Goal: Information Seeking & Learning: Compare options

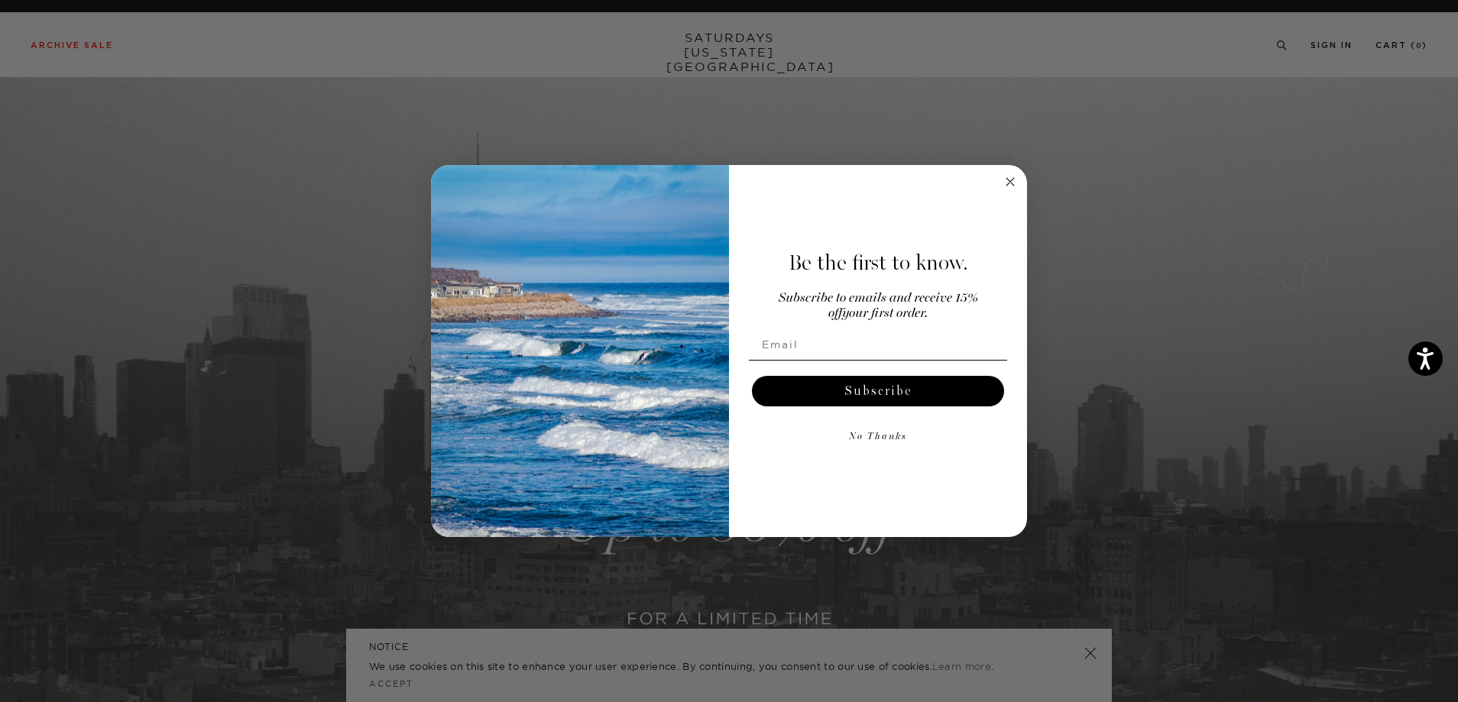
click at [1006, 182] on circle "Close dialog" at bounding box center [1010, 182] width 18 height 18
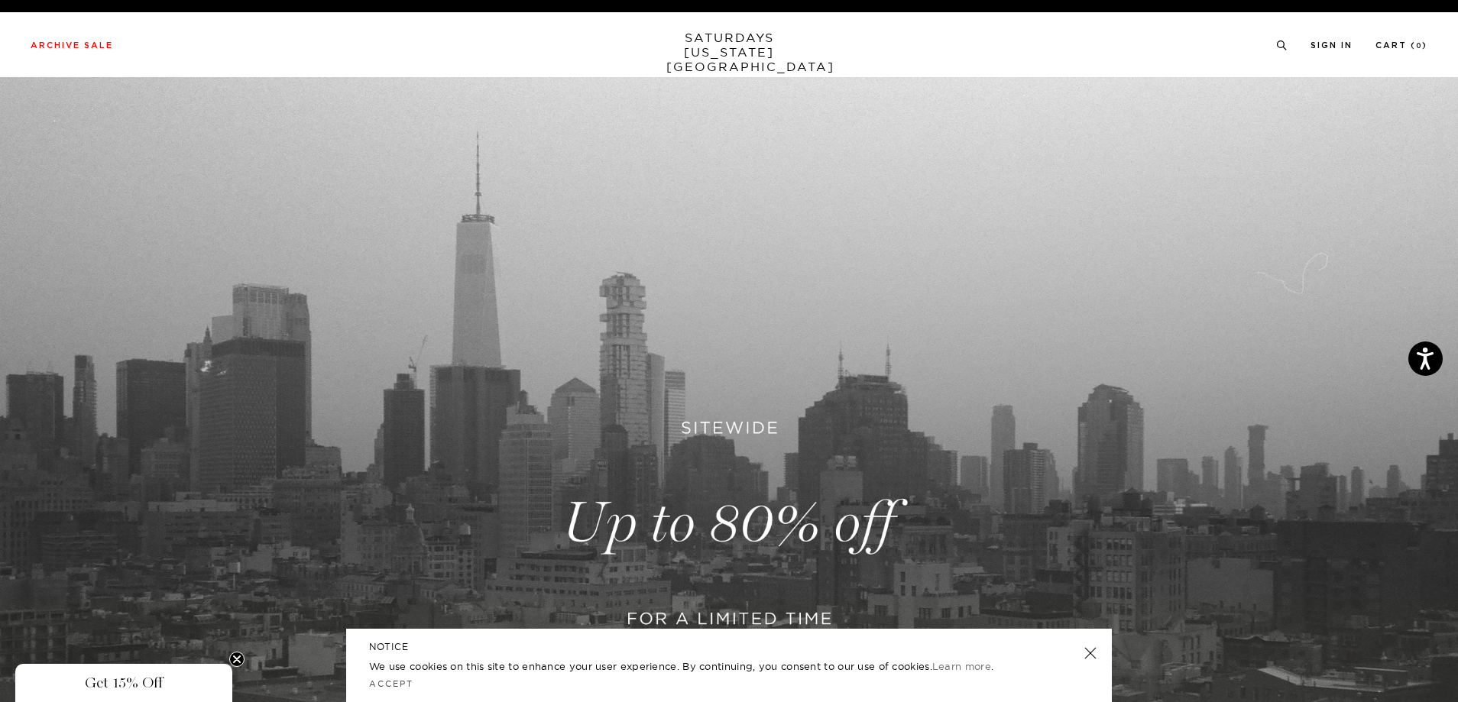
click at [686, 42] on link "SATURDAYS NEW YORK CITY" at bounding box center [729, 53] width 126 height 44
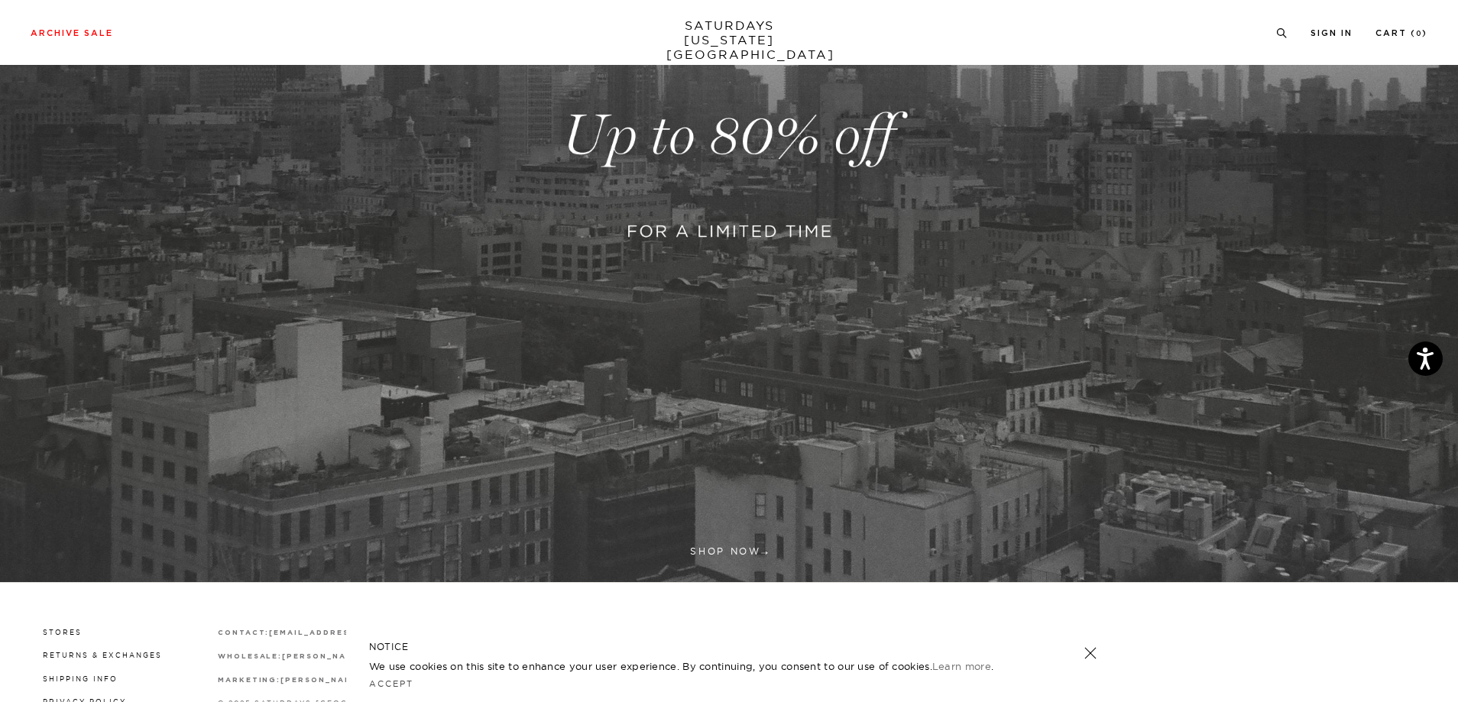
scroll to position [503, 0]
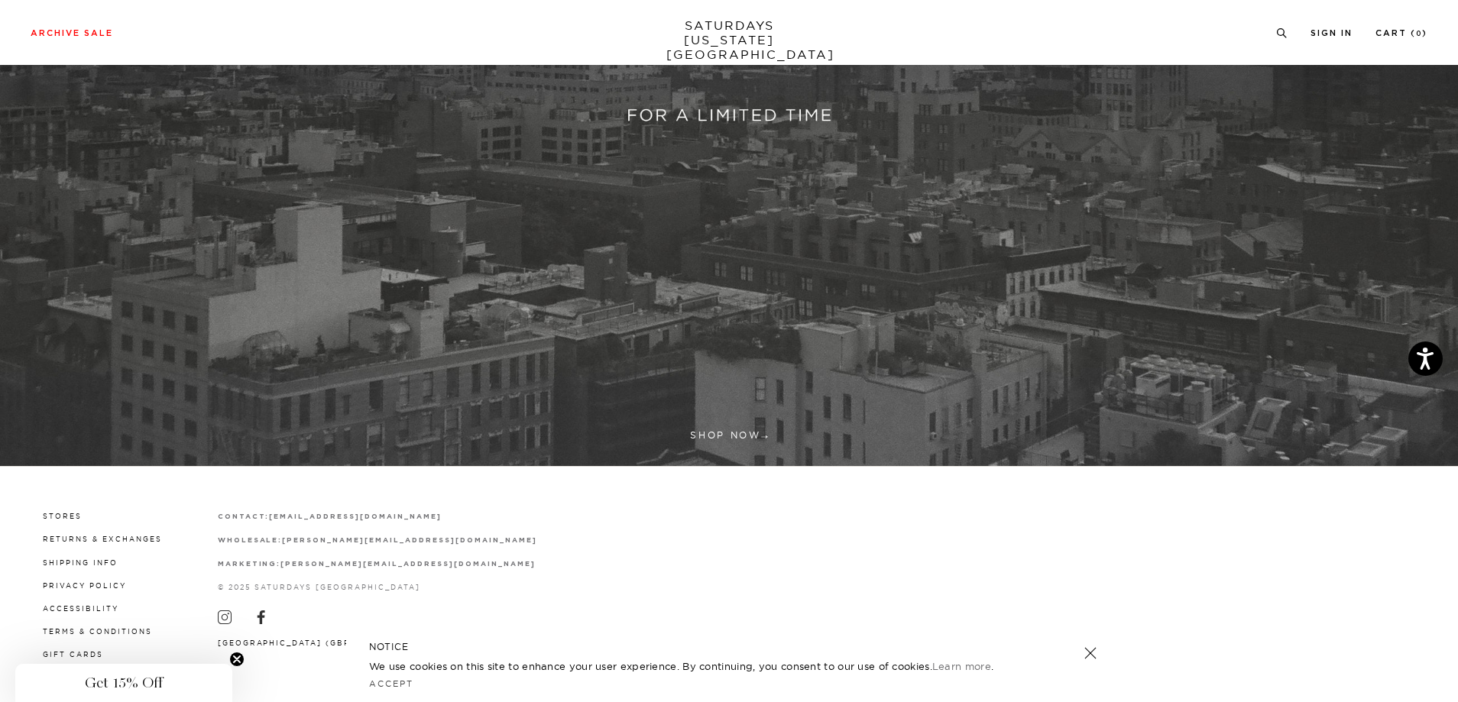
click at [736, 425] on link at bounding box center [729, 20] width 1458 height 892
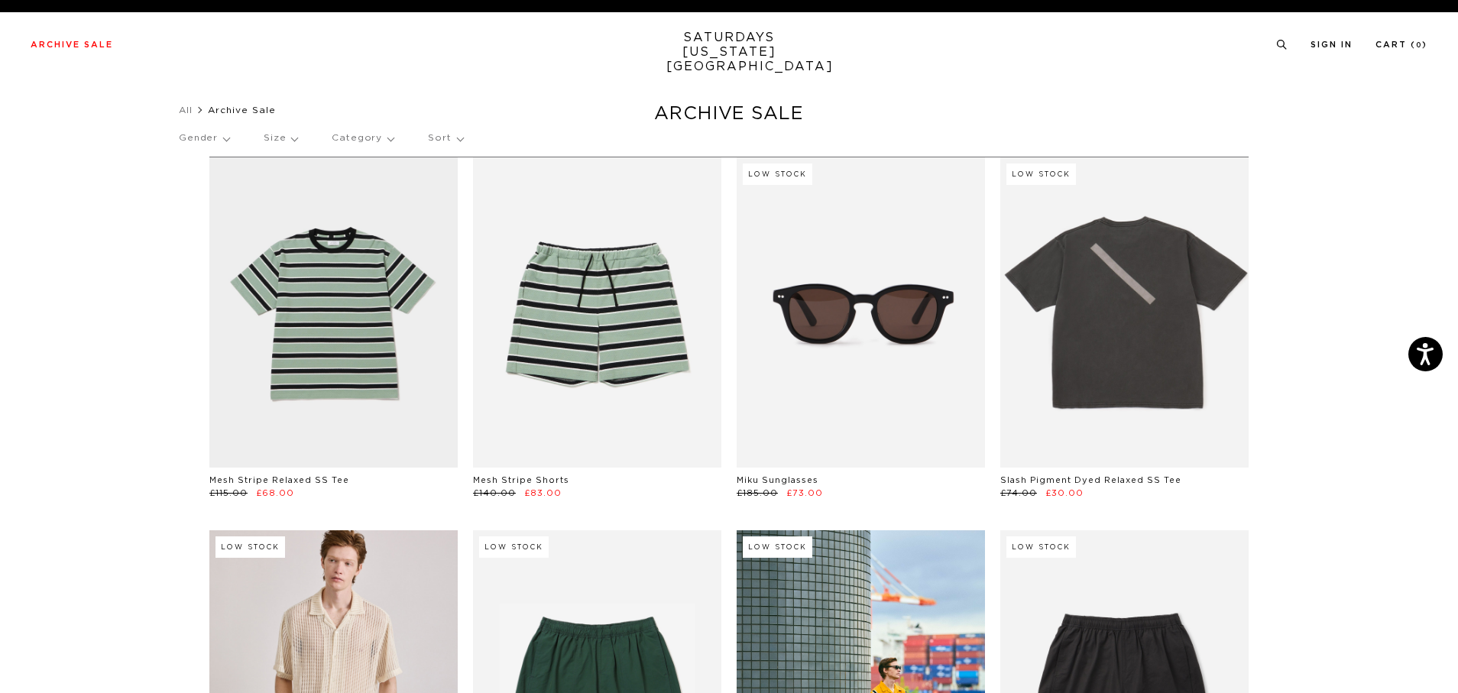
click at [228, 140] on p "Gender" at bounding box center [204, 138] width 50 height 35
click at [201, 189] on p "Mens" at bounding box center [225, 191] width 92 height 20
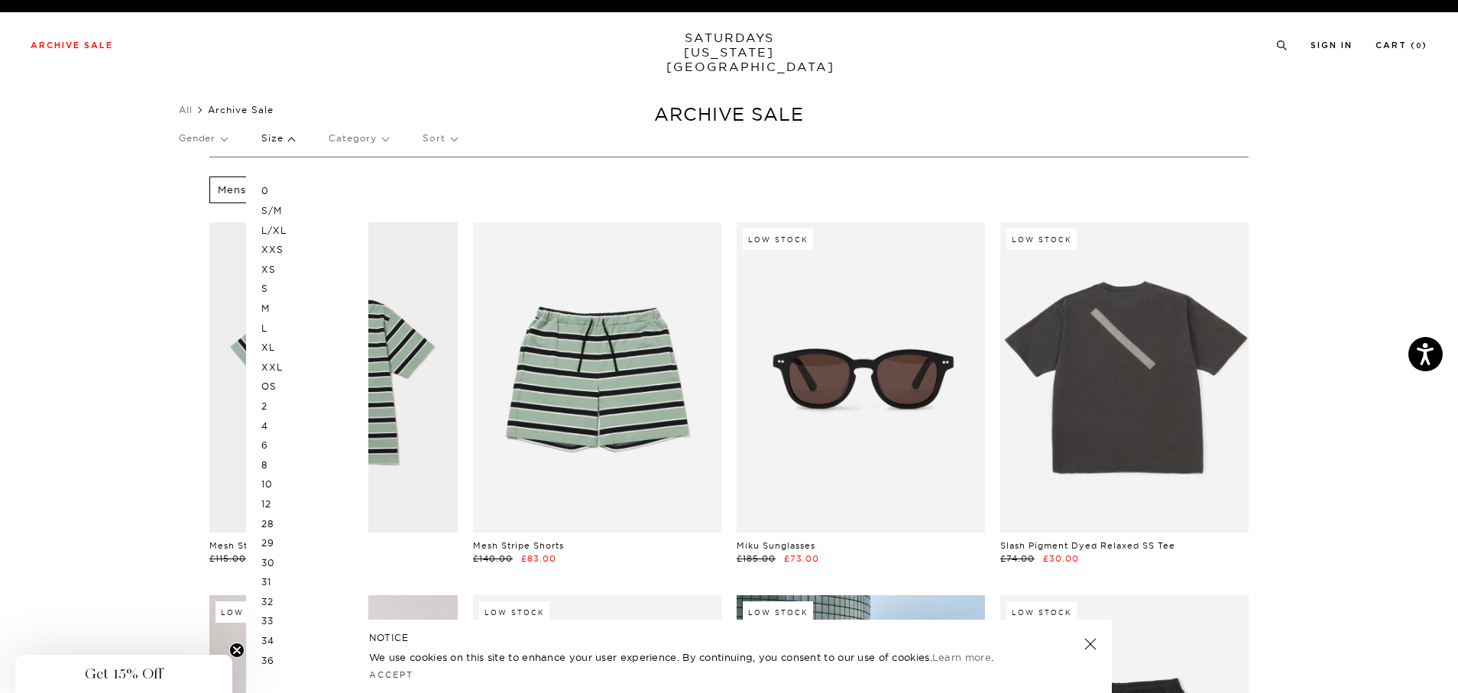
click at [273, 309] on p "M" at bounding box center [307, 309] width 92 height 20
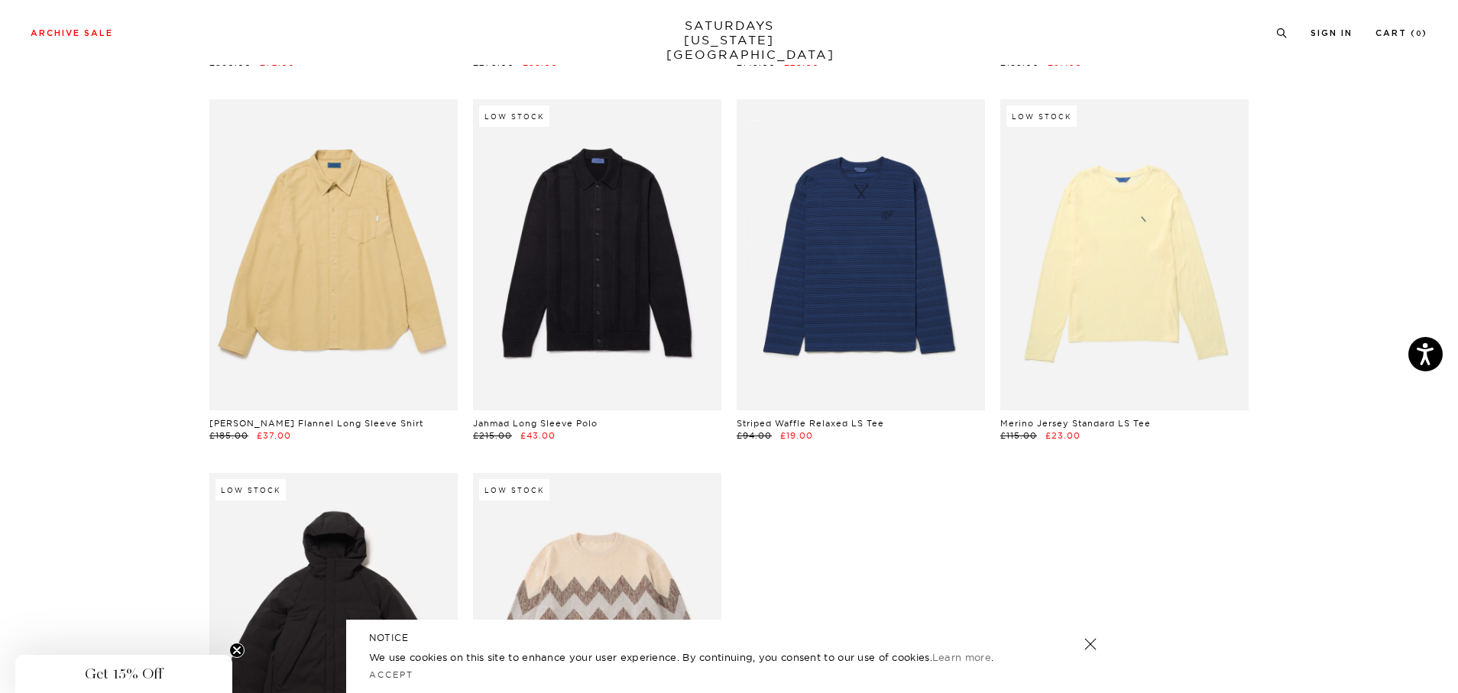
scroll to position [4354, 0]
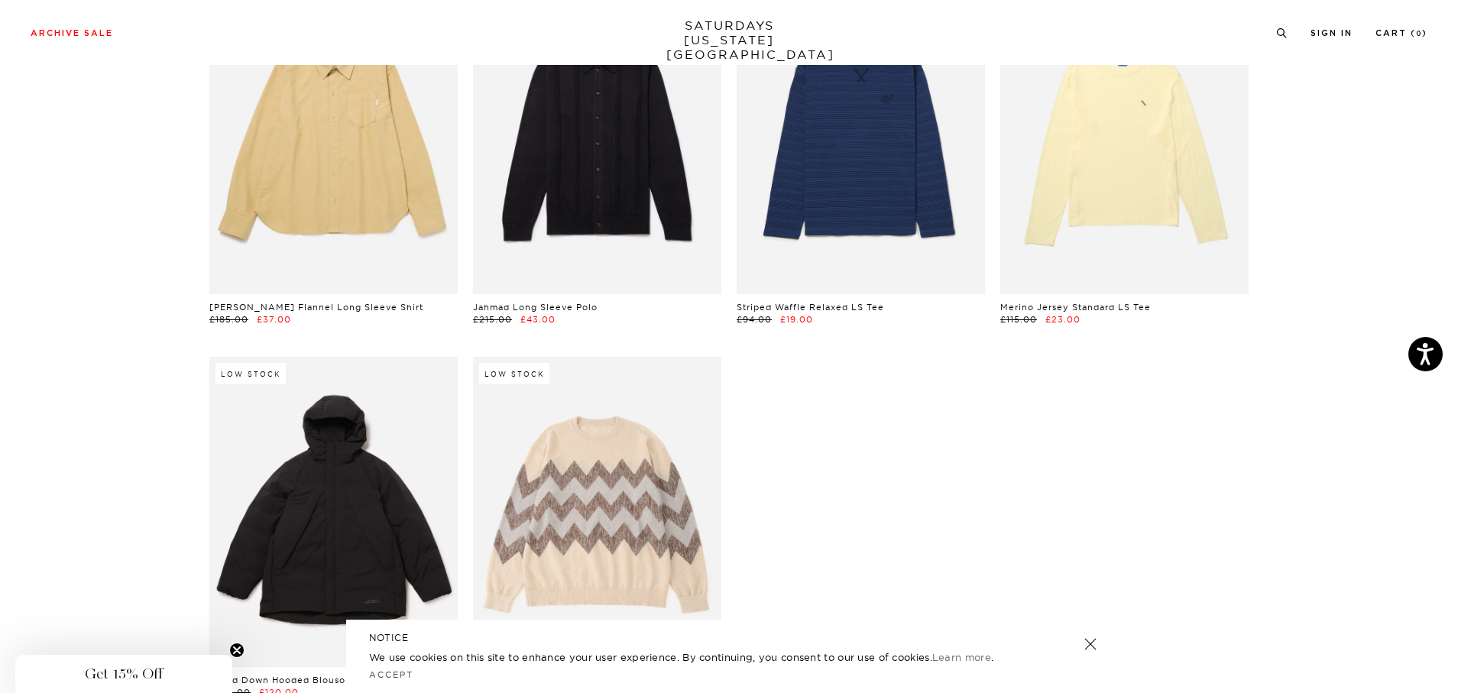
click at [1094, 637] on link at bounding box center [1089, 643] width 21 height 21
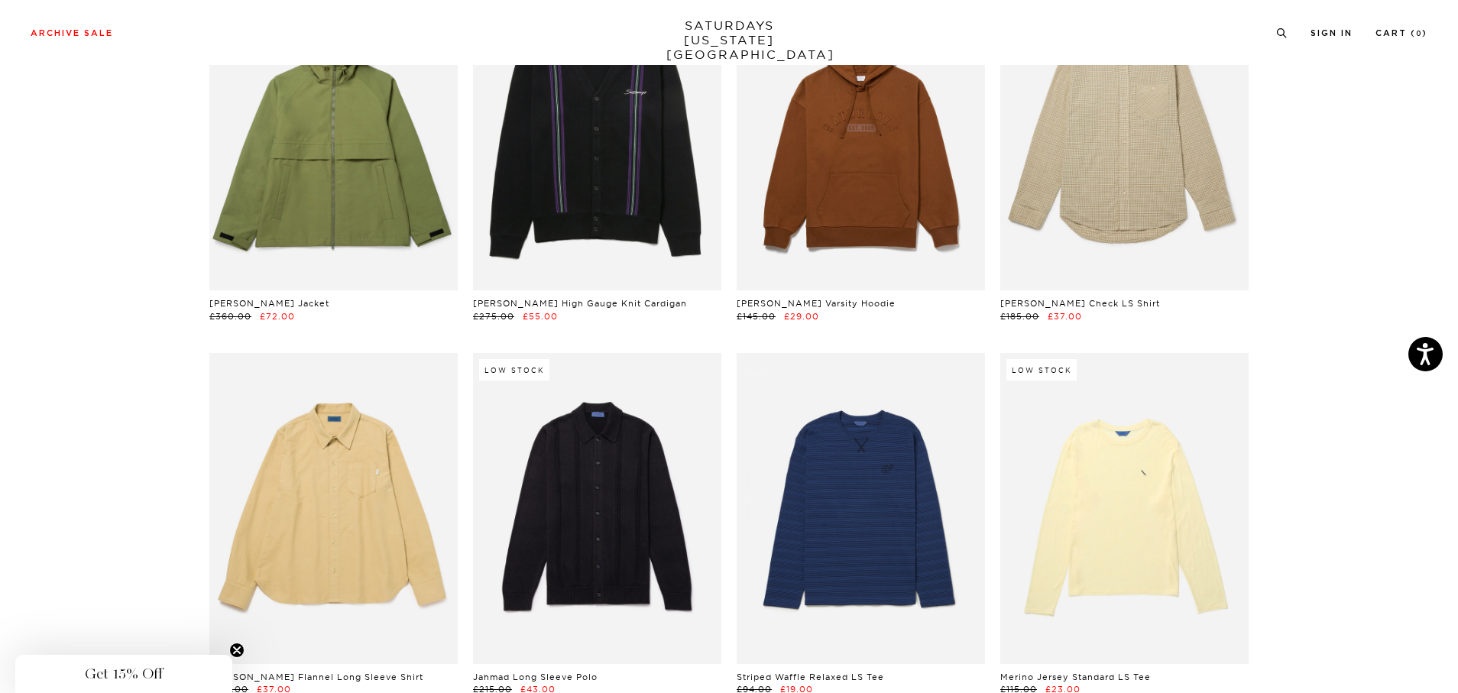
scroll to position [3968, 0]
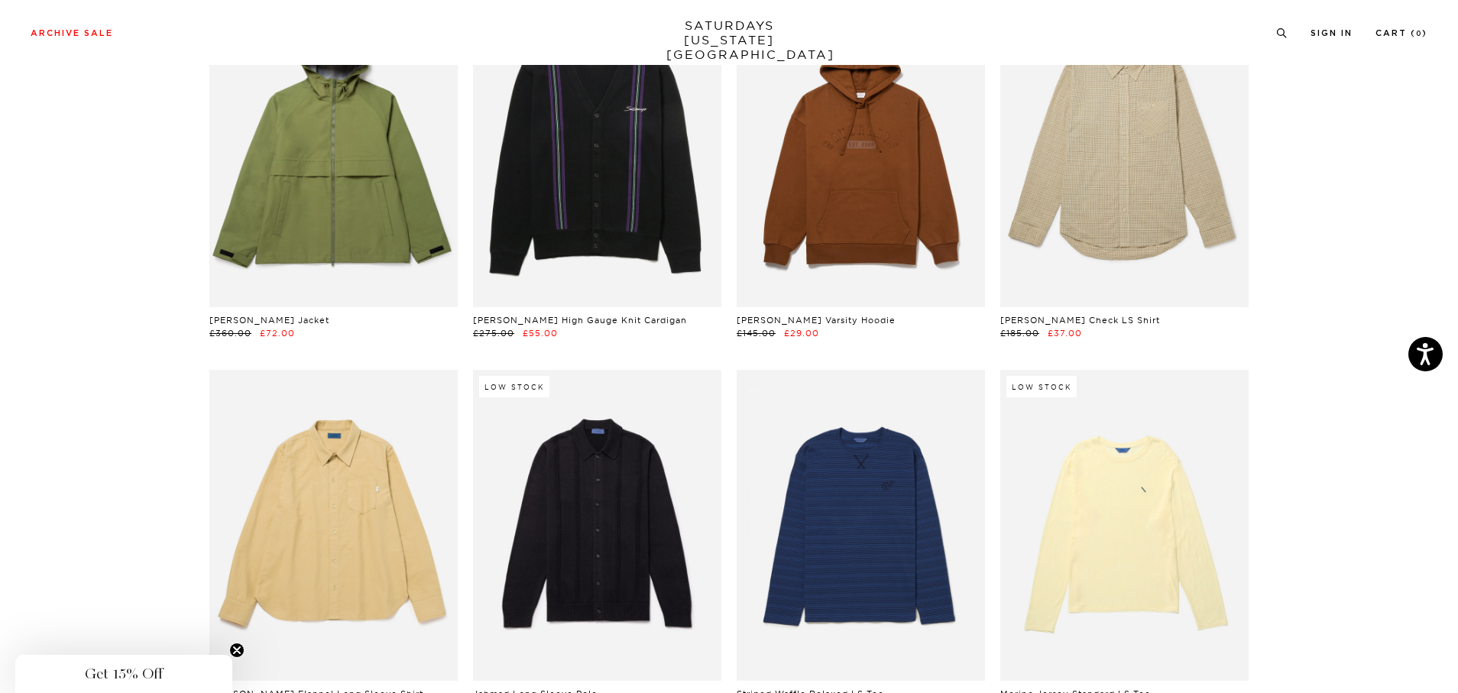
click at [752, 35] on link "SATURDAYS [US_STATE][GEOGRAPHIC_DATA]" at bounding box center [729, 40] width 126 height 44
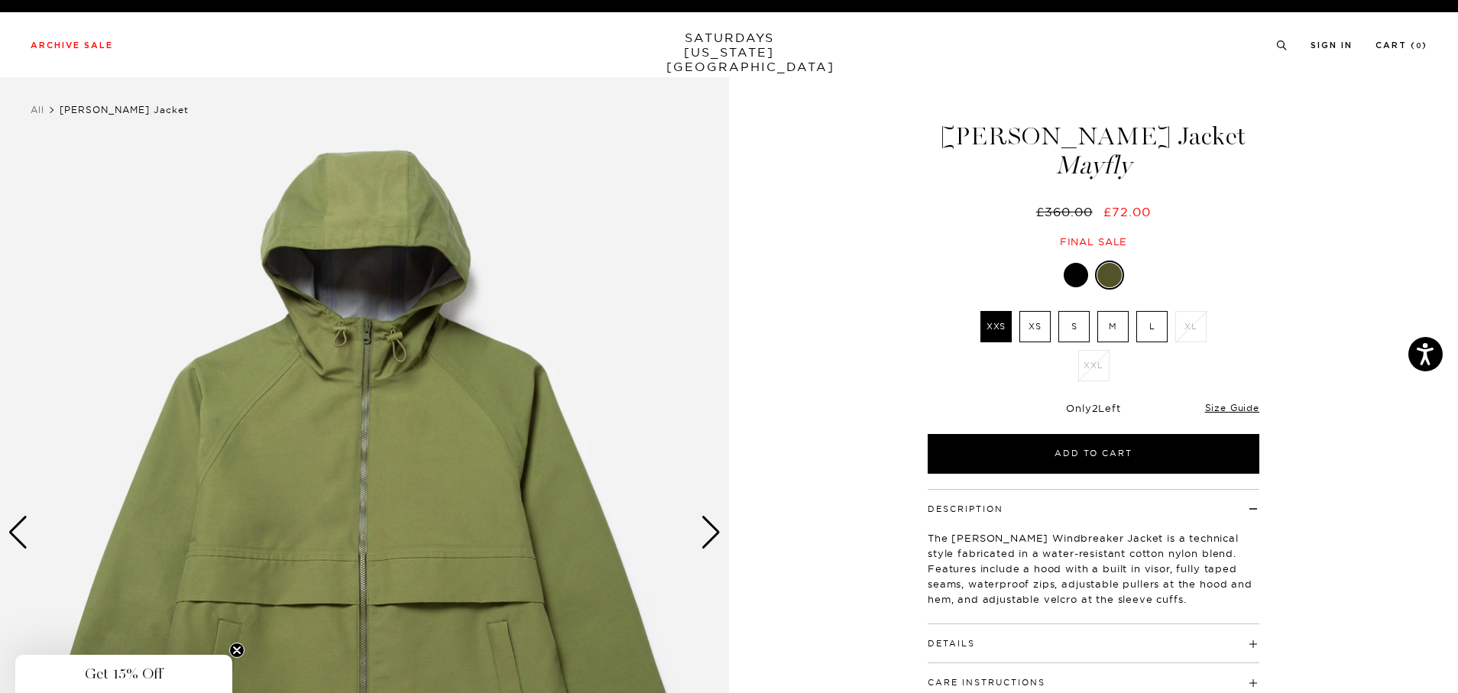
click at [1079, 272] on div at bounding box center [1075, 275] width 24 height 24
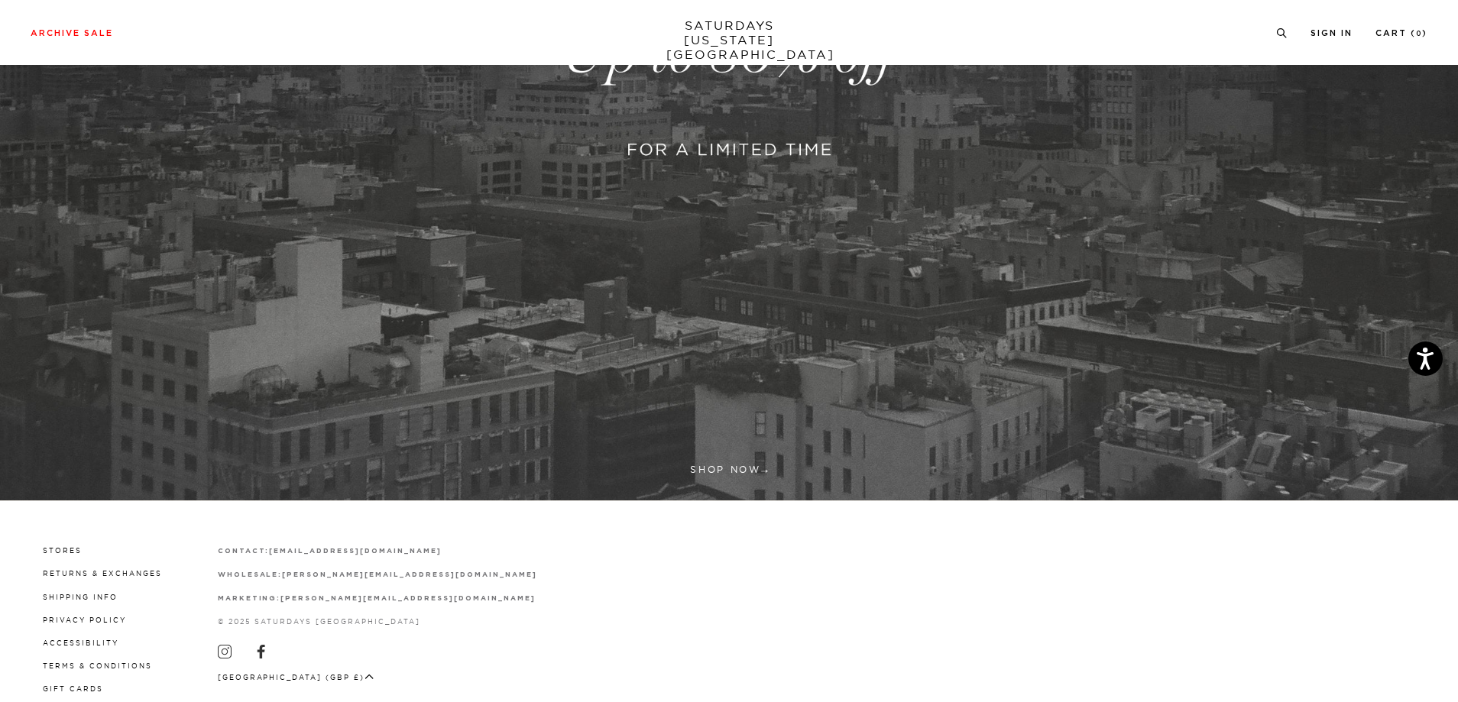
scroll to position [503, 0]
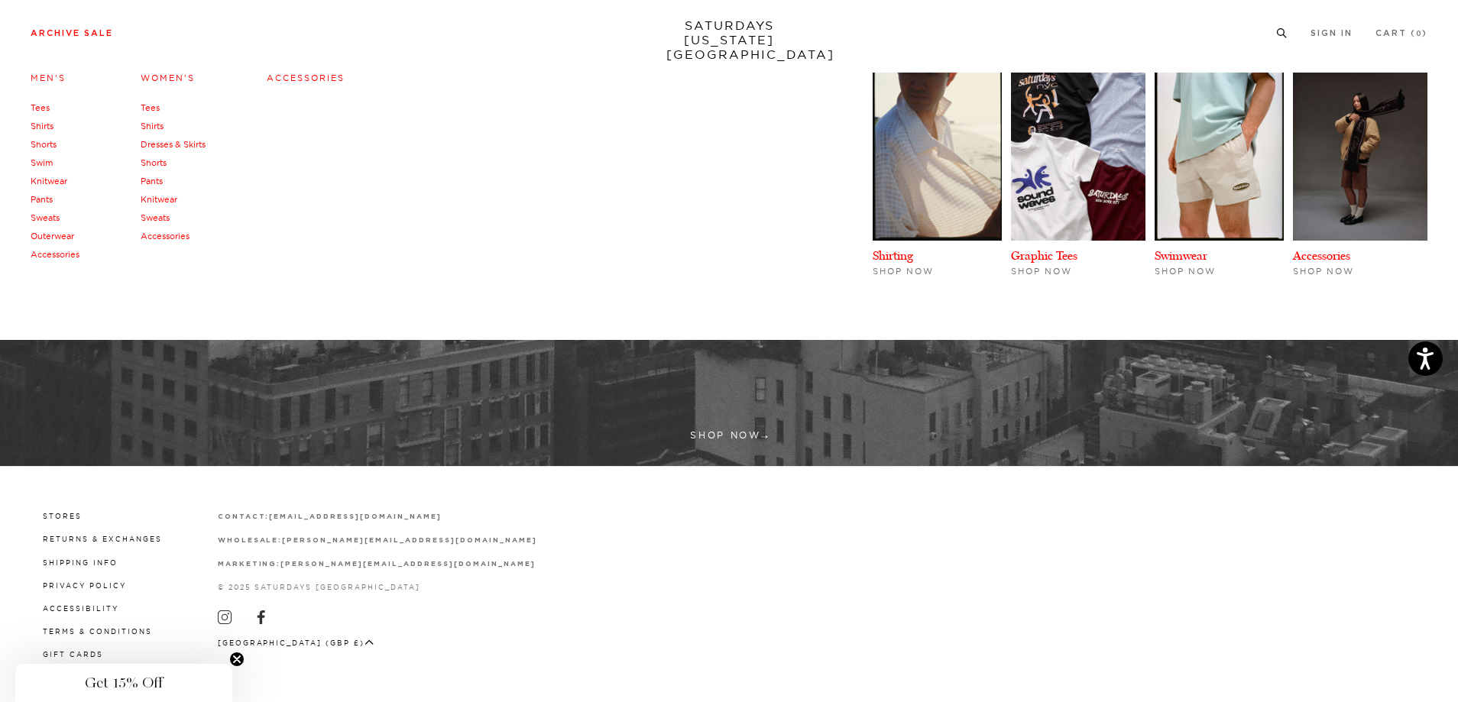
click at [36, 109] on link "Tees" at bounding box center [40, 107] width 19 height 11
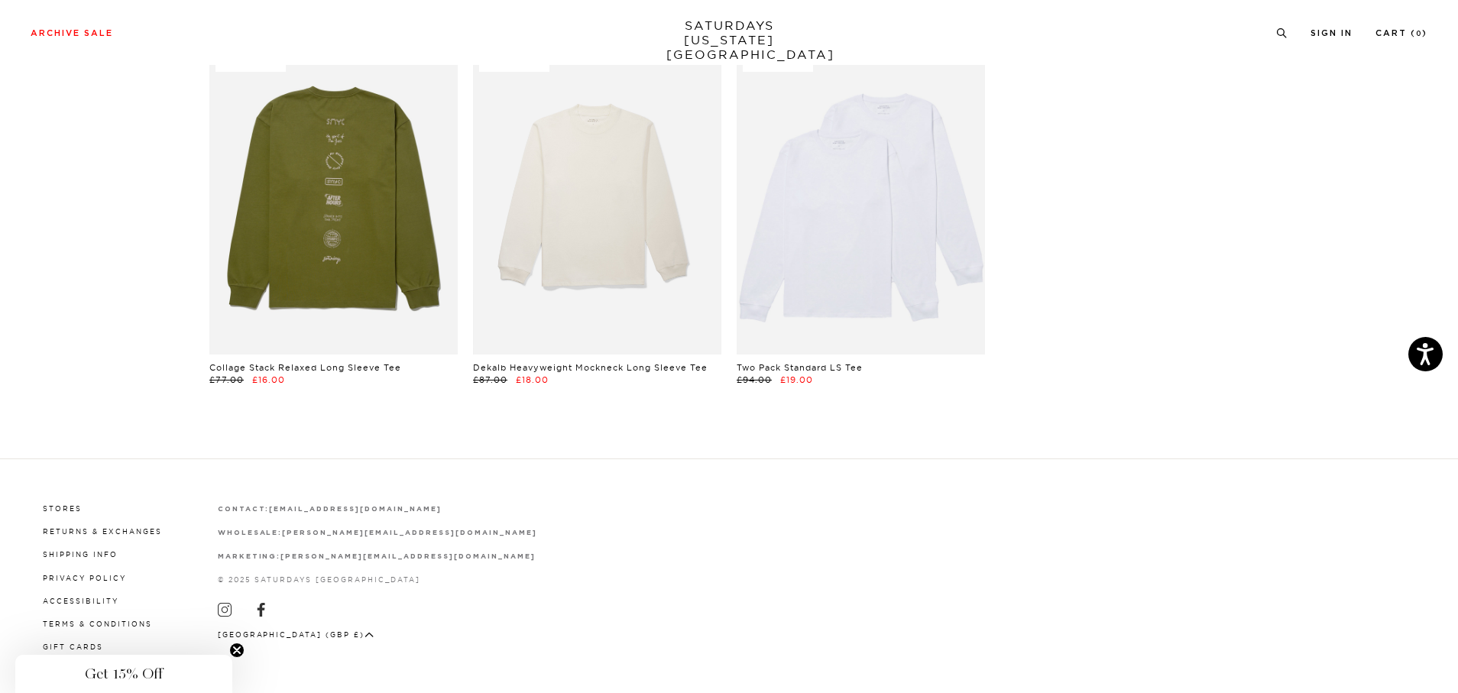
scroll to position [2352, 0]
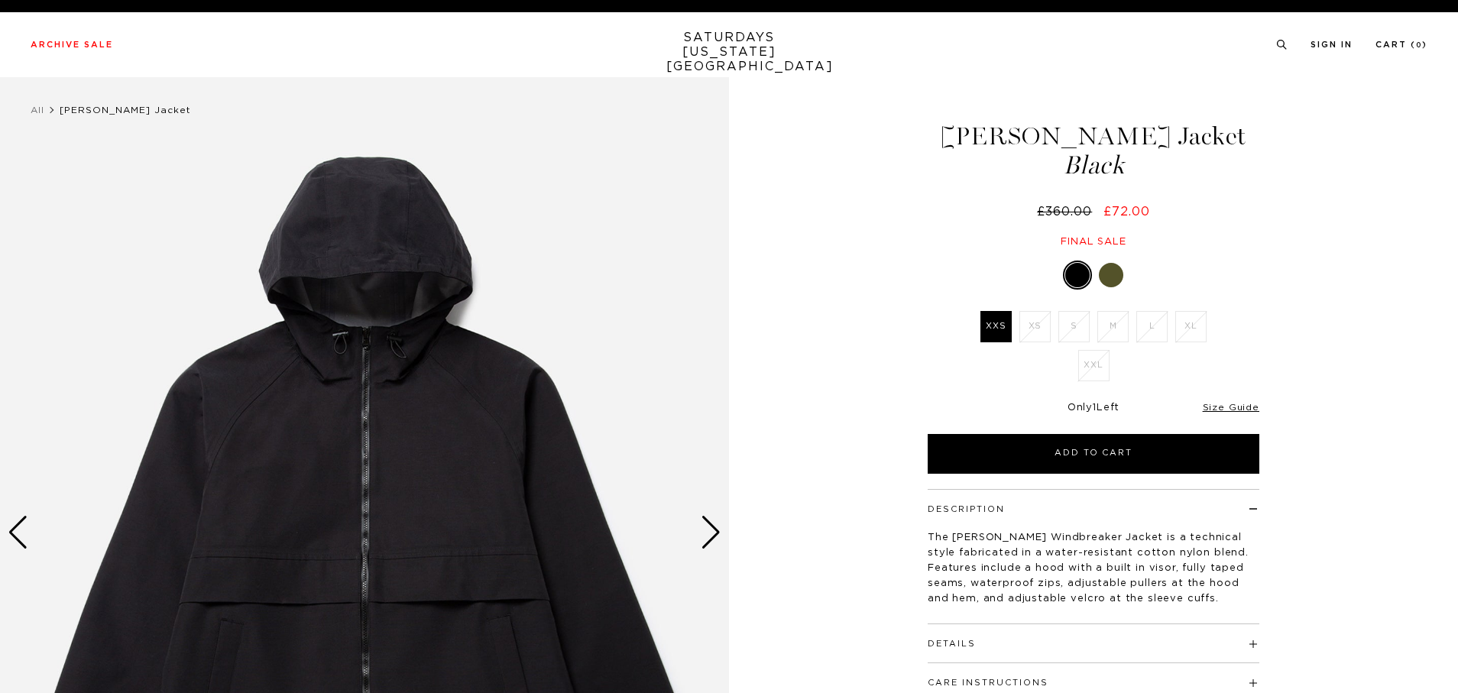
click at [1117, 270] on div at bounding box center [1110, 275] width 24 height 24
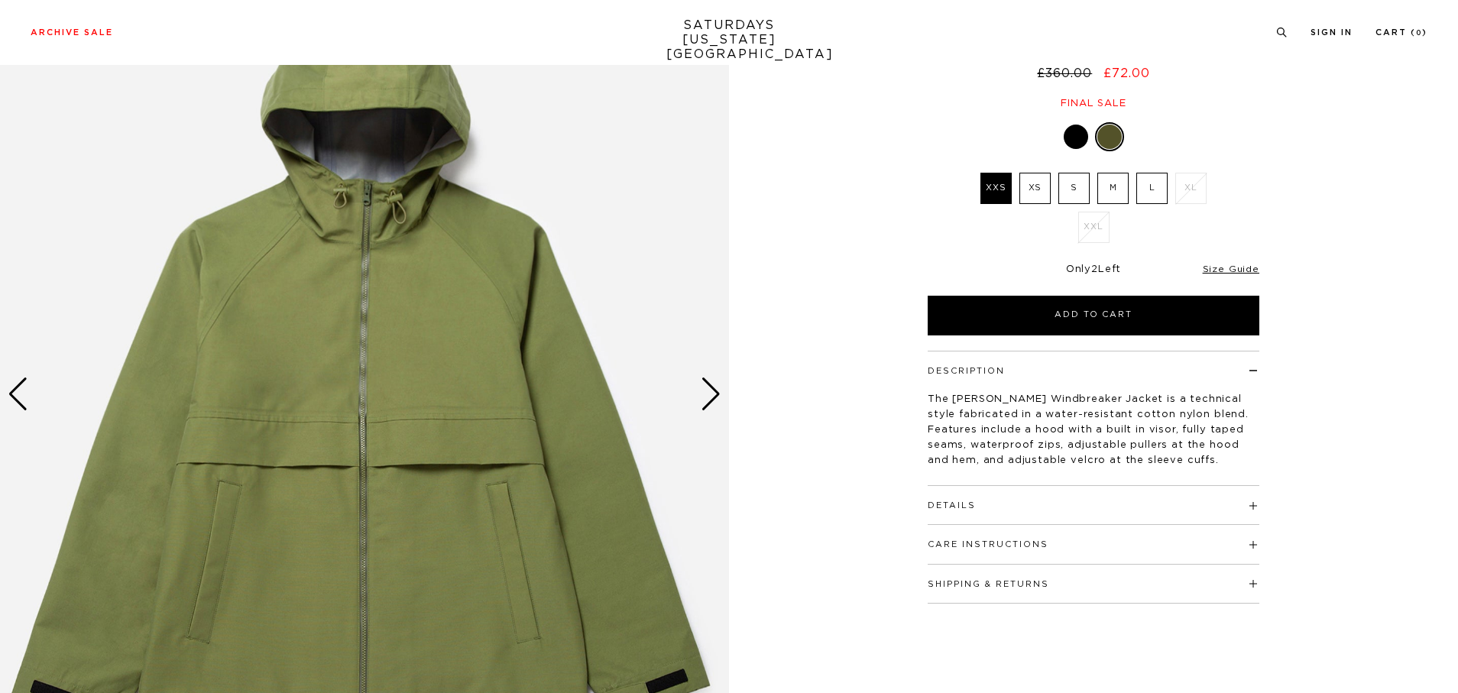
scroll to position [153, 0]
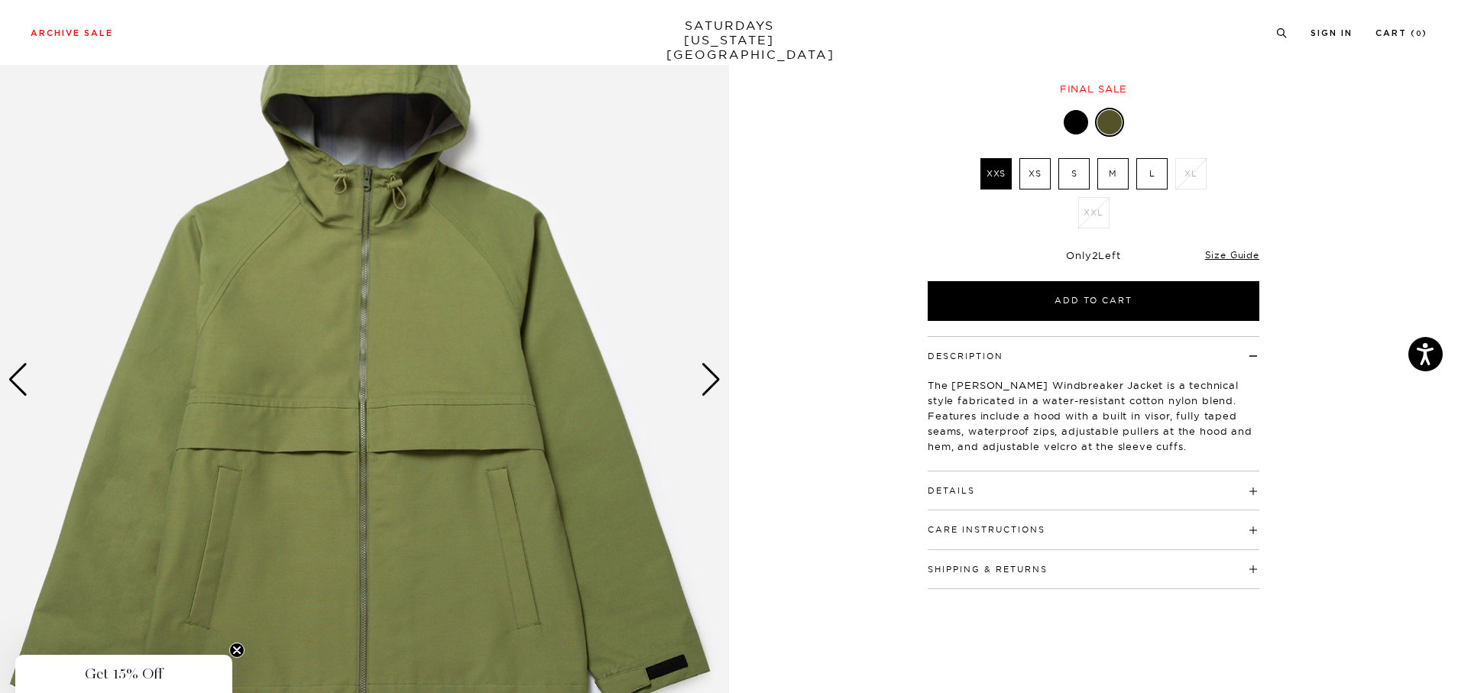
click at [703, 377] on div "Next slide" at bounding box center [710, 380] width 21 height 34
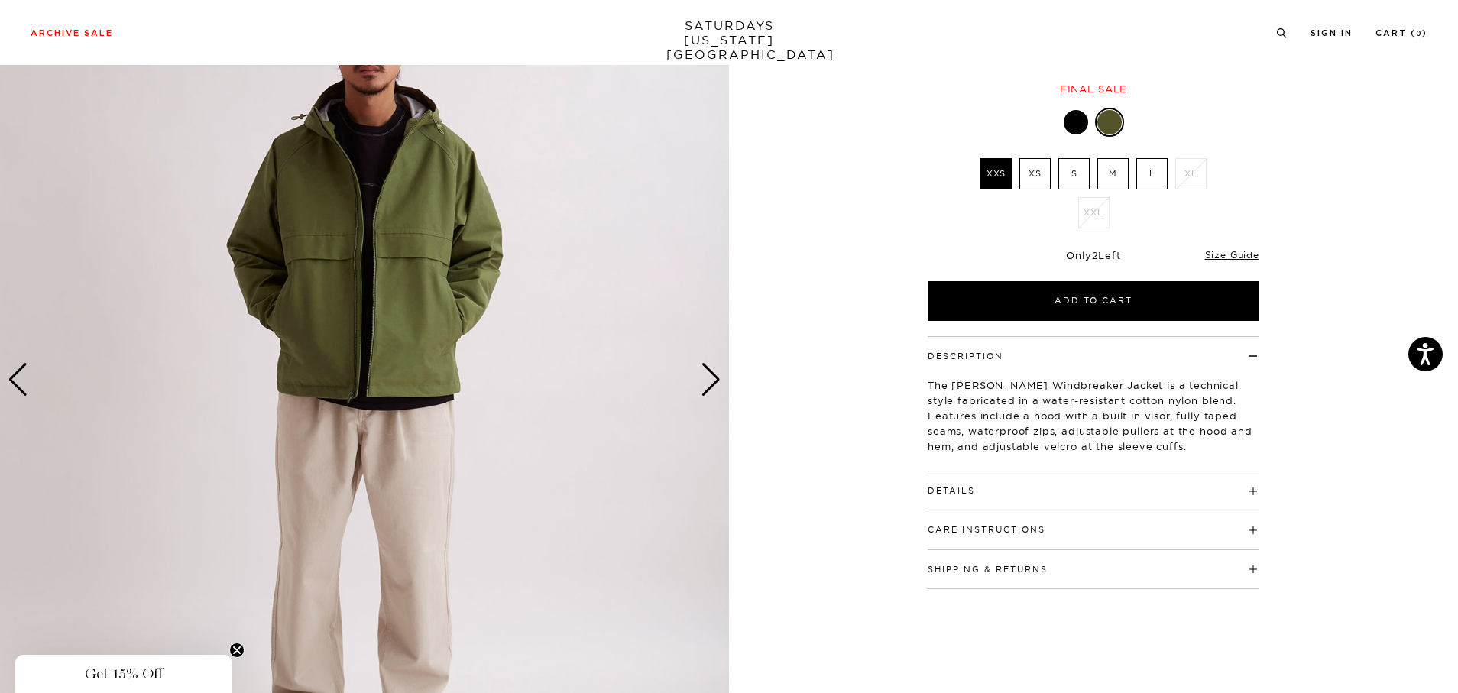
click at [703, 377] on div "Next slide" at bounding box center [710, 380] width 21 height 34
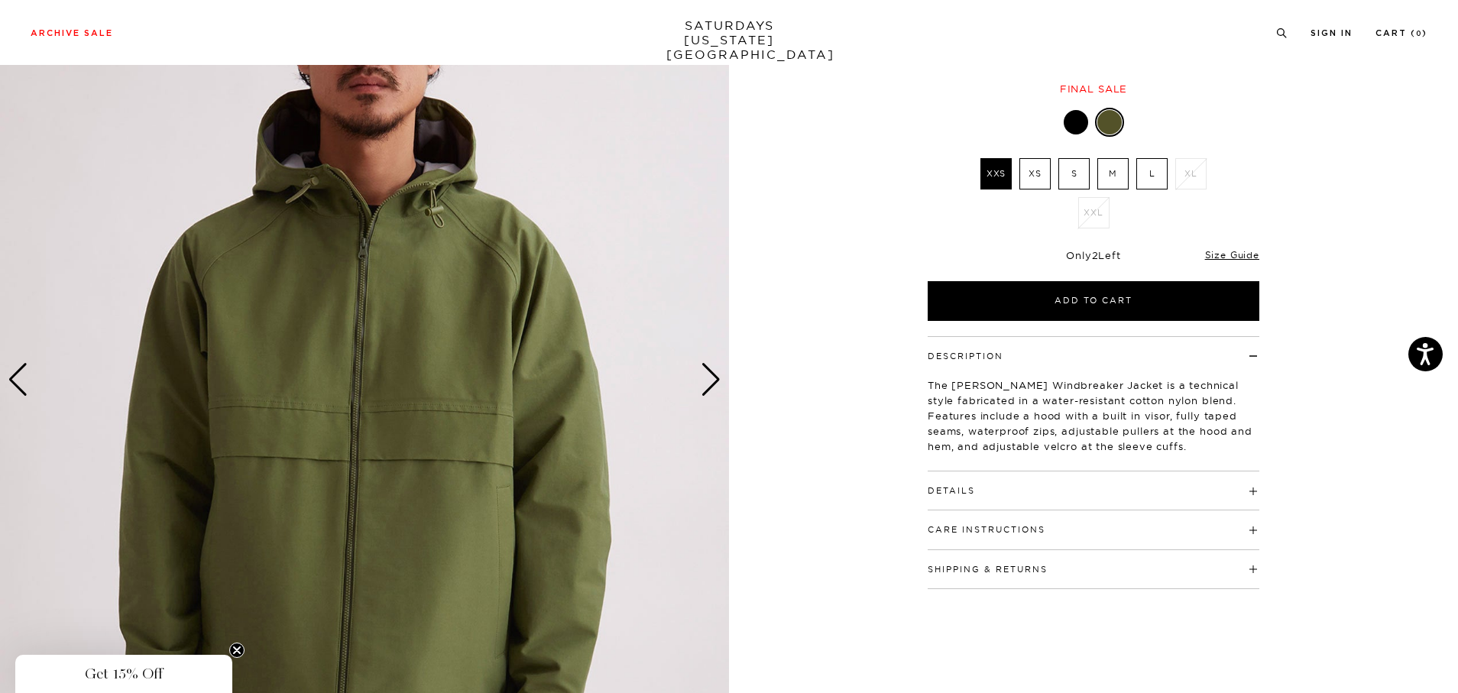
click at [703, 377] on div "Next slide" at bounding box center [710, 380] width 21 height 34
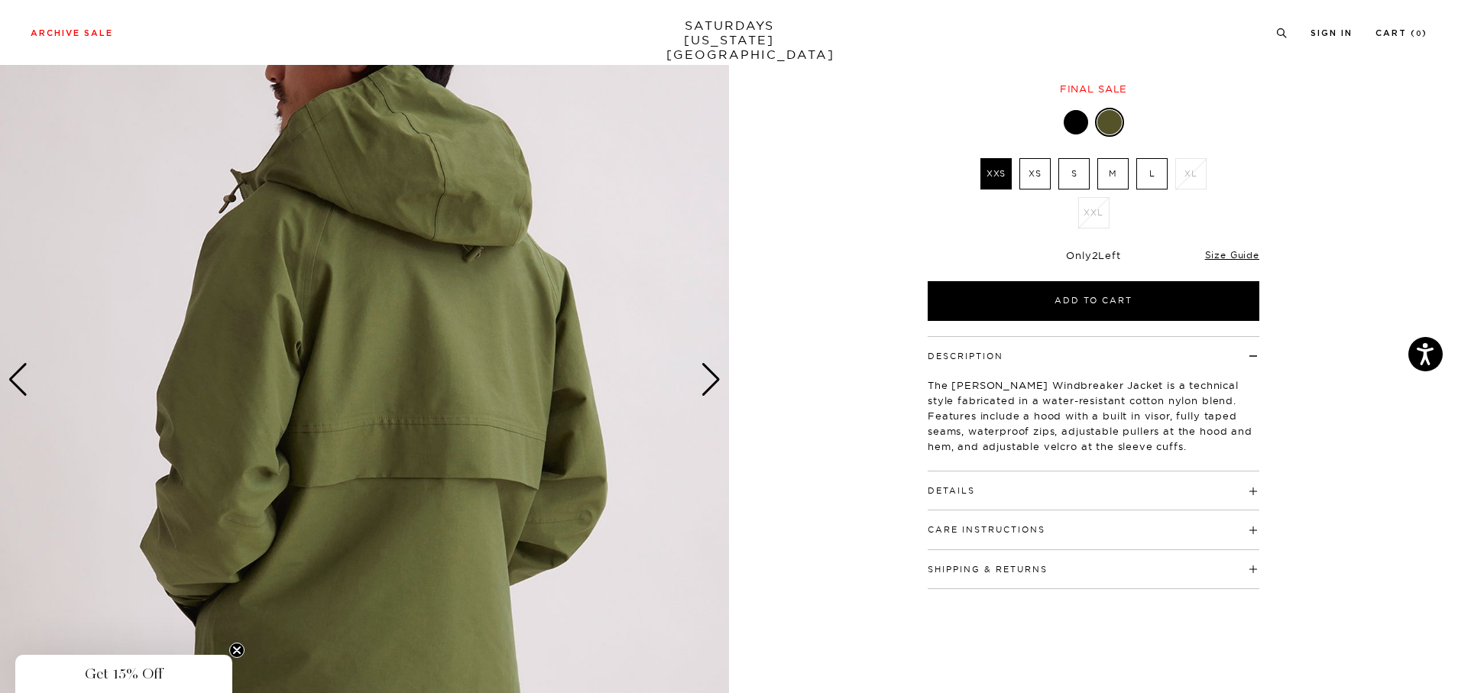
click at [703, 377] on div "Next slide" at bounding box center [710, 380] width 21 height 34
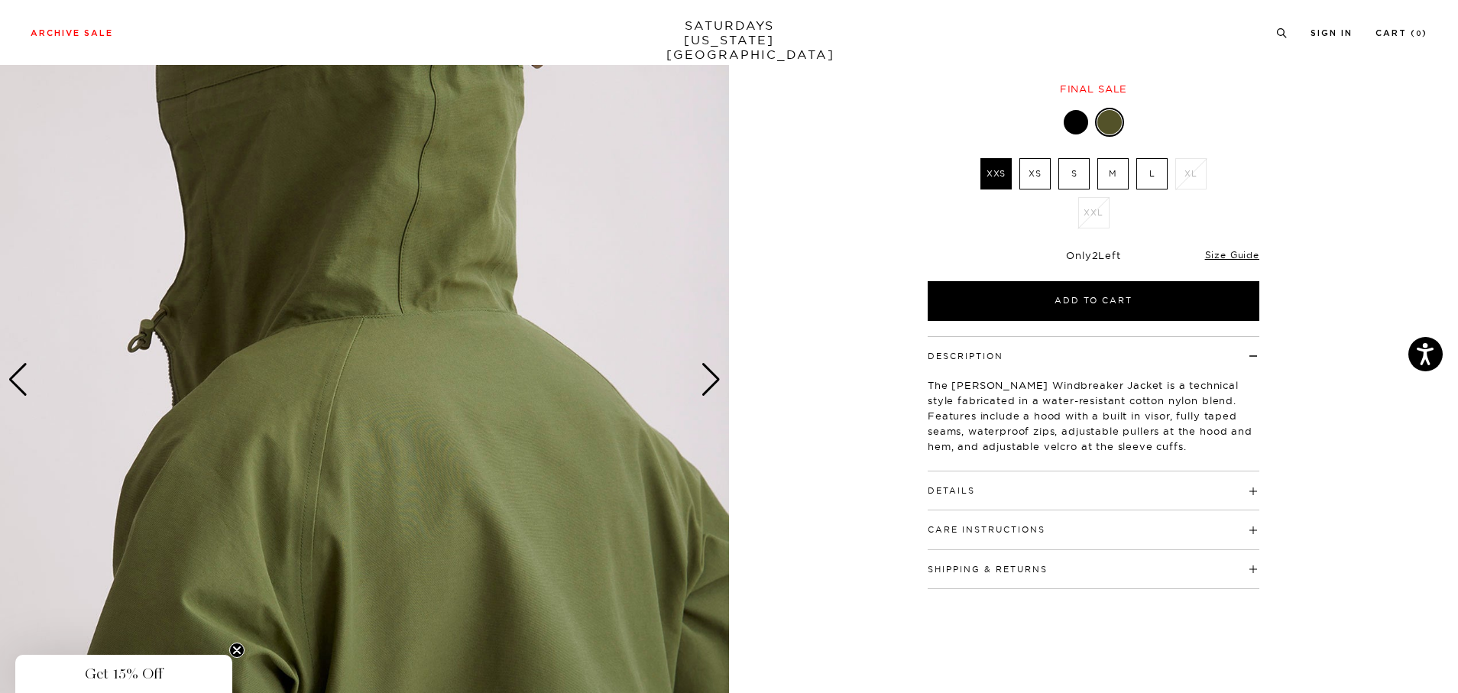
click at [703, 377] on div "Next slide" at bounding box center [710, 380] width 21 height 34
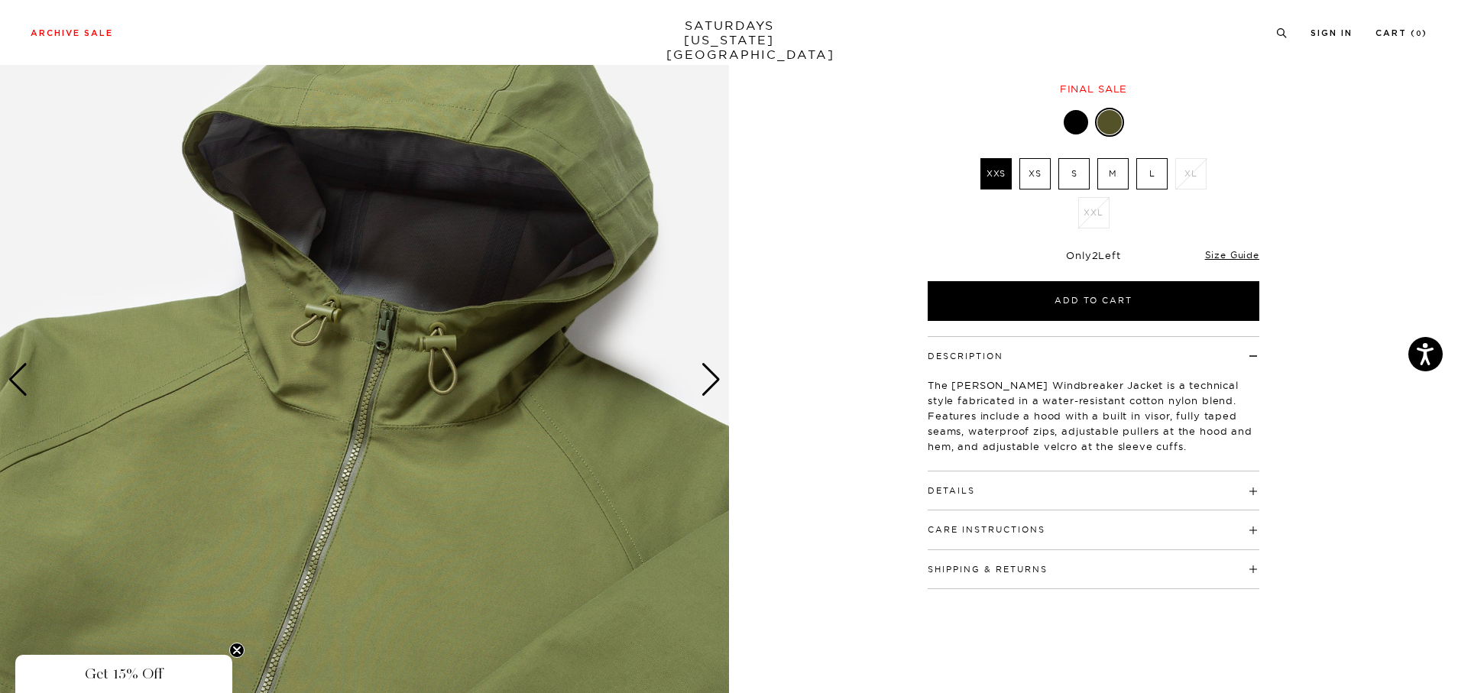
click at [703, 377] on div "Next slide" at bounding box center [710, 380] width 21 height 34
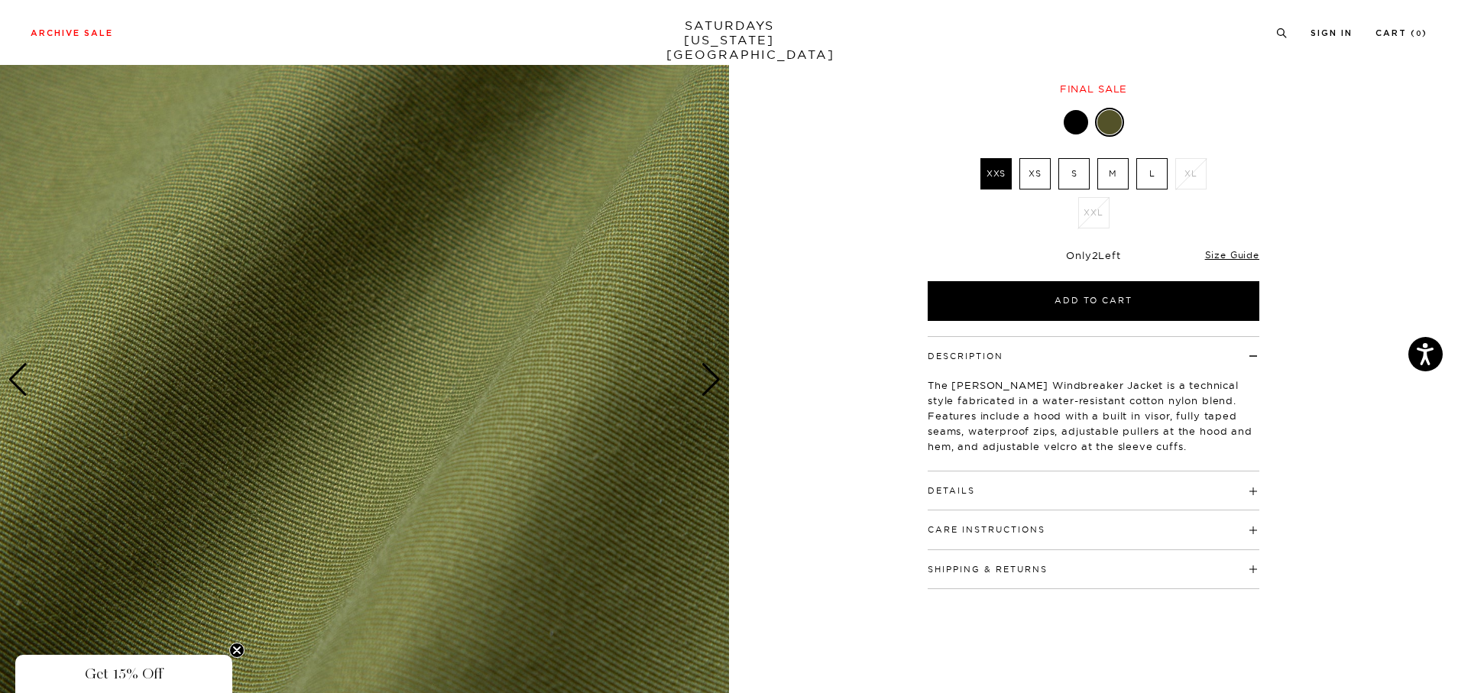
click at [703, 377] on div "Next slide" at bounding box center [710, 380] width 21 height 34
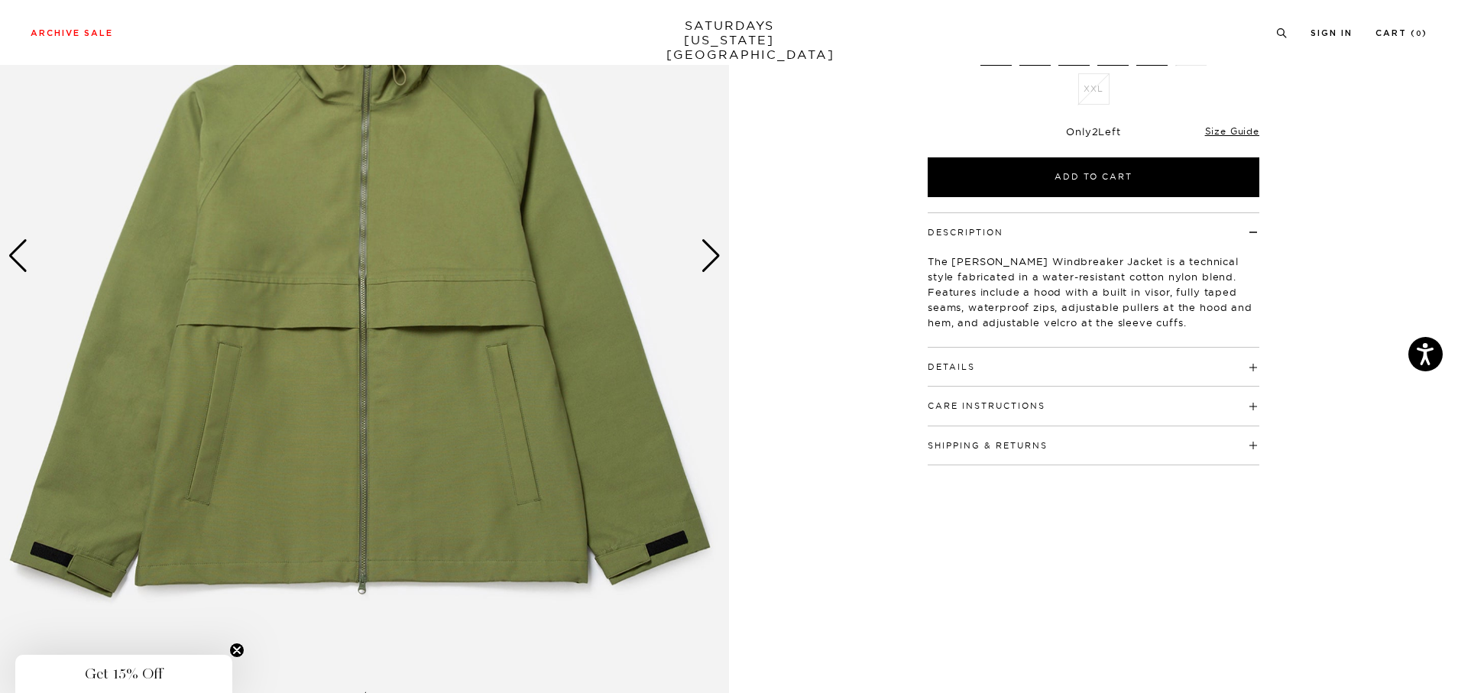
scroll to position [306, 0]
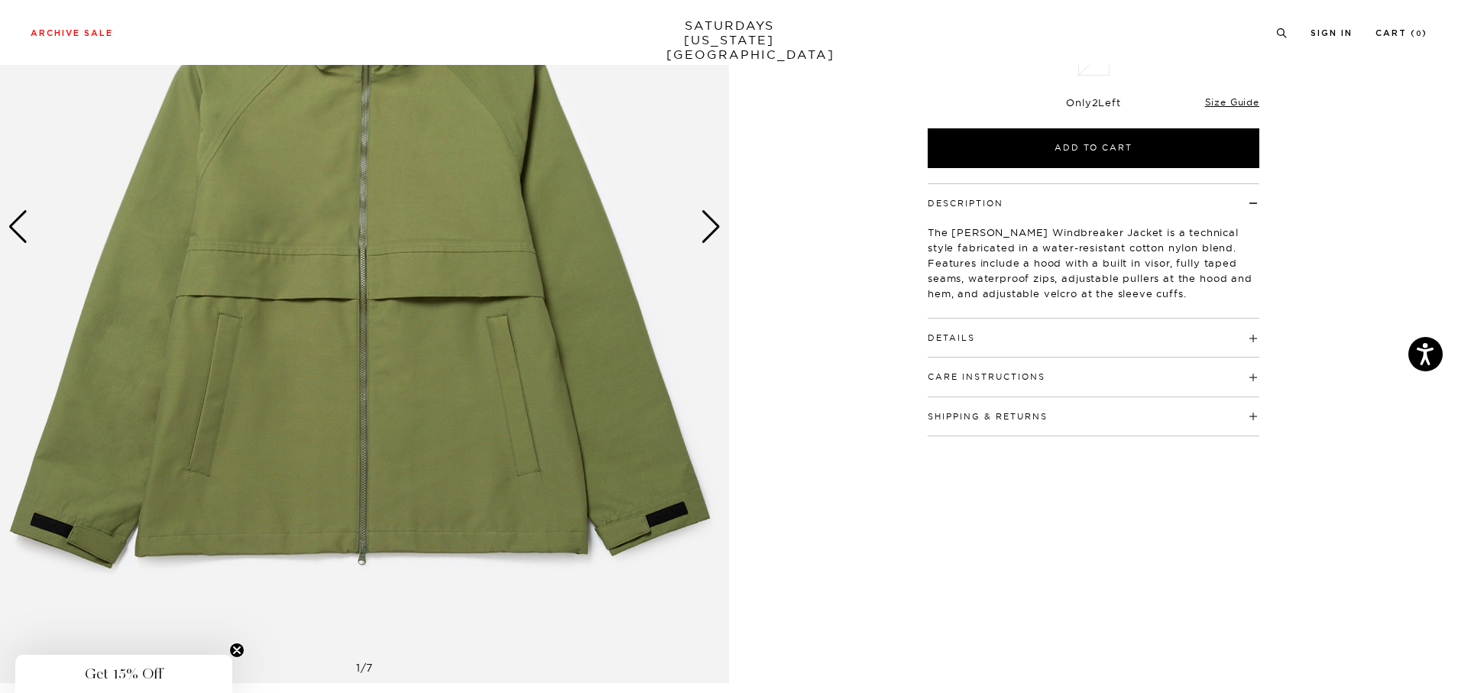
click at [969, 335] on button "Details" at bounding box center [950, 338] width 47 height 8
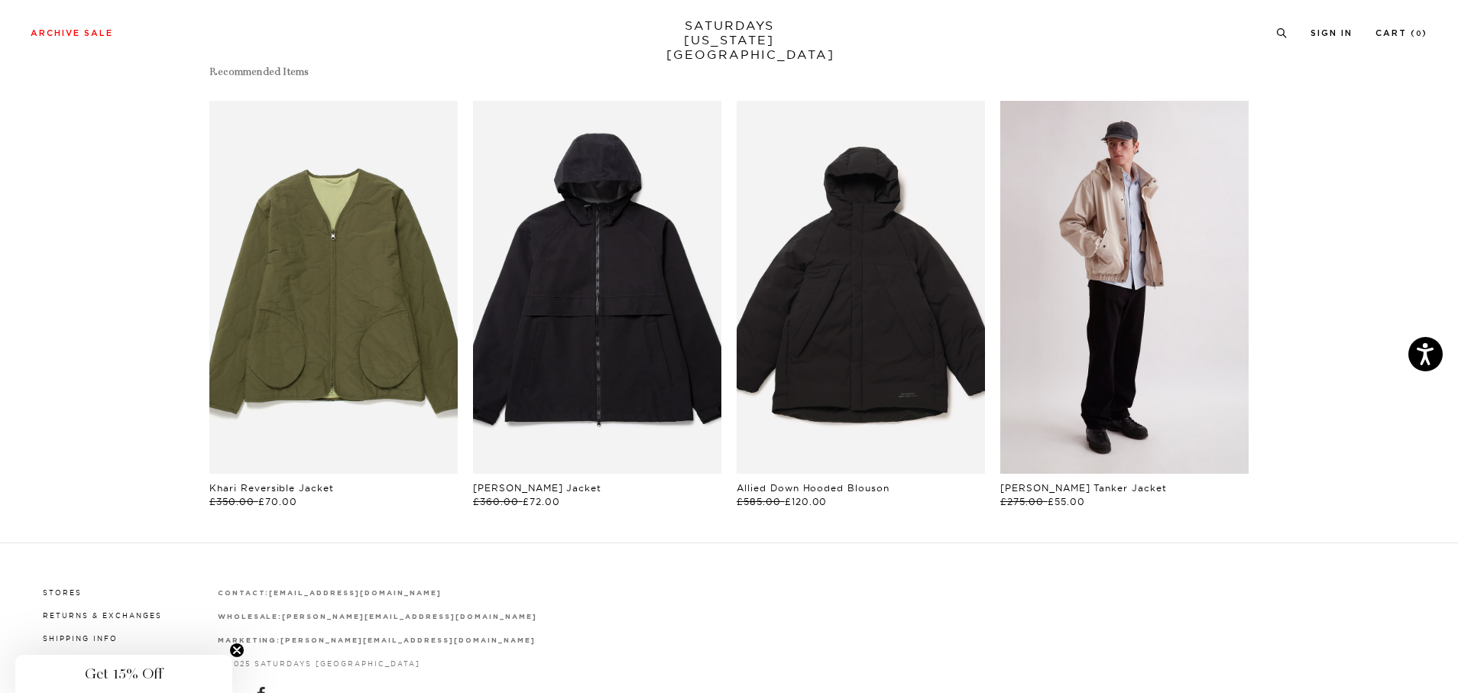
scroll to position [993, 0]
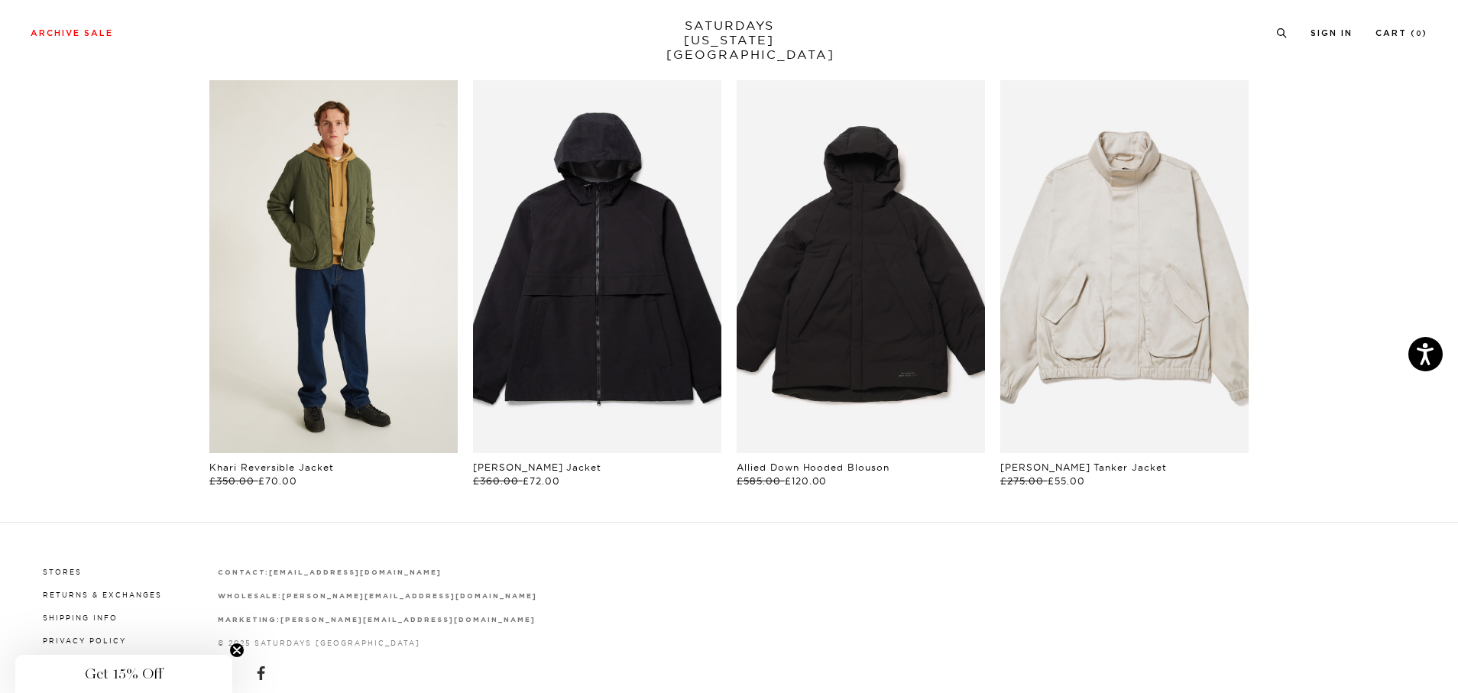
click at [309, 218] on link "files/U32417JA01-ARMY_GREEN_03.jpg" at bounding box center [333, 266] width 248 height 373
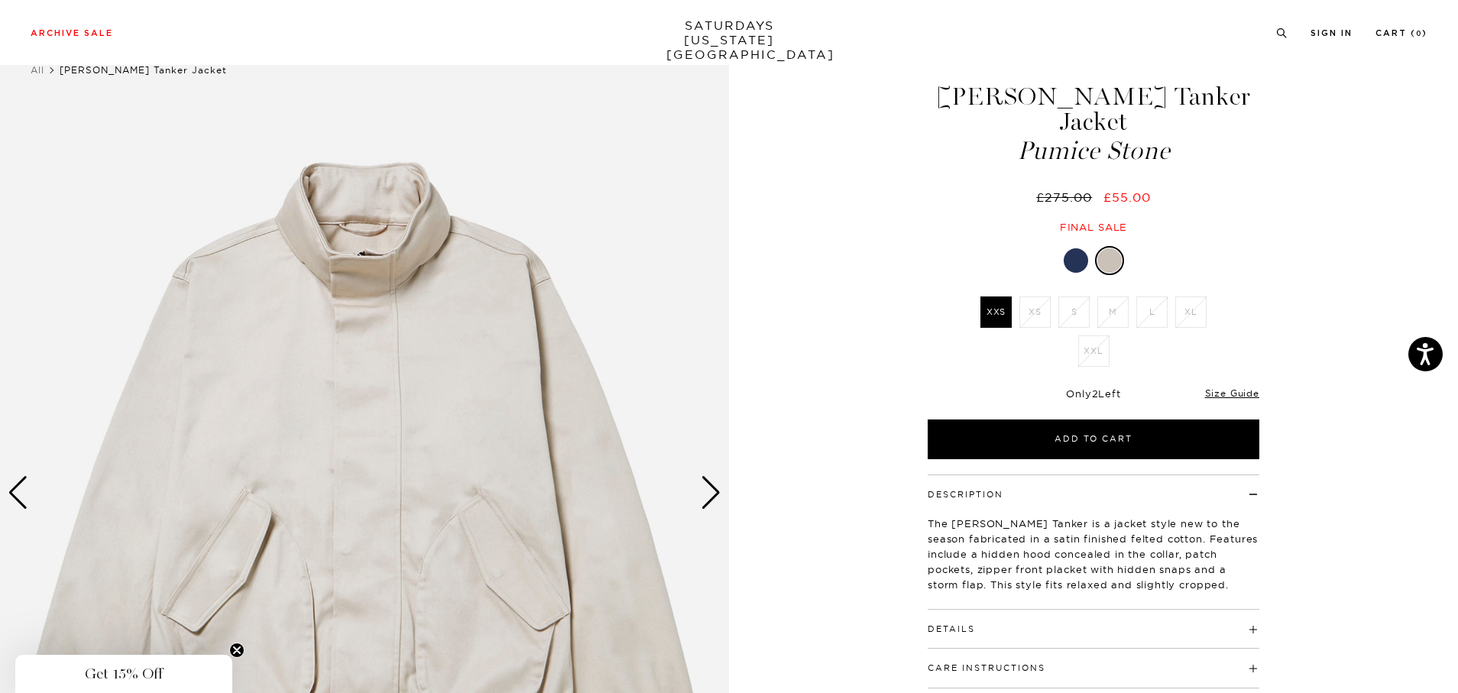
scroll to position [76, 0]
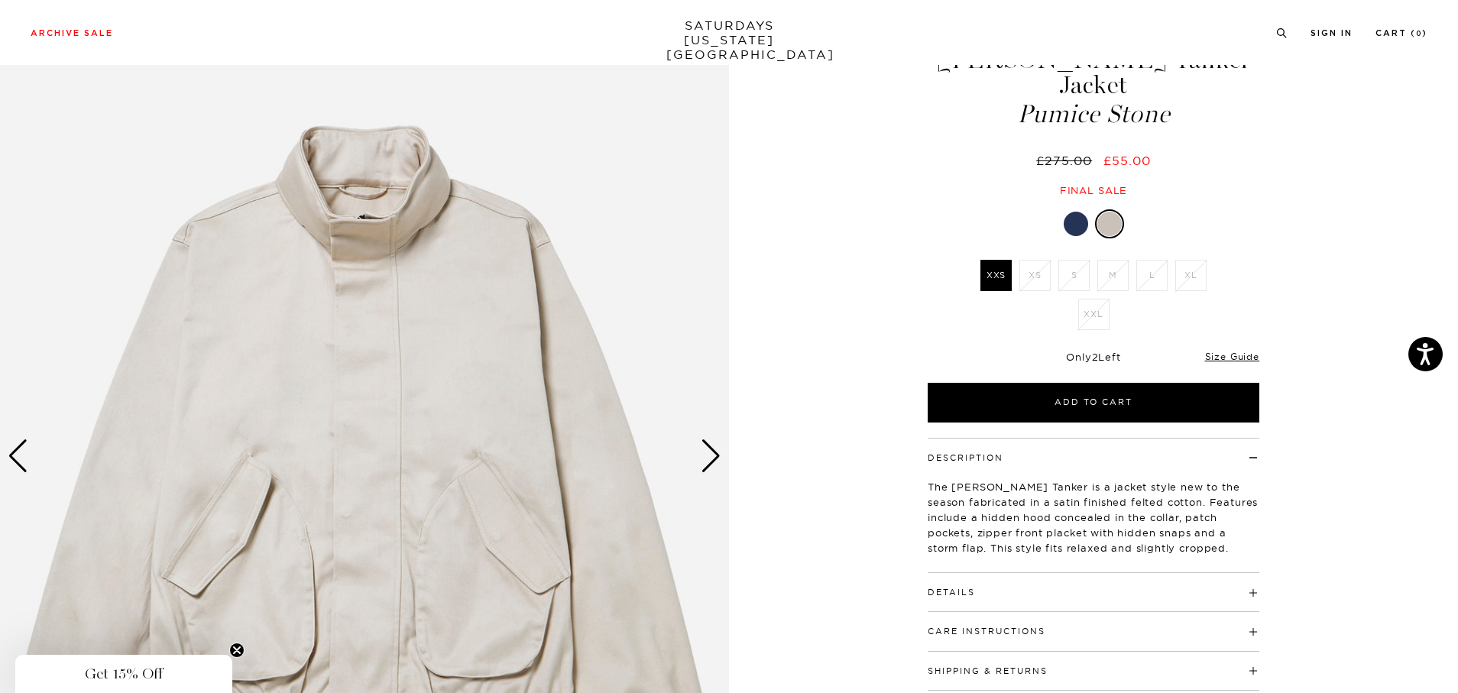
click at [706, 453] on div "Next slide" at bounding box center [710, 456] width 21 height 34
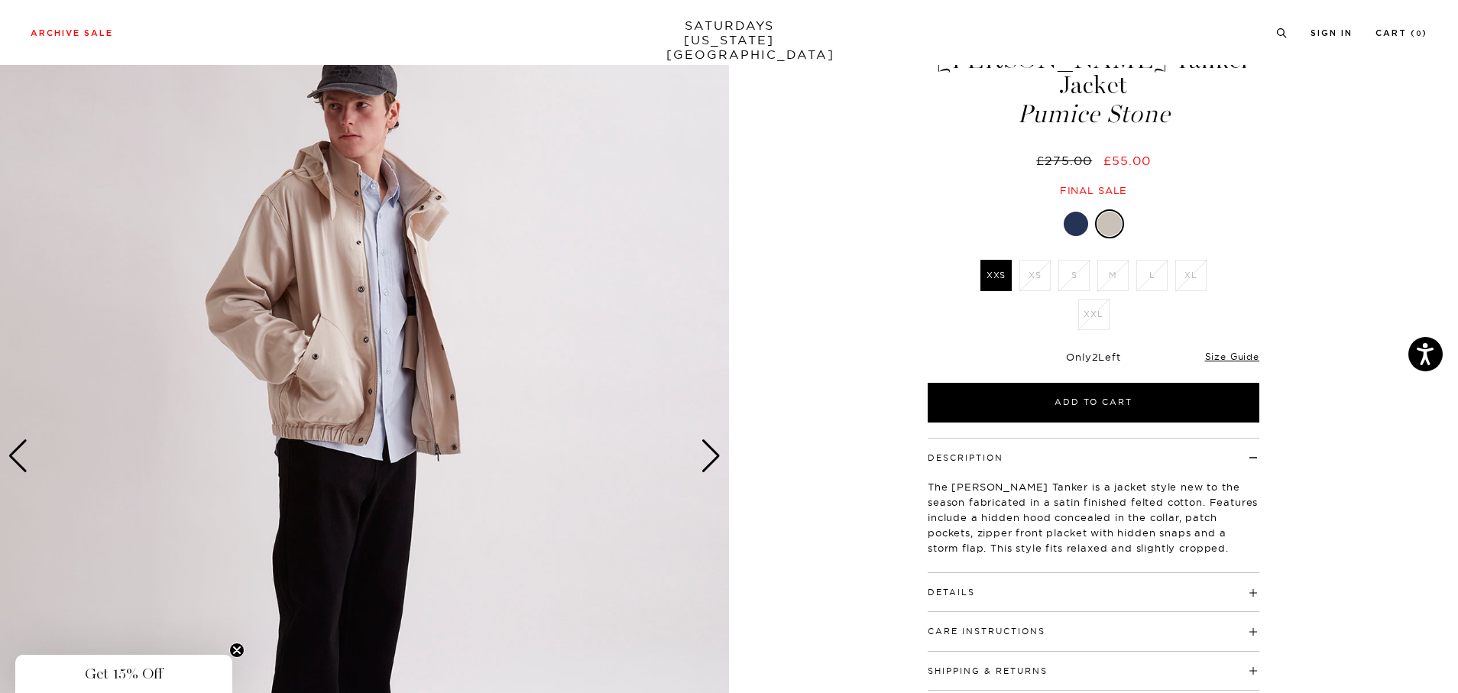
click at [706, 453] on div "Next slide" at bounding box center [710, 456] width 21 height 34
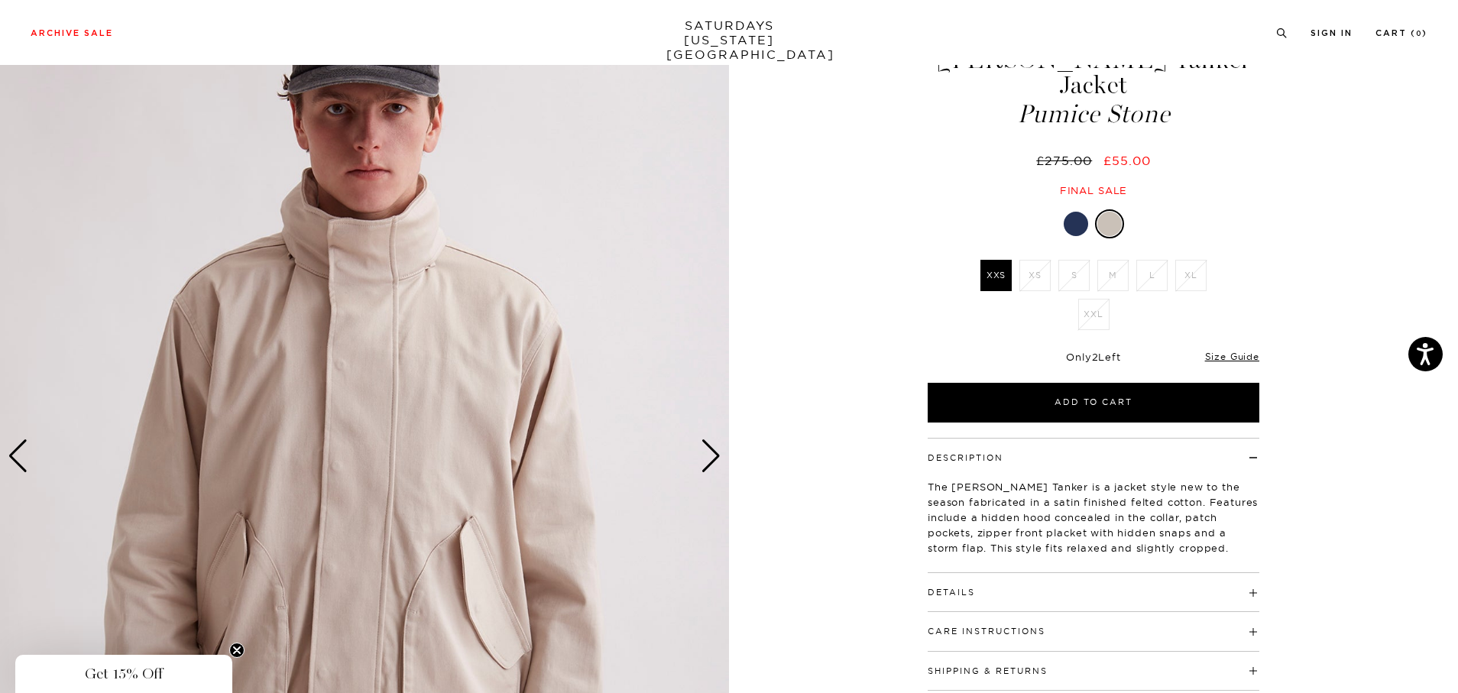
click at [706, 453] on div "Next slide" at bounding box center [710, 456] width 21 height 34
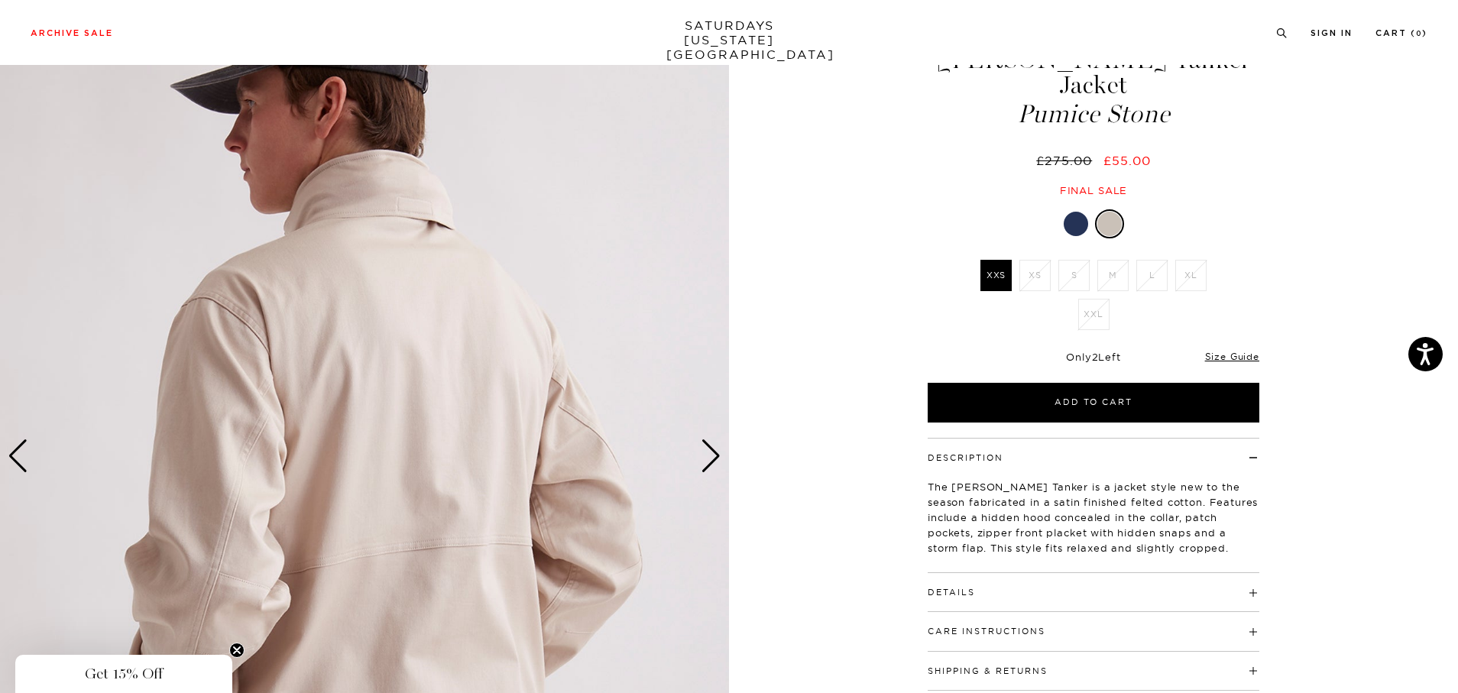
click at [1082, 212] on div at bounding box center [1075, 224] width 24 height 24
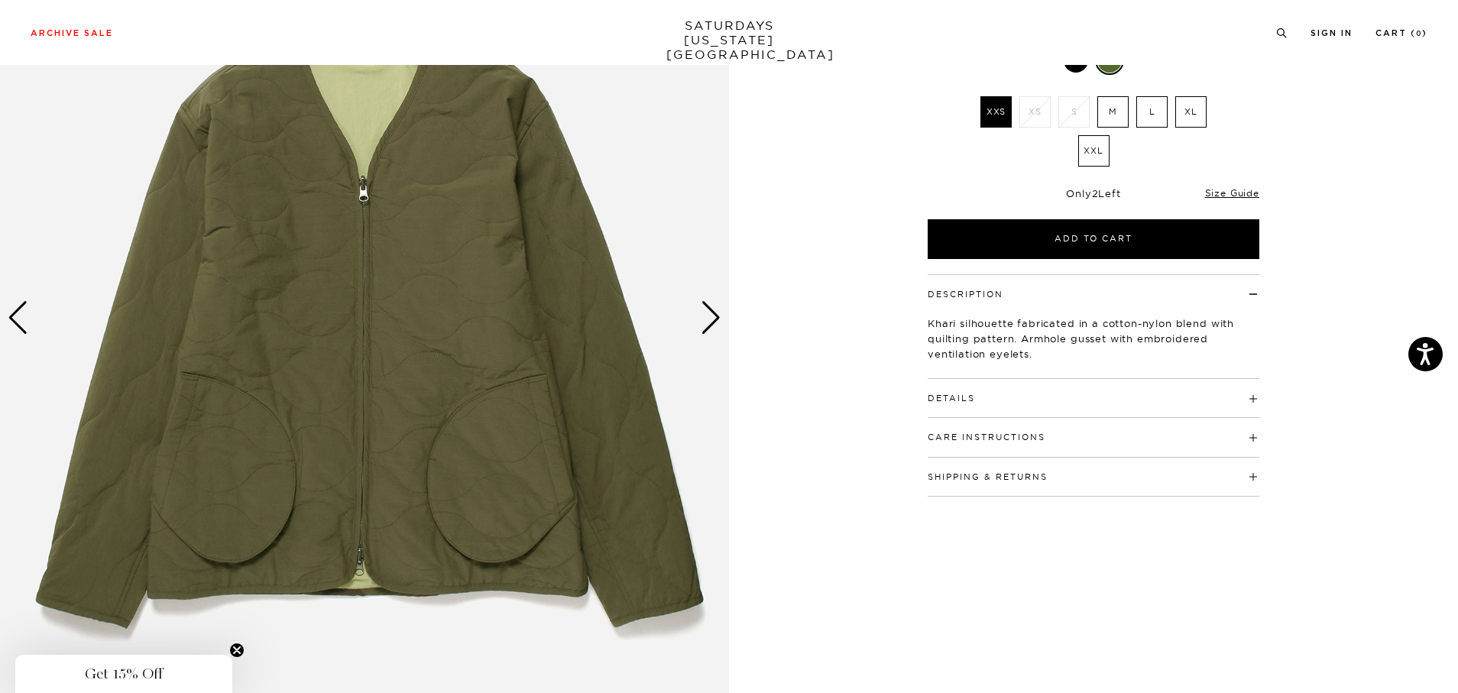
scroll to position [229, 0]
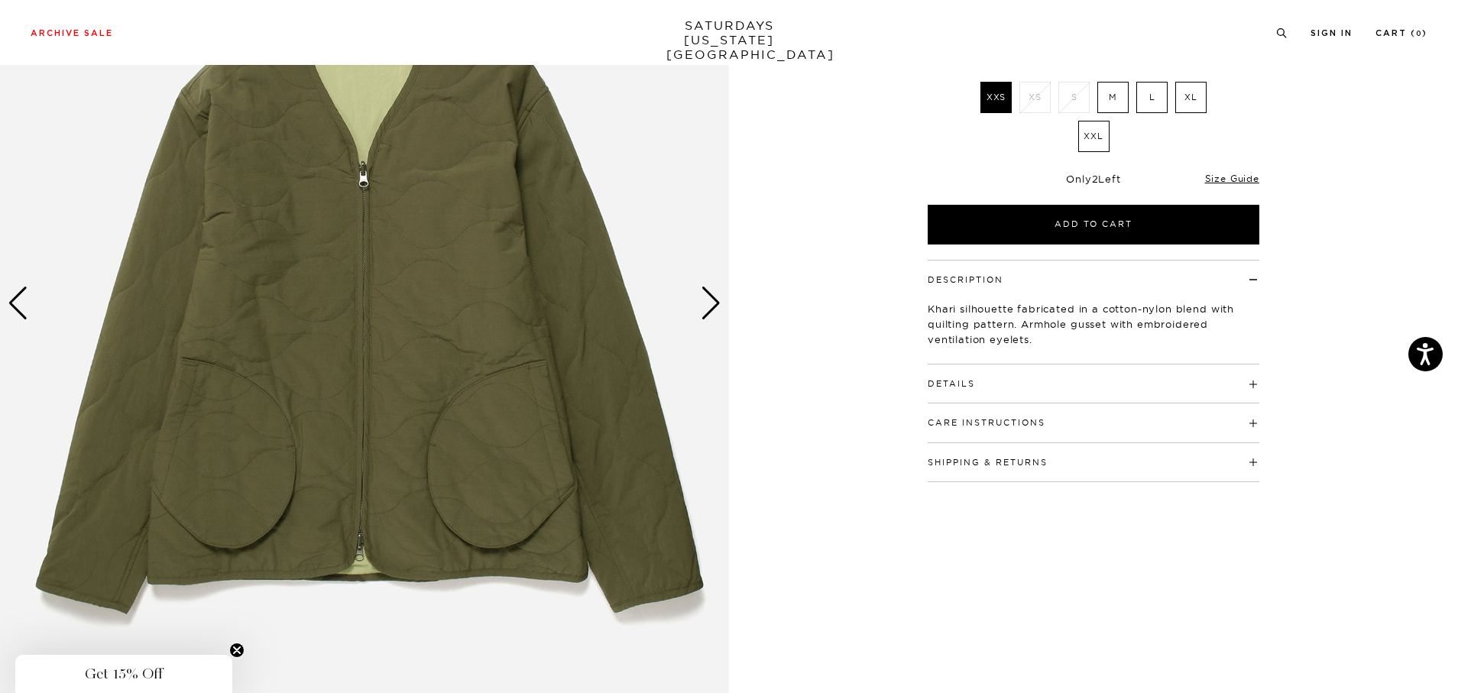
click at [710, 305] on div "Next slide" at bounding box center [710, 303] width 21 height 34
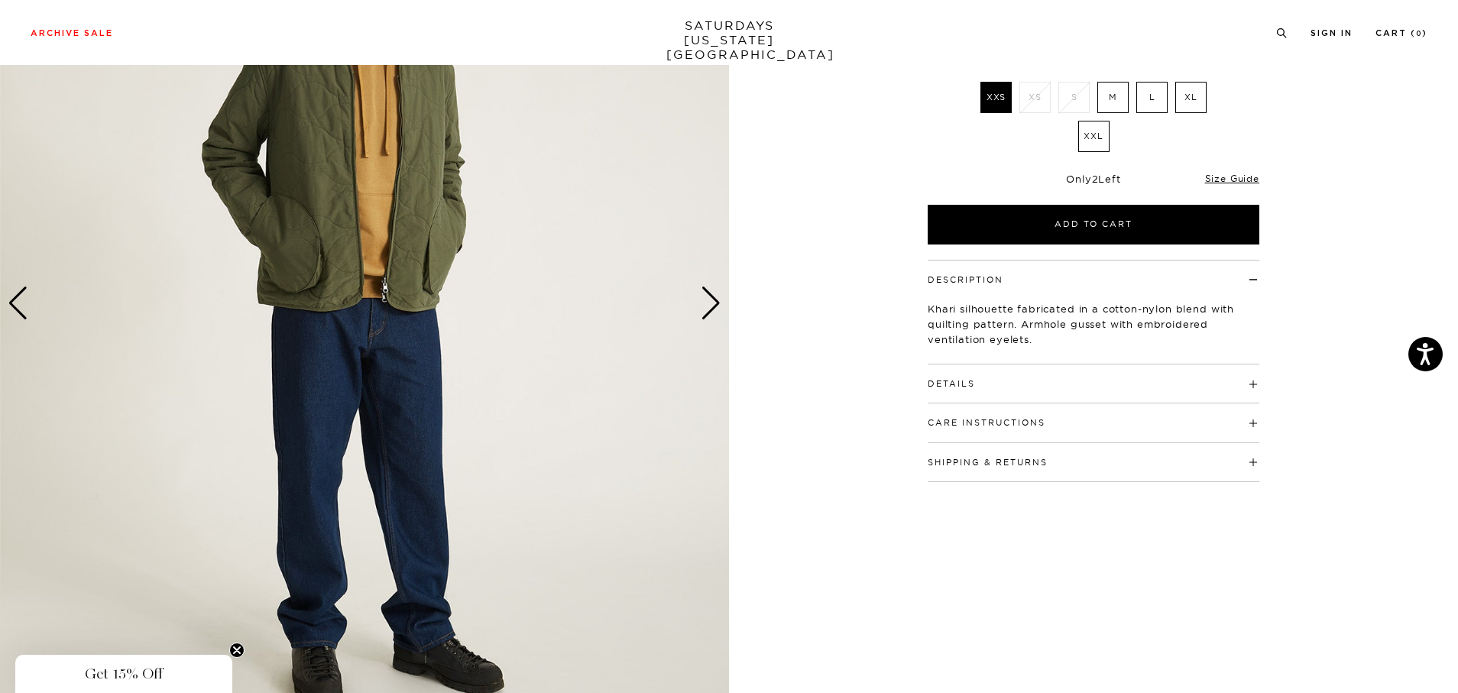
click at [710, 305] on div "Next slide" at bounding box center [710, 303] width 21 height 34
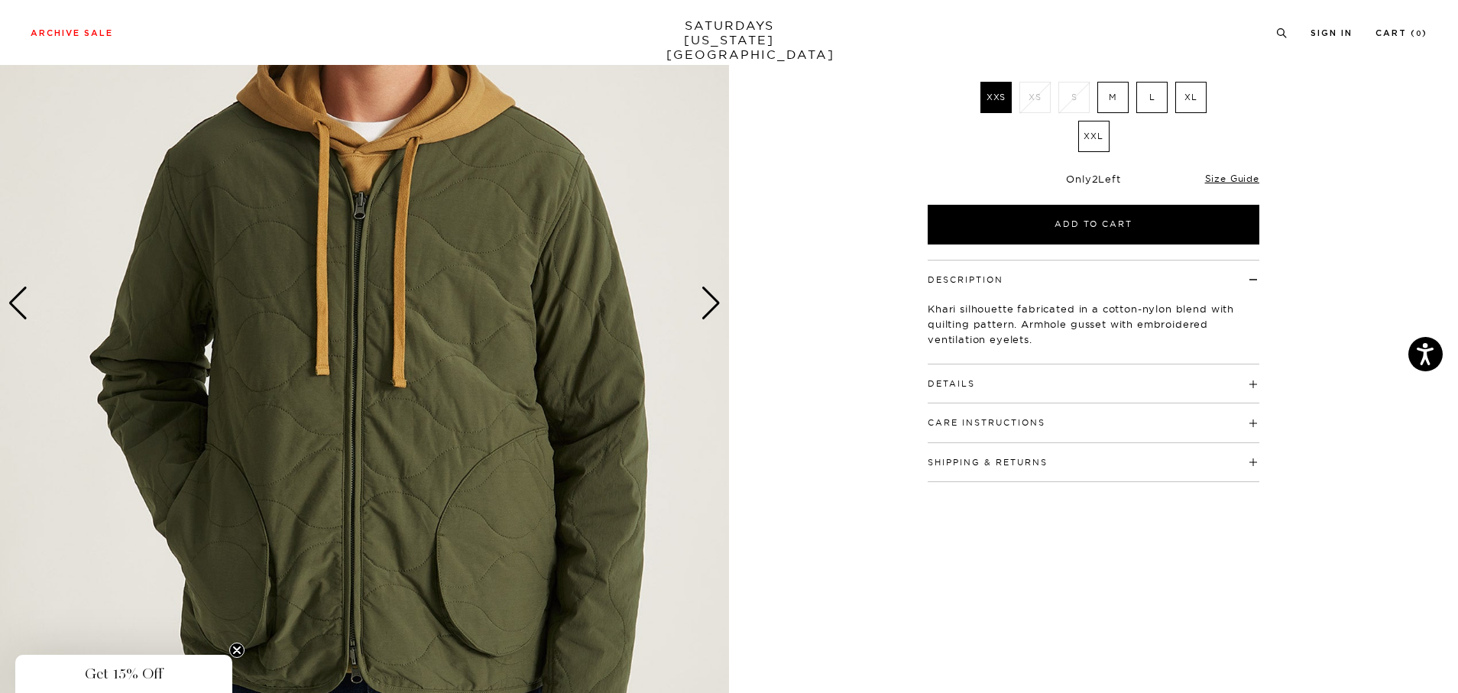
click at [710, 305] on div "Next slide" at bounding box center [710, 303] width 21 height 34
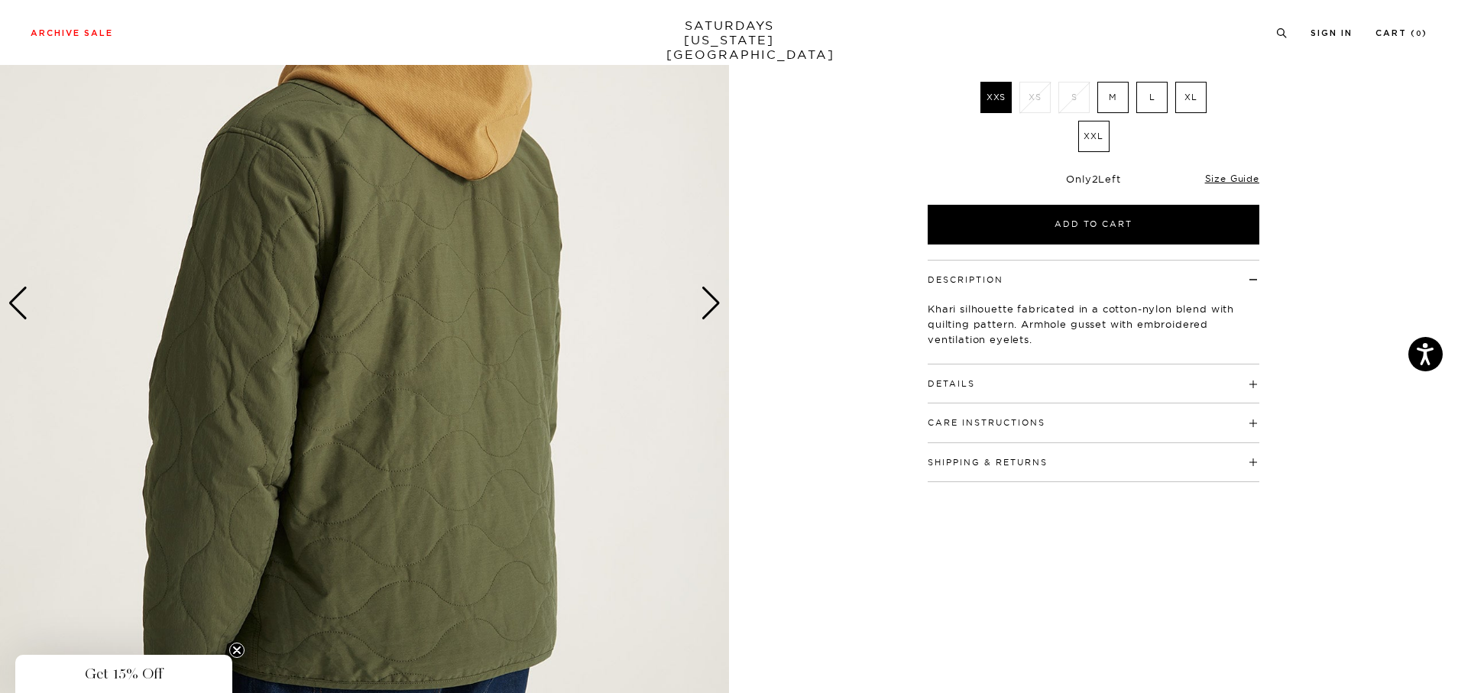
click at [710, 305] on div "Next slide" at bounding box center [710, 303] width 21 height 34
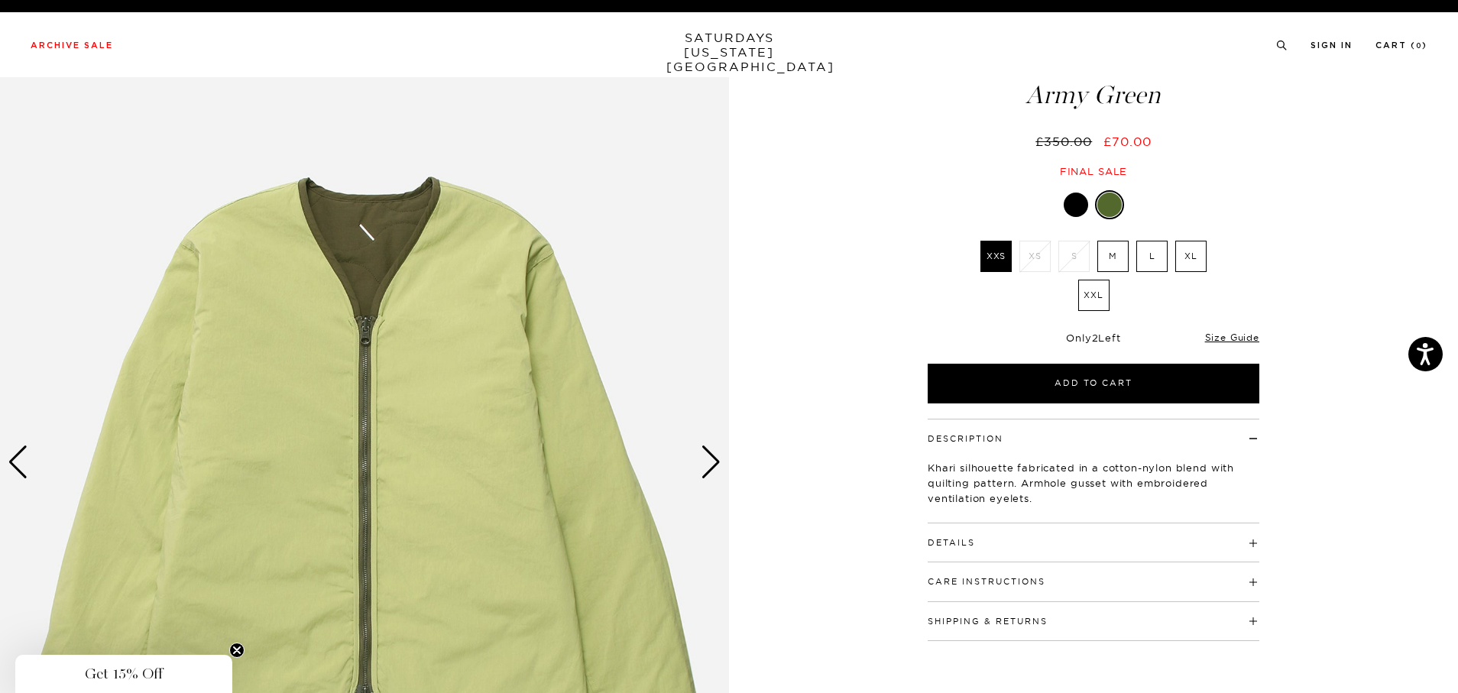
scroll to position [153, 0]
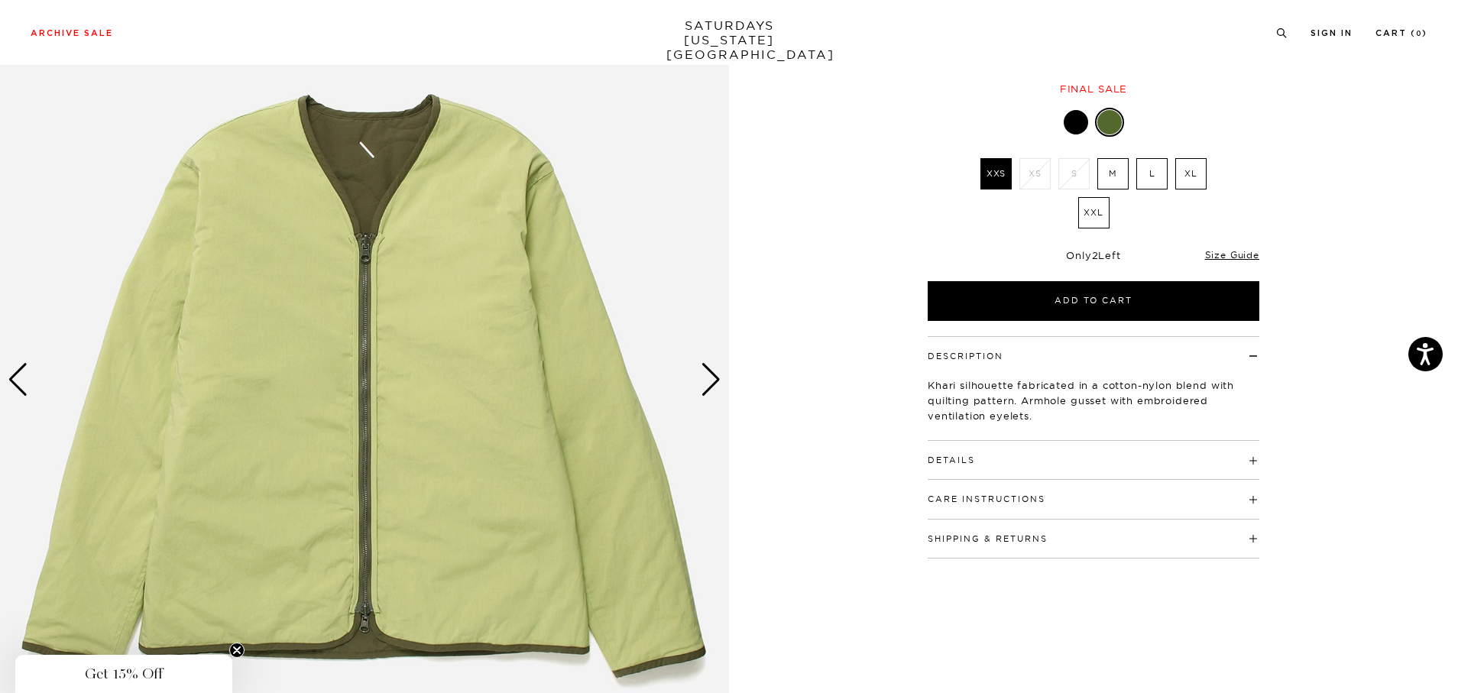
click at [712, 366] on div "Next slide" at bounding box center [710, 380] width 21 height 34
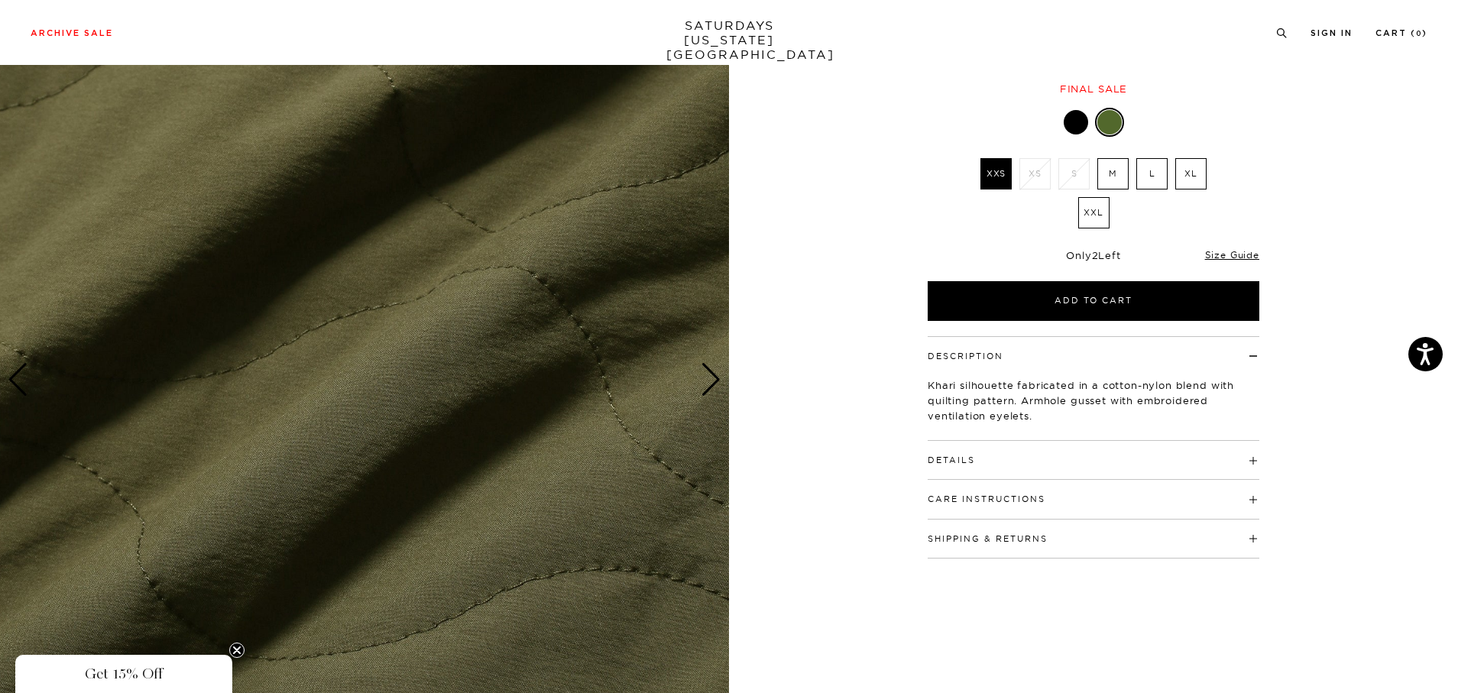
click at [712, 366] on div "Next slide" at bounding box center [710, 380] width 21 height 34
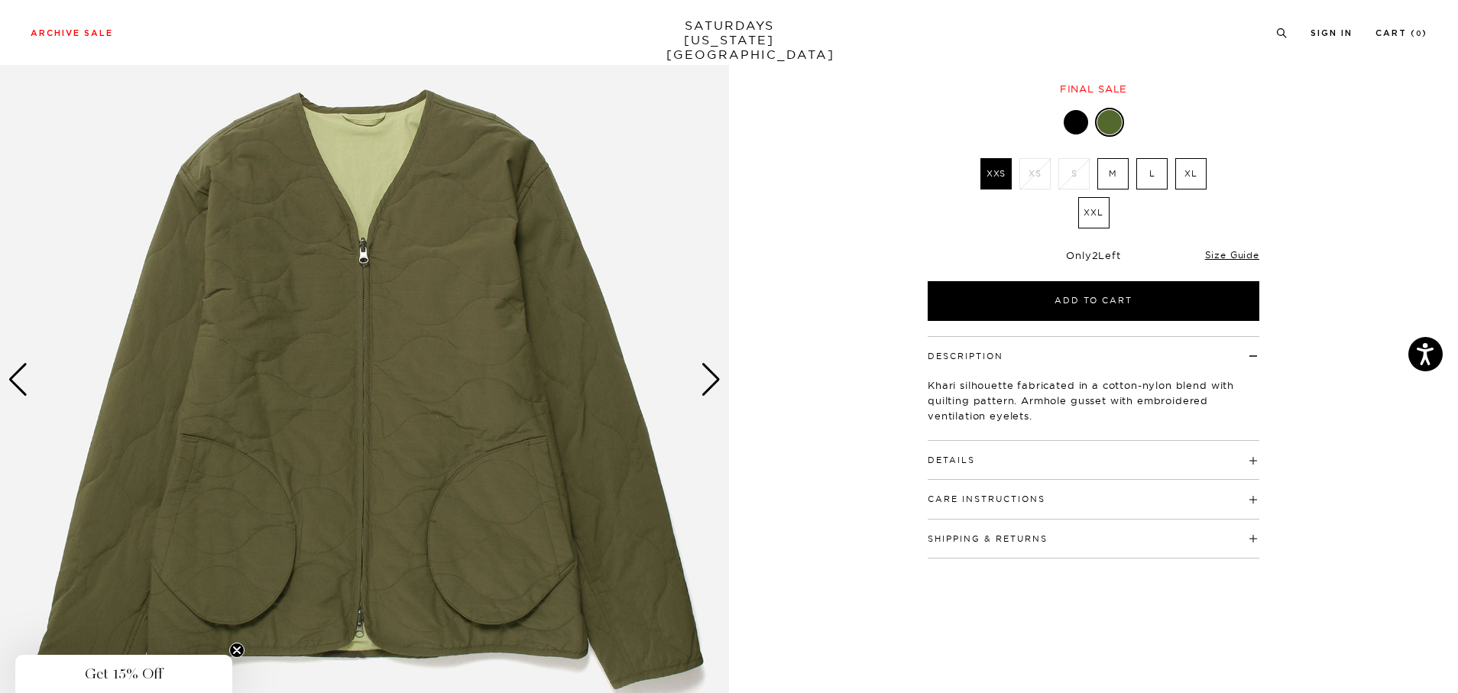
click at [712, 366] on div "Next slide" at bounding box center [710, 380] width 21 height 34
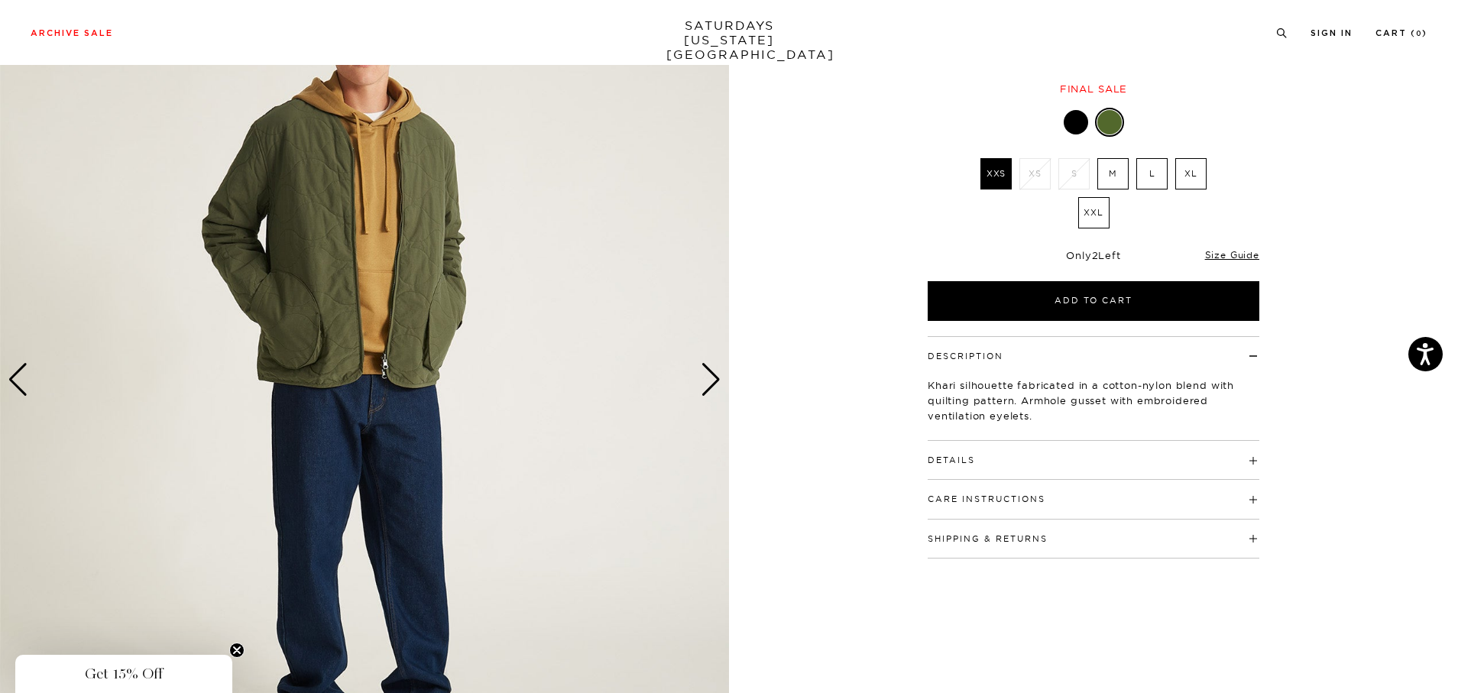
click at [712, 366] on div "Next slide" at bounding box center [710, 380] width 21 height 34
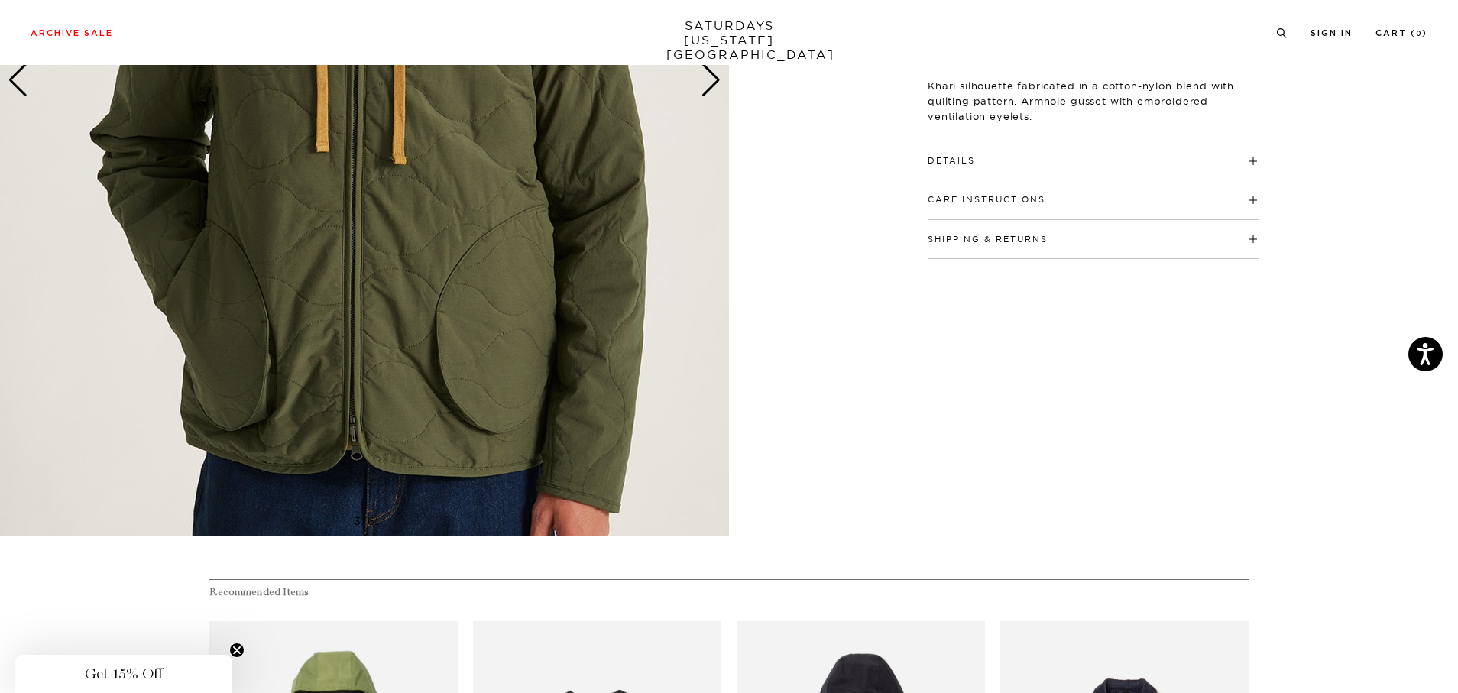
scroll to position [458, 0]
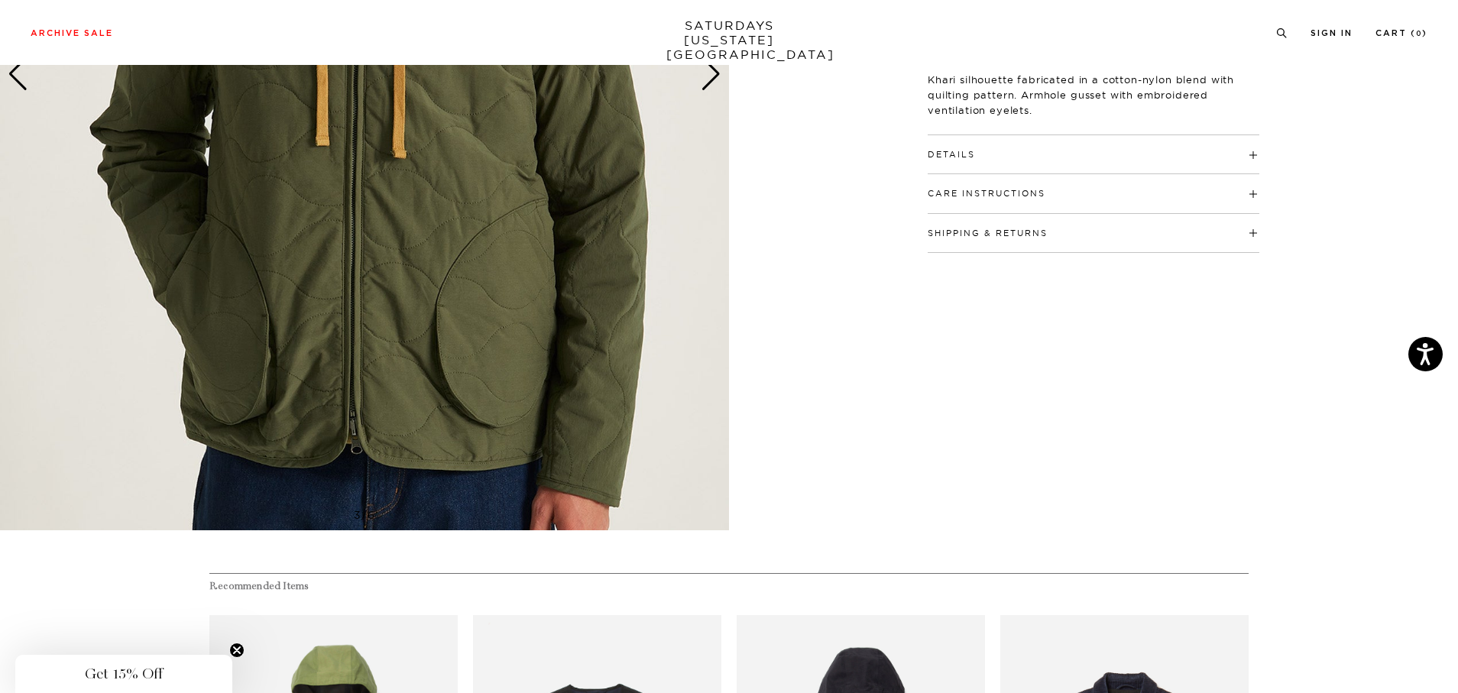
click at [969, 150] on button "Details" at bounding box center [950, 154] width 47 height 8
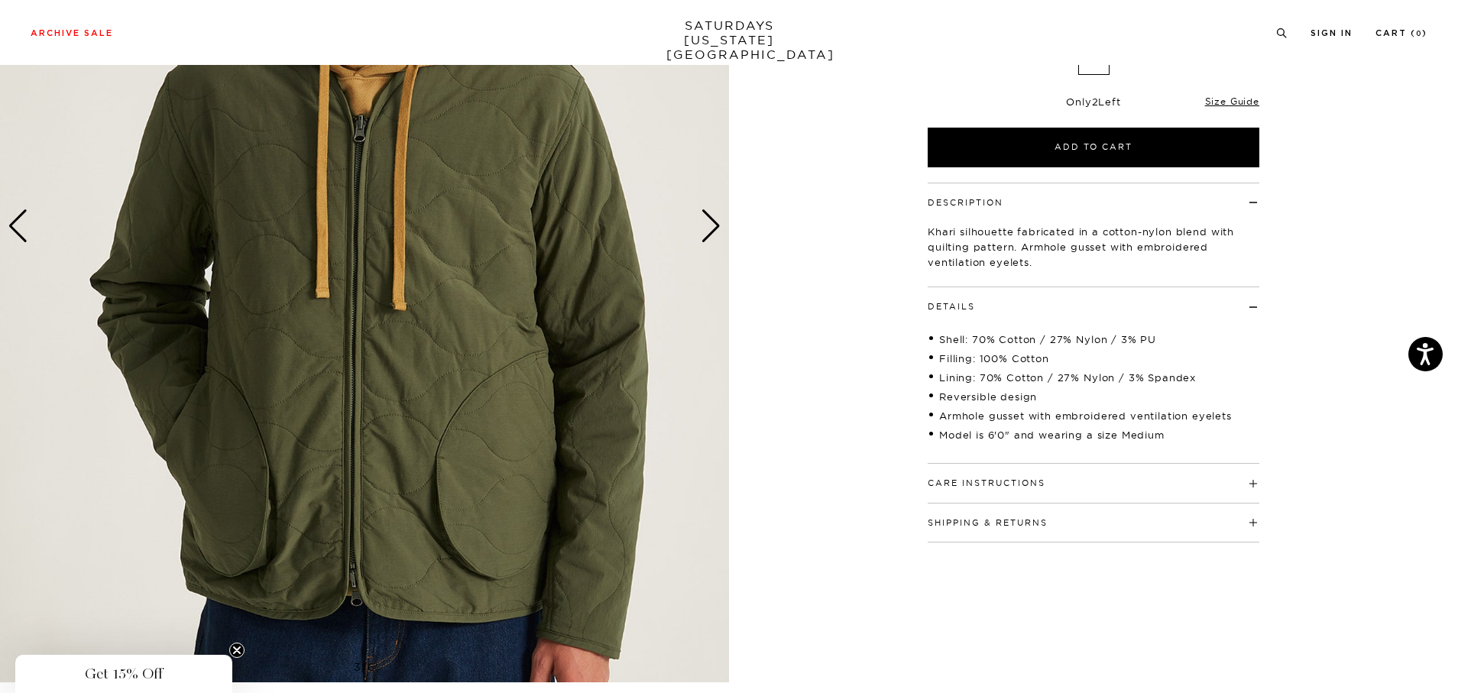
scroll to position [306, 0]
click at [690, 226] on img at bounding box center [364, 227] width 729 height 911
click at [711, 228] on div "Next slide" at bounding box center [710, 227] width 21 height 34
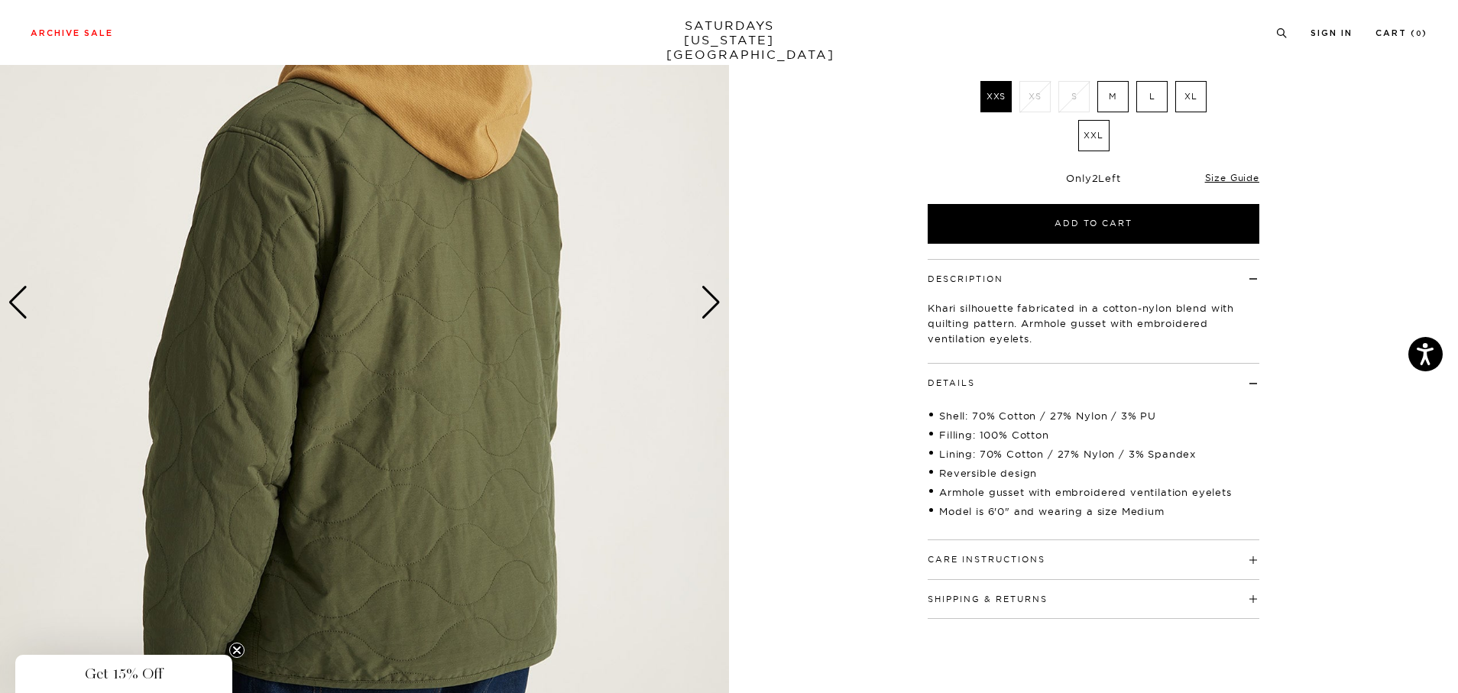
scroll to position [229, 0]
click at [711, 309] on div "Next slide" at bounding box center [710, 303] width 21 height 34
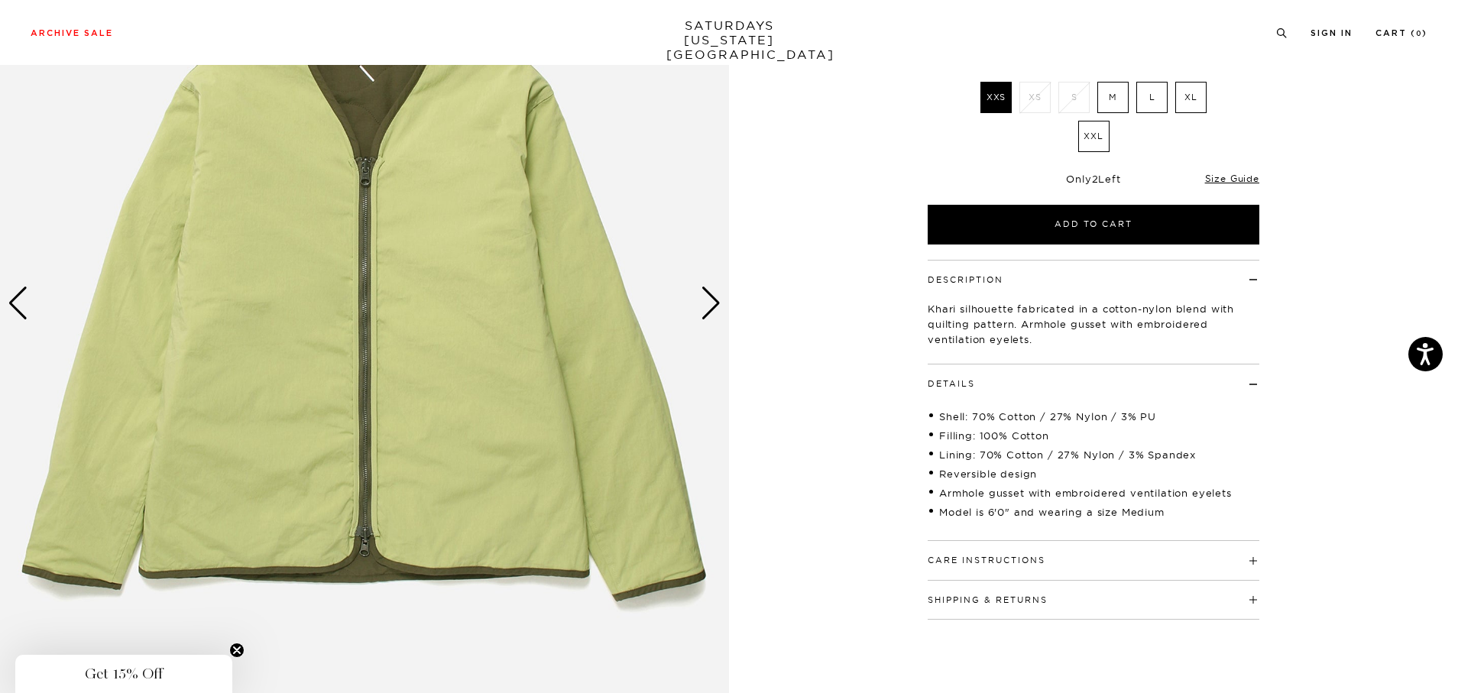
click at [711, 309] on div "Next slide" at bounding box center [710, 303] width 21 height 34
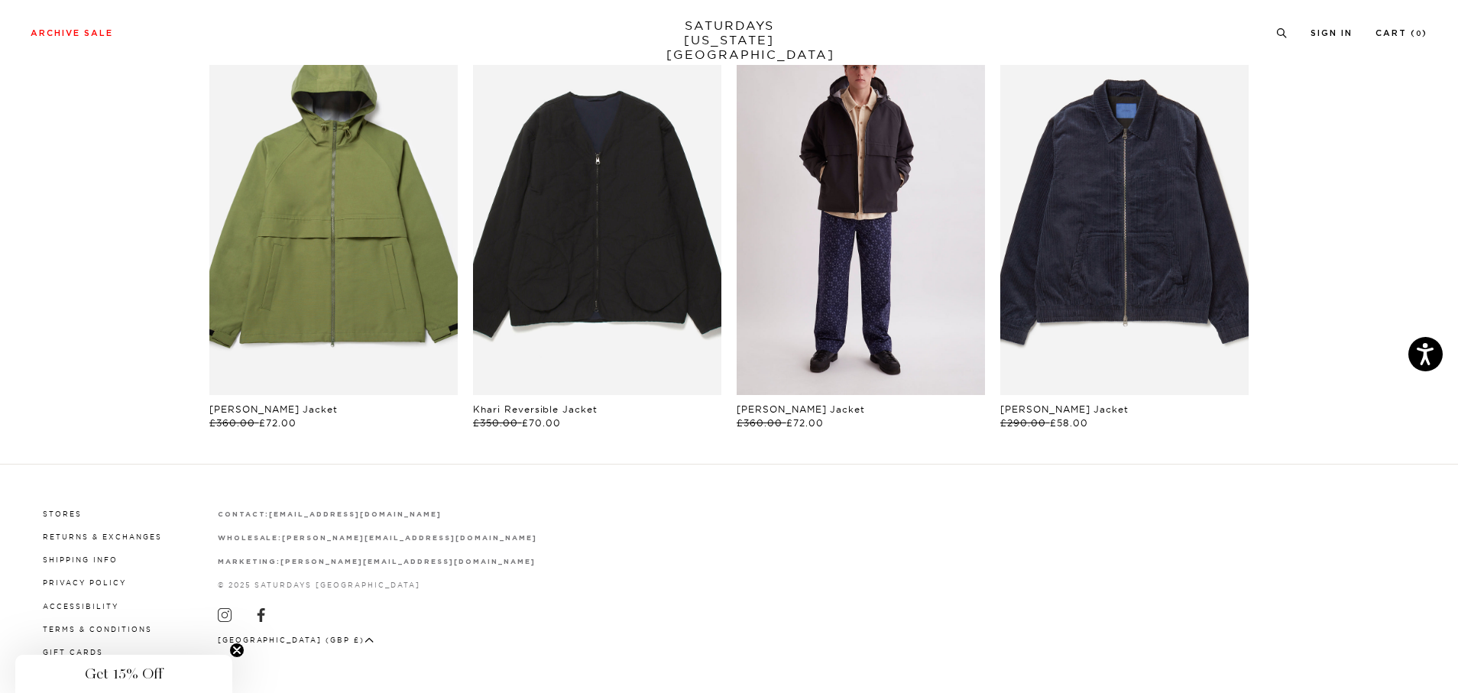
scroll to position [1057, 0]
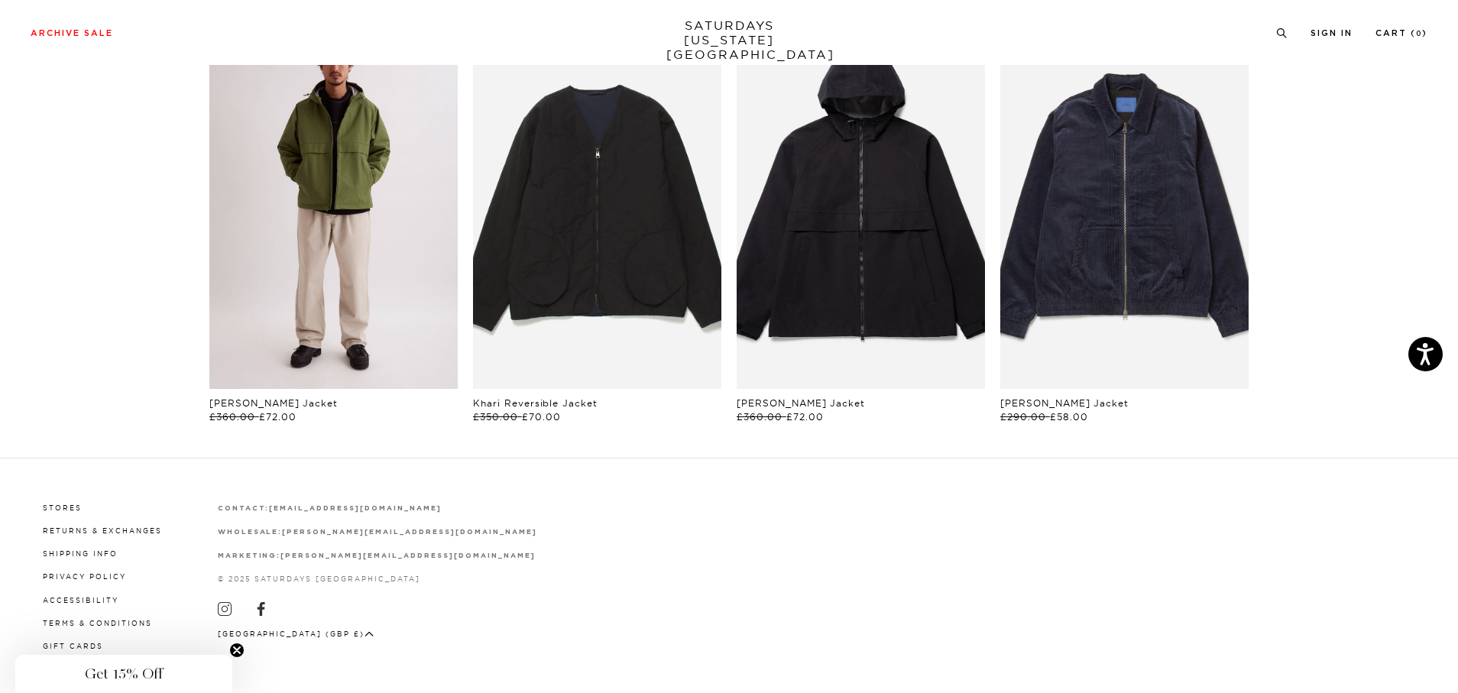
click at [341, 202] on link "files/U12417JA04-MAYFLY_02_eee6b4ba-7821-42fd-9359-8f5a815fb380.jpg" at bounding box center [333, 202] width 248 height 373
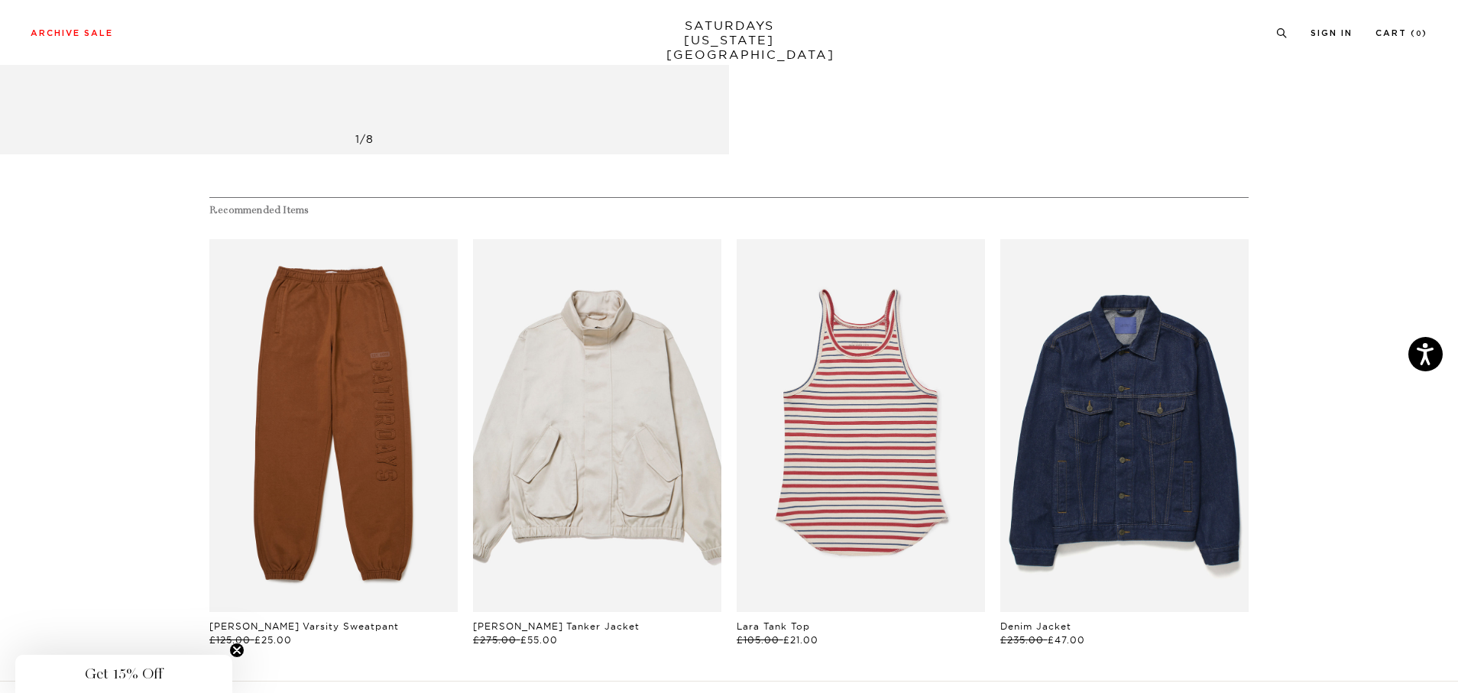
scroll to position [840, 0]
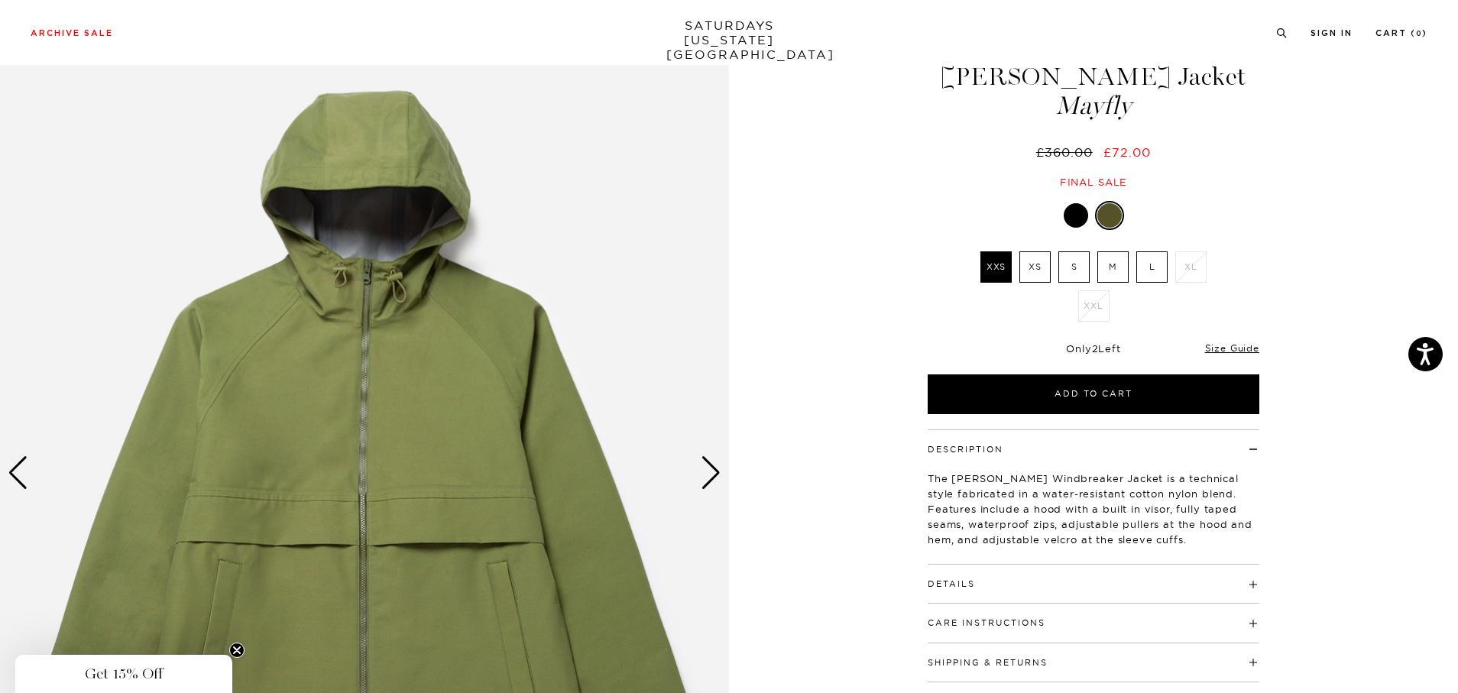
scroll to position [153, 0]
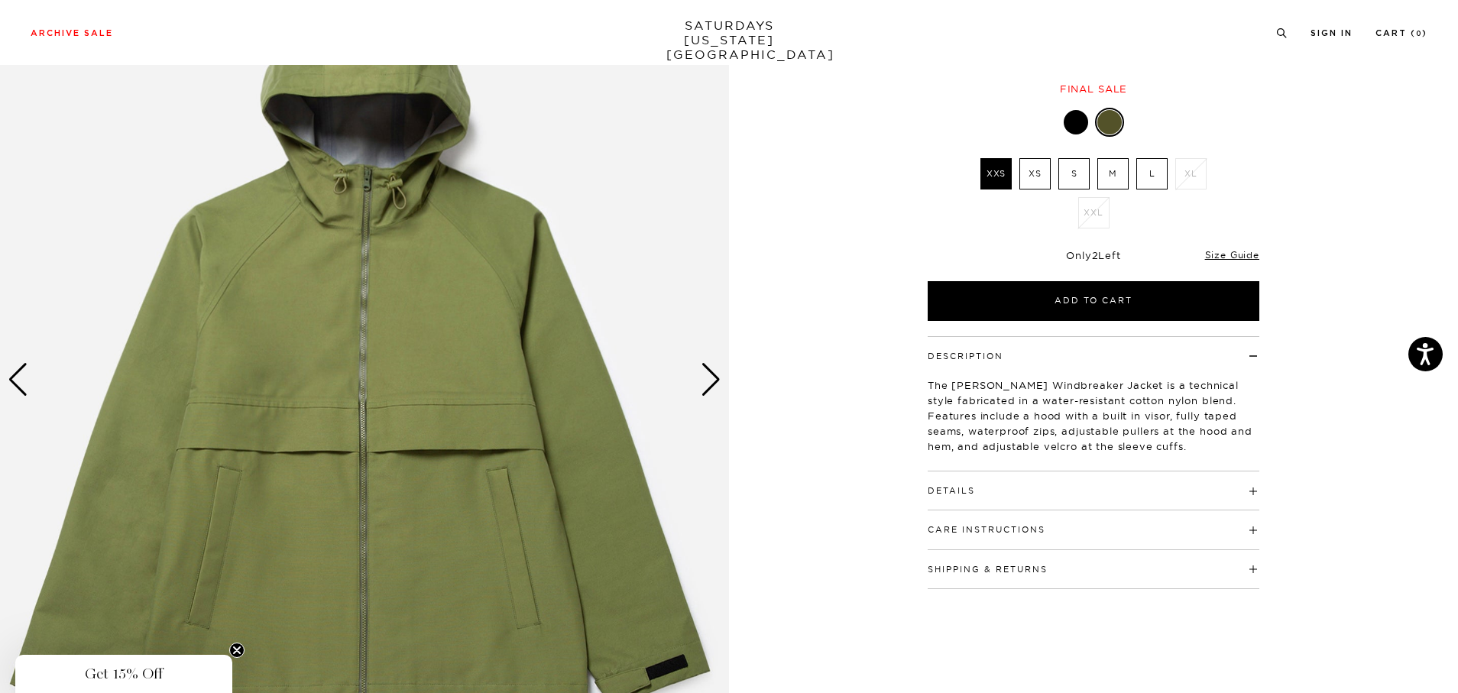
click at [725, 370] on img at bounding box center [364, 379] width 729 height 911
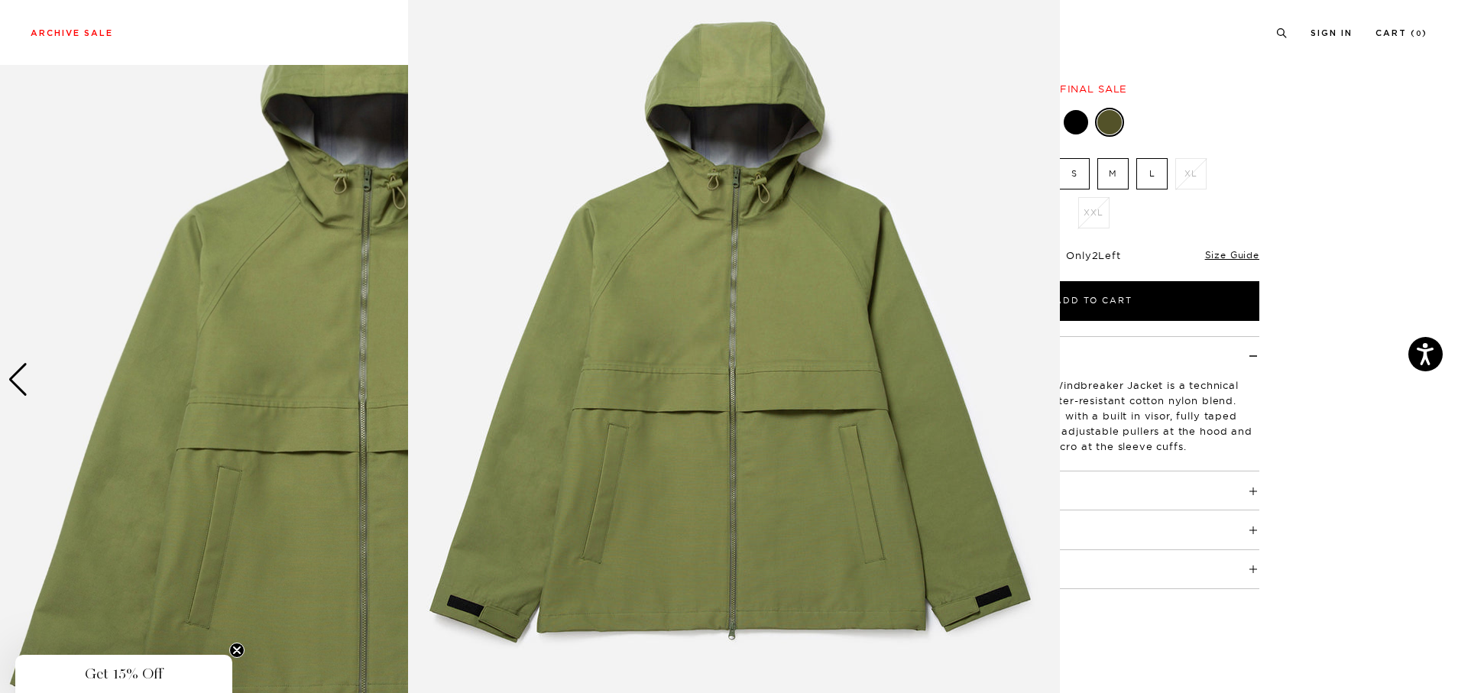
scroll to position [42, 0]
click at [1308, 377] on figure at bounding box center [729, 346] width 1458 height 693
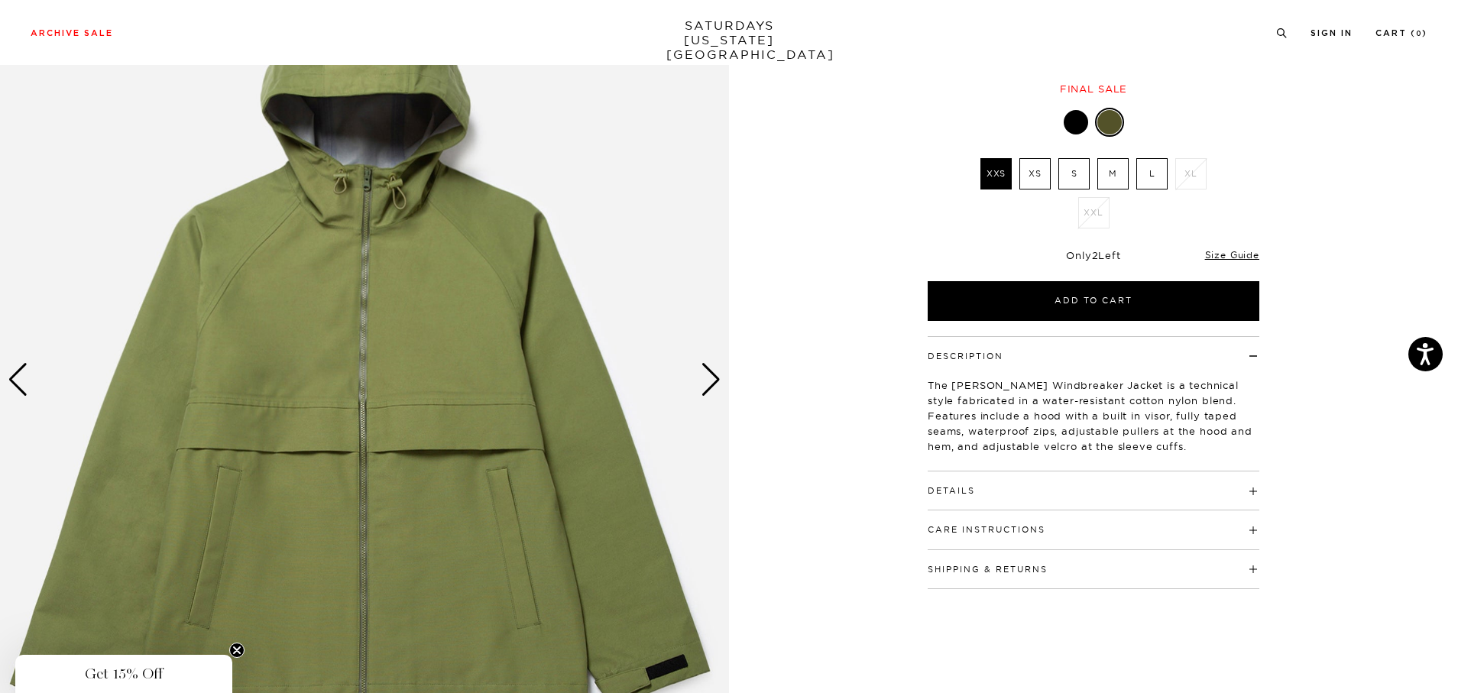
scroll to position [0, 0]
click at [717, 364] on div "Next slide" at bounding box center [710, 380] width 21 height 34
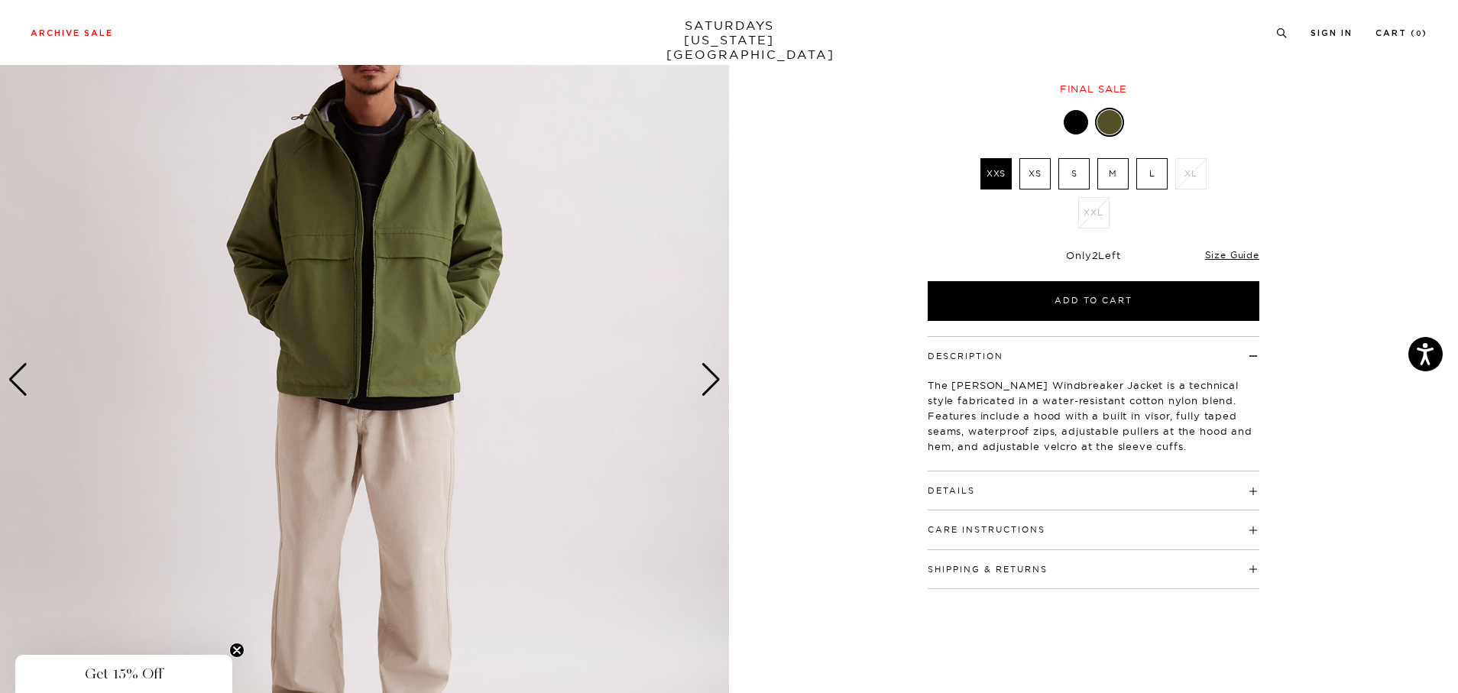
click at [713, 367] on div "Next slide" at bounding box center [710, 380] width 21 height 34
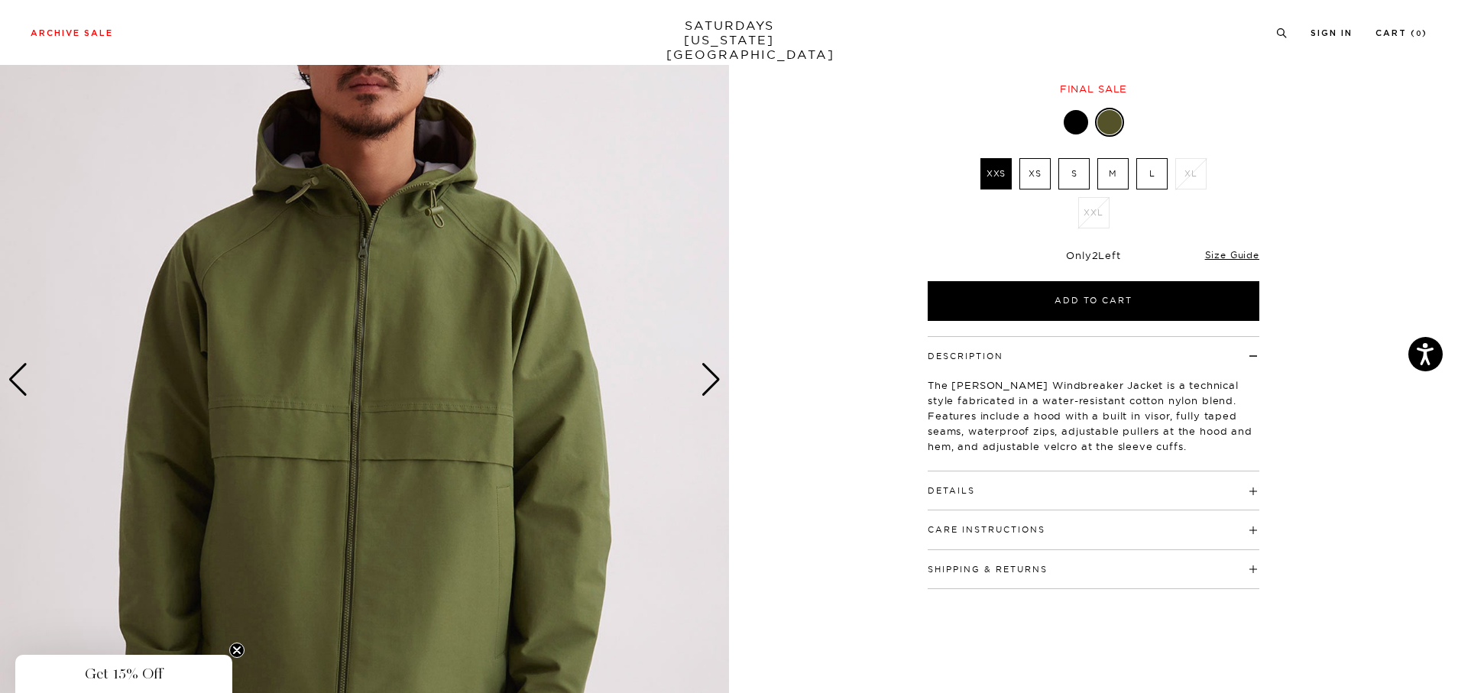
click at [713, 367] on div "Next slide" at bounding box center [710, 380] width 21 height 34
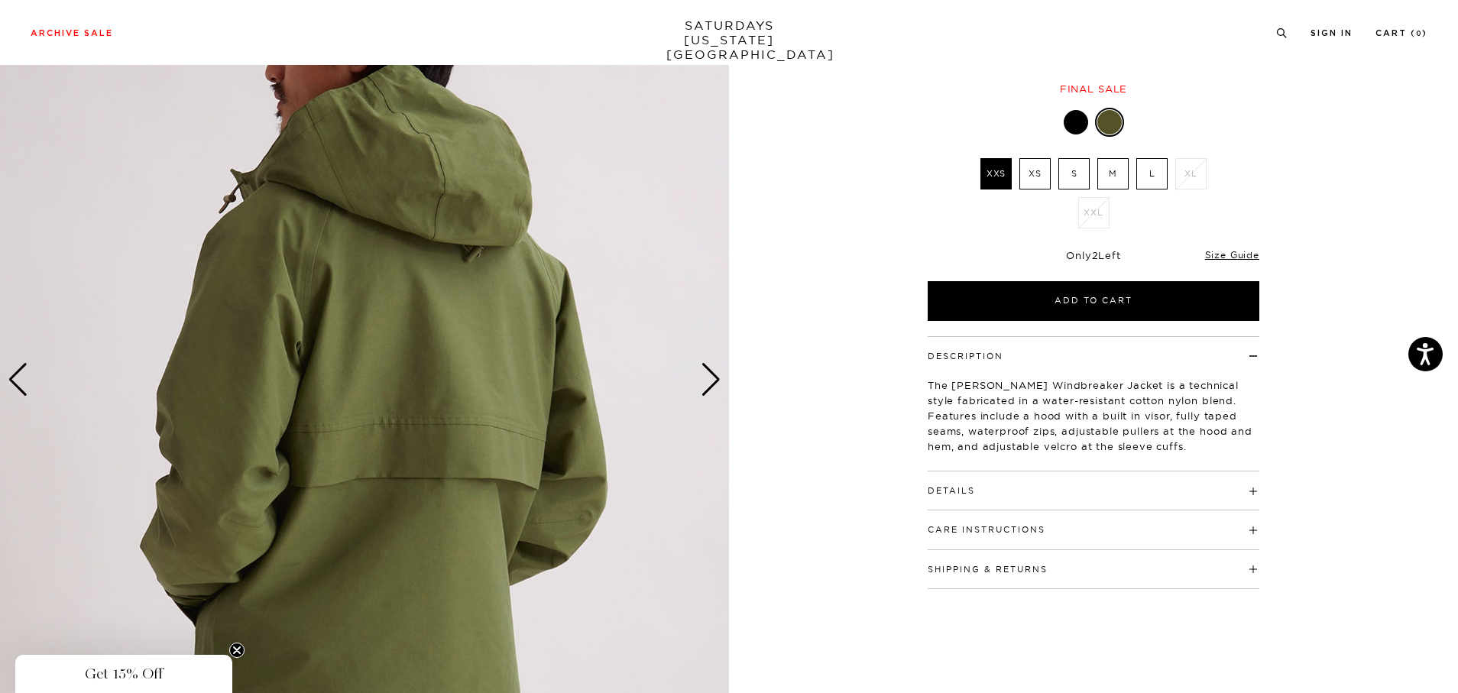
click at [713, 367] on div "Next slide" at bounding box center [710, 380] width 21 height 34
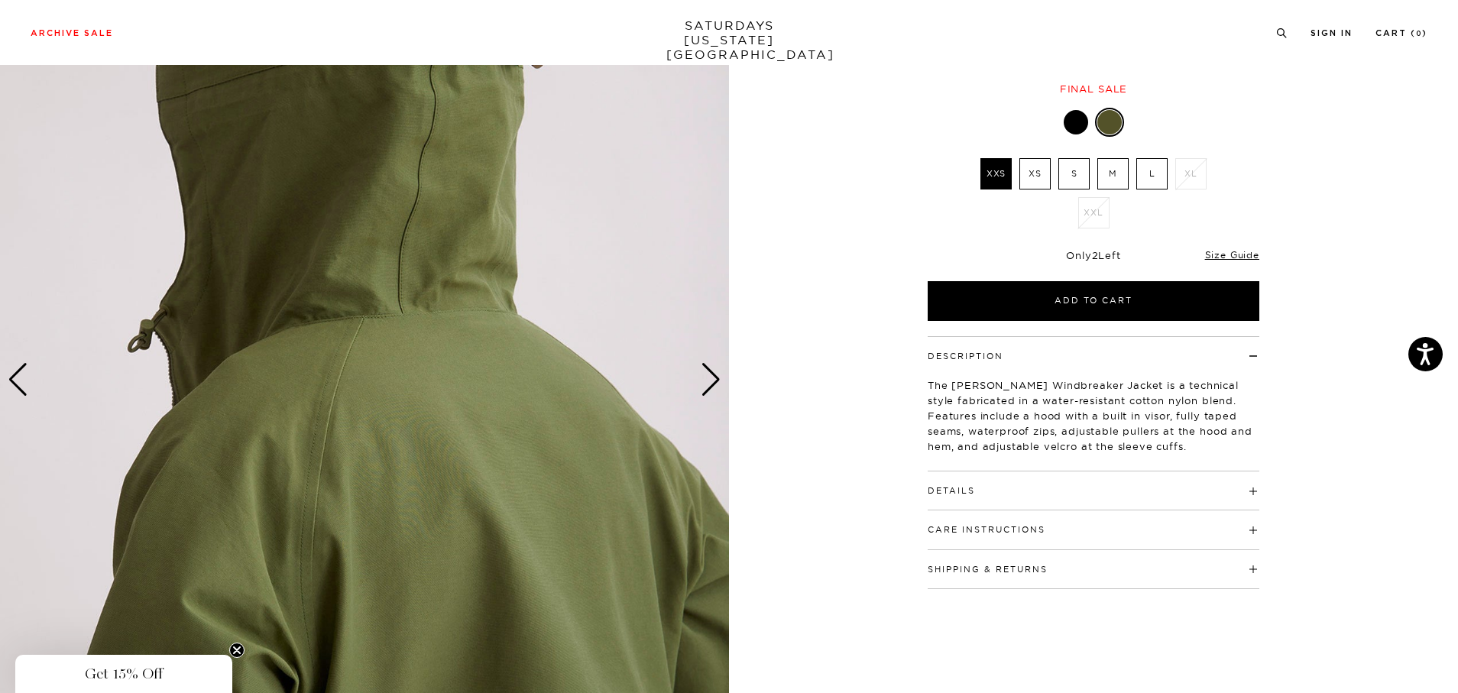
click at [713, 367] on div "Next slide" at bounding box center [710, 380] width 21 height 34
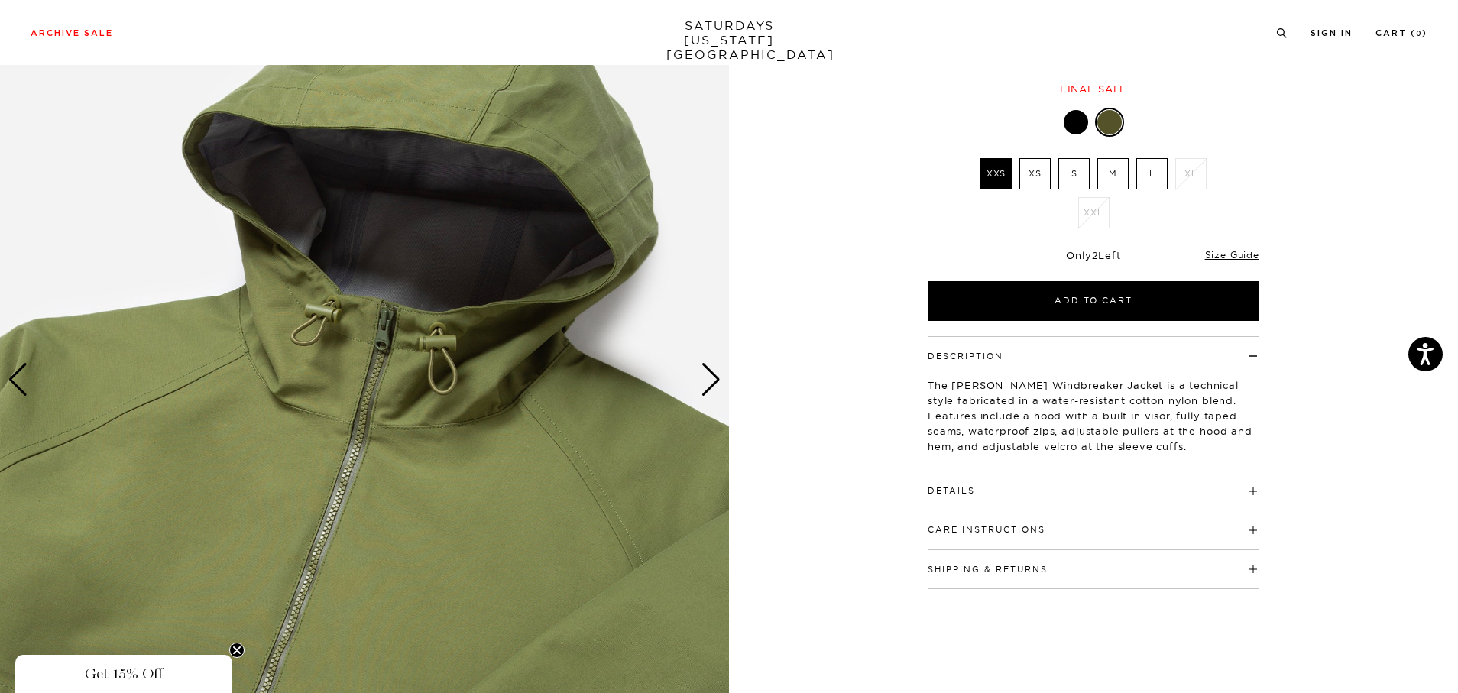
click at [713, 367] on div "Next slide" at bounding box center [710, 380] width 21 height 34
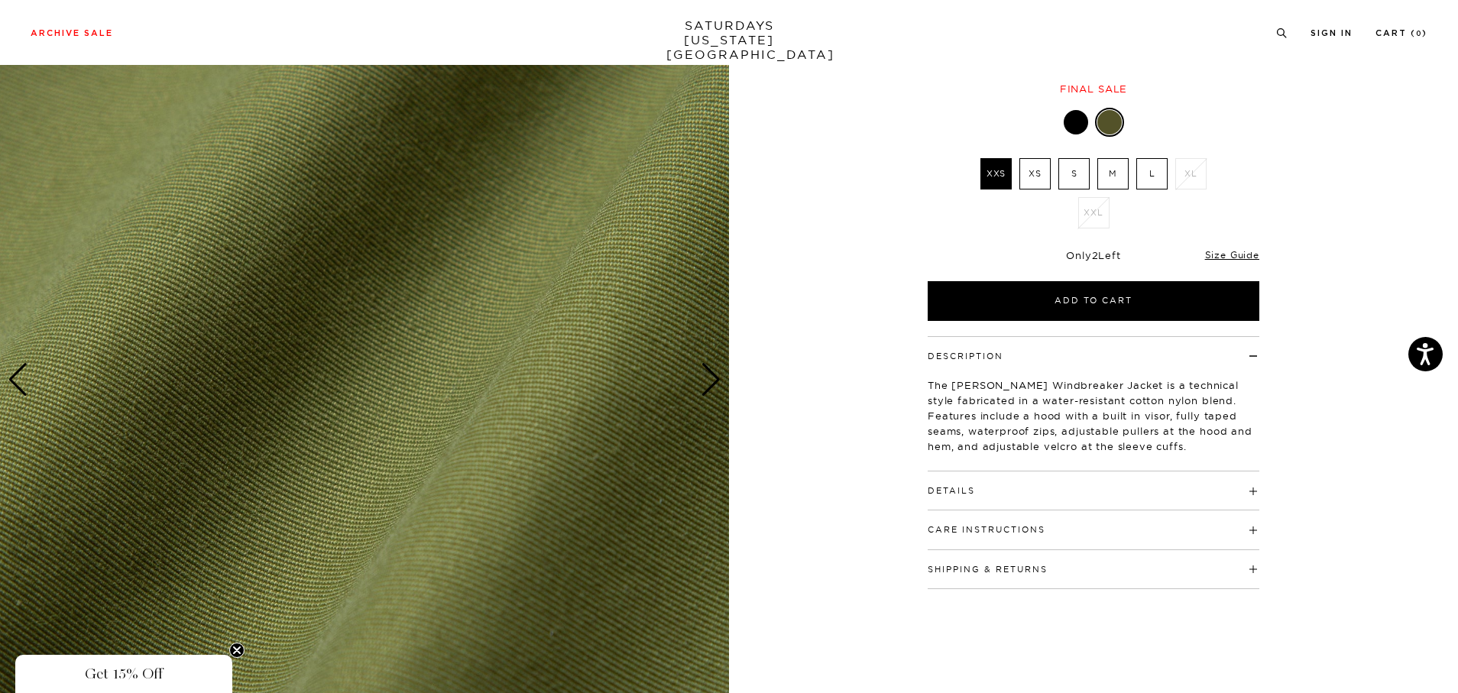
click at [713, 367] on div "Next slide" at bounding box center [710, 380] width 21 height 34
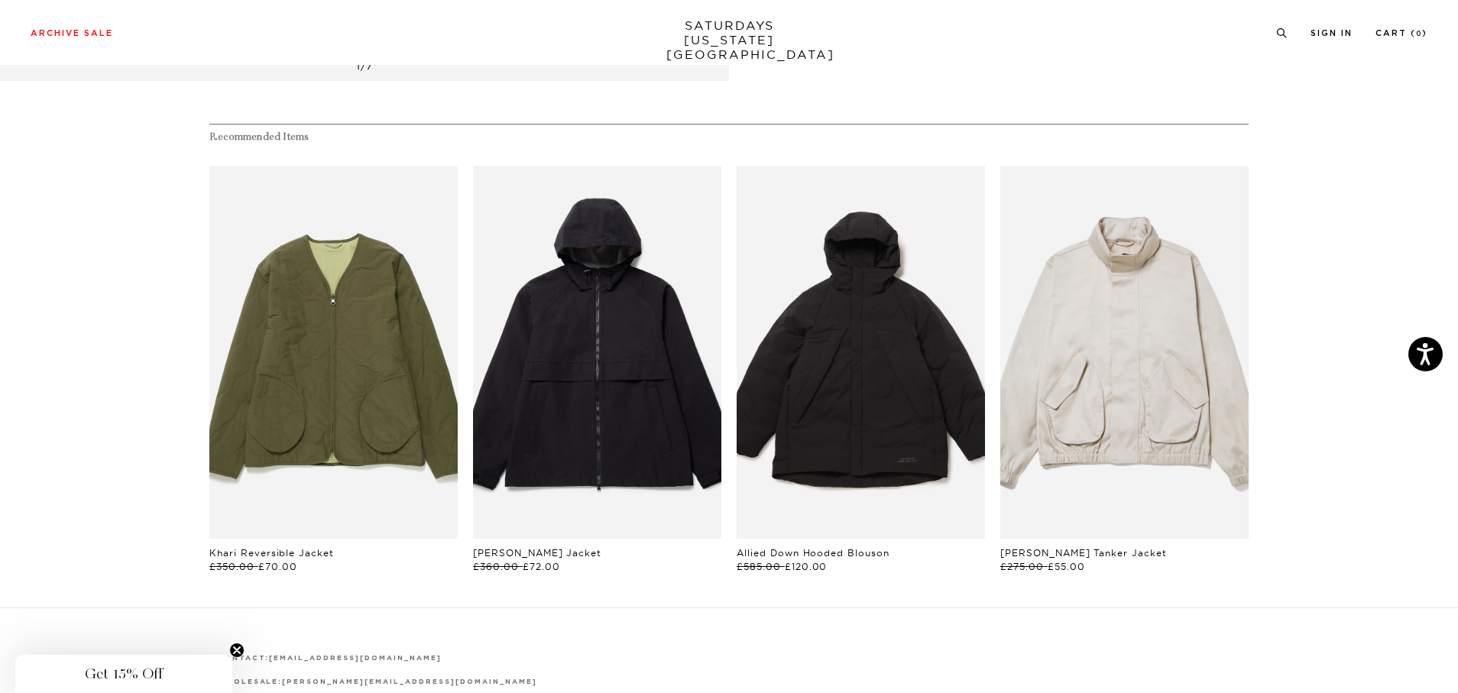
scroll to position [917, 0]
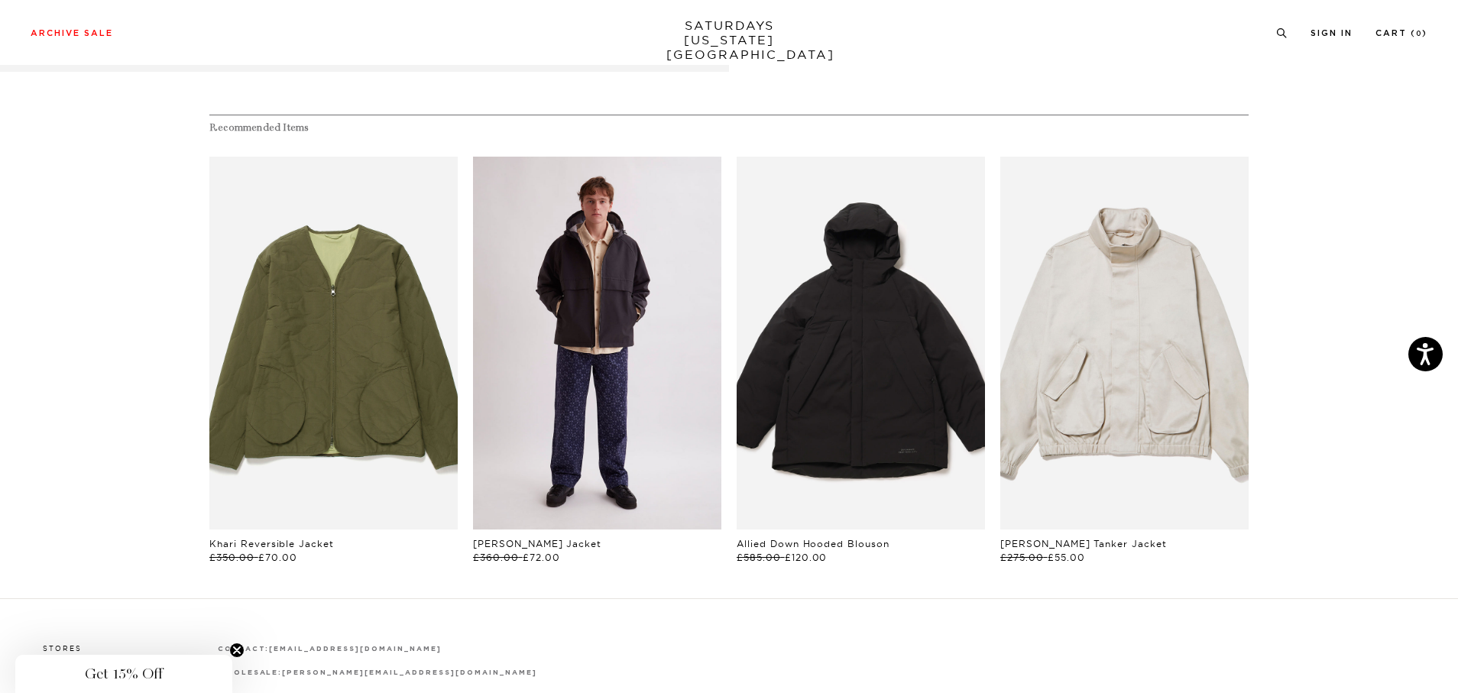
click at [625, 297] on link "files/U12417JA04-BLACK_02.jpg" at bounding box center [597, 343] width 248 height 373
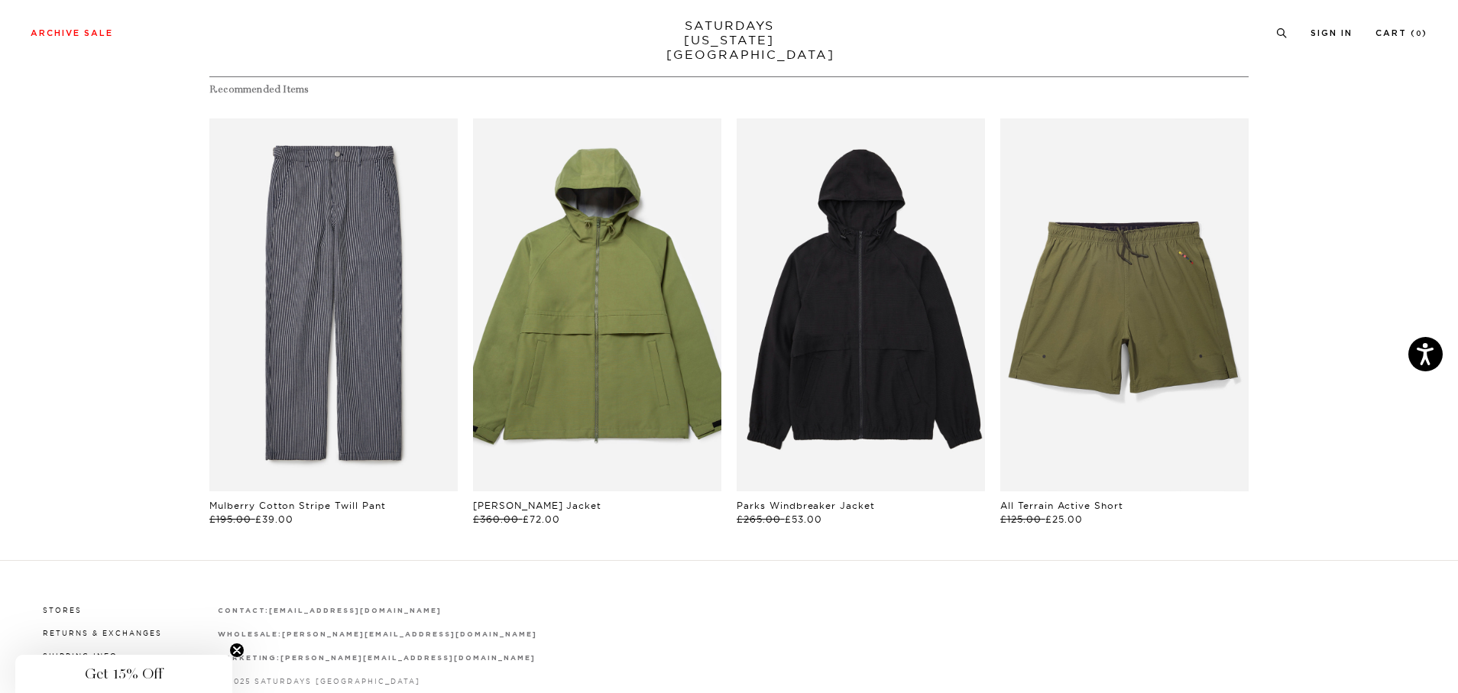
scroll to position [1057, 0]
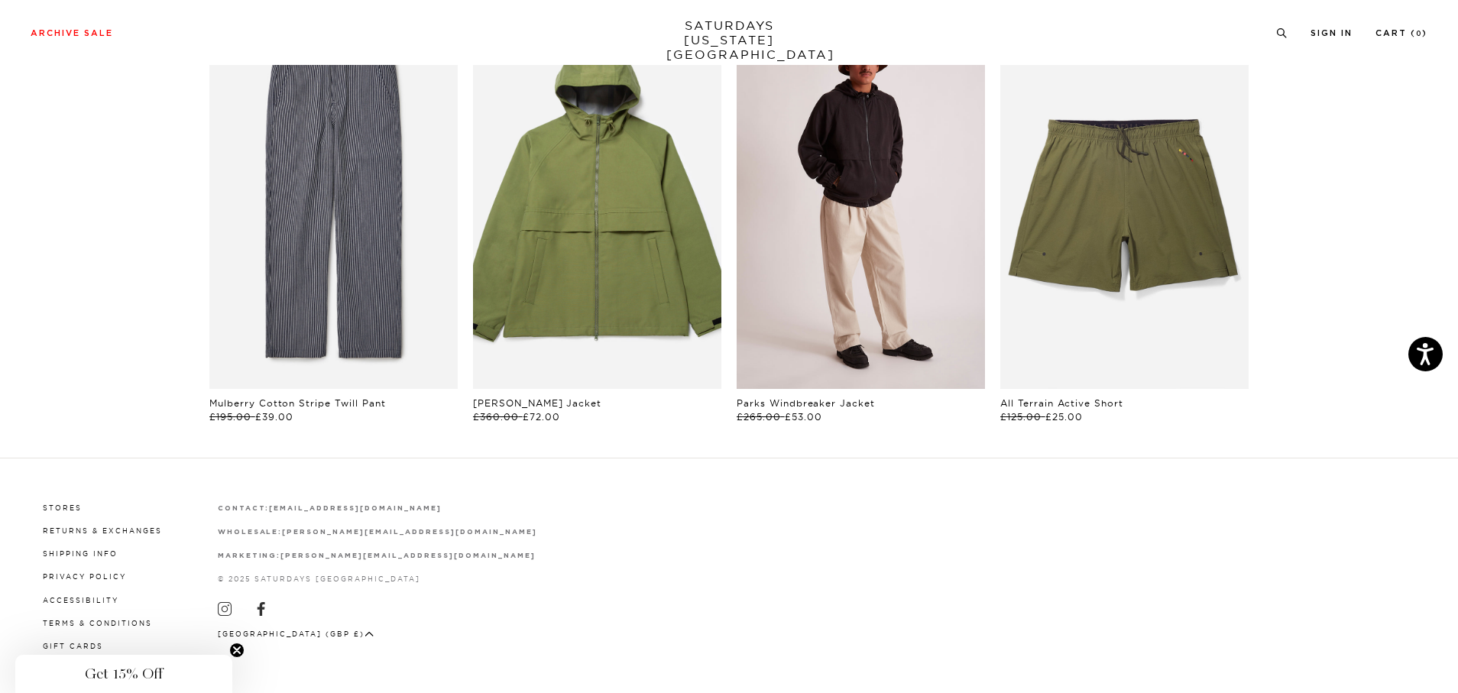
click at [886, 202] on link "files/U22417JA02-BLACK_03.jpg" at bounding box center [860, 202] width 248 height 373
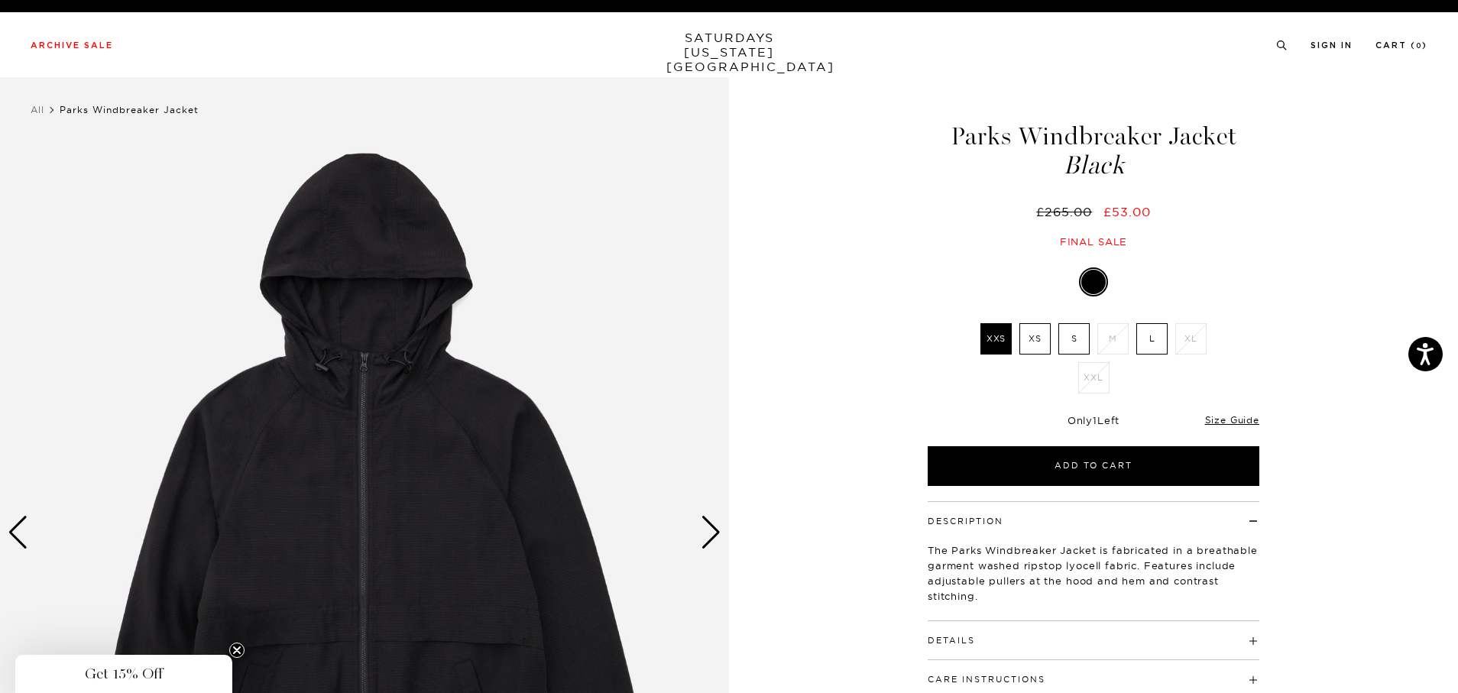
click at [753, 44] on link "SATURDAYS NEW YORK CITY" at bounding box center [729, 53] width 126 height 44
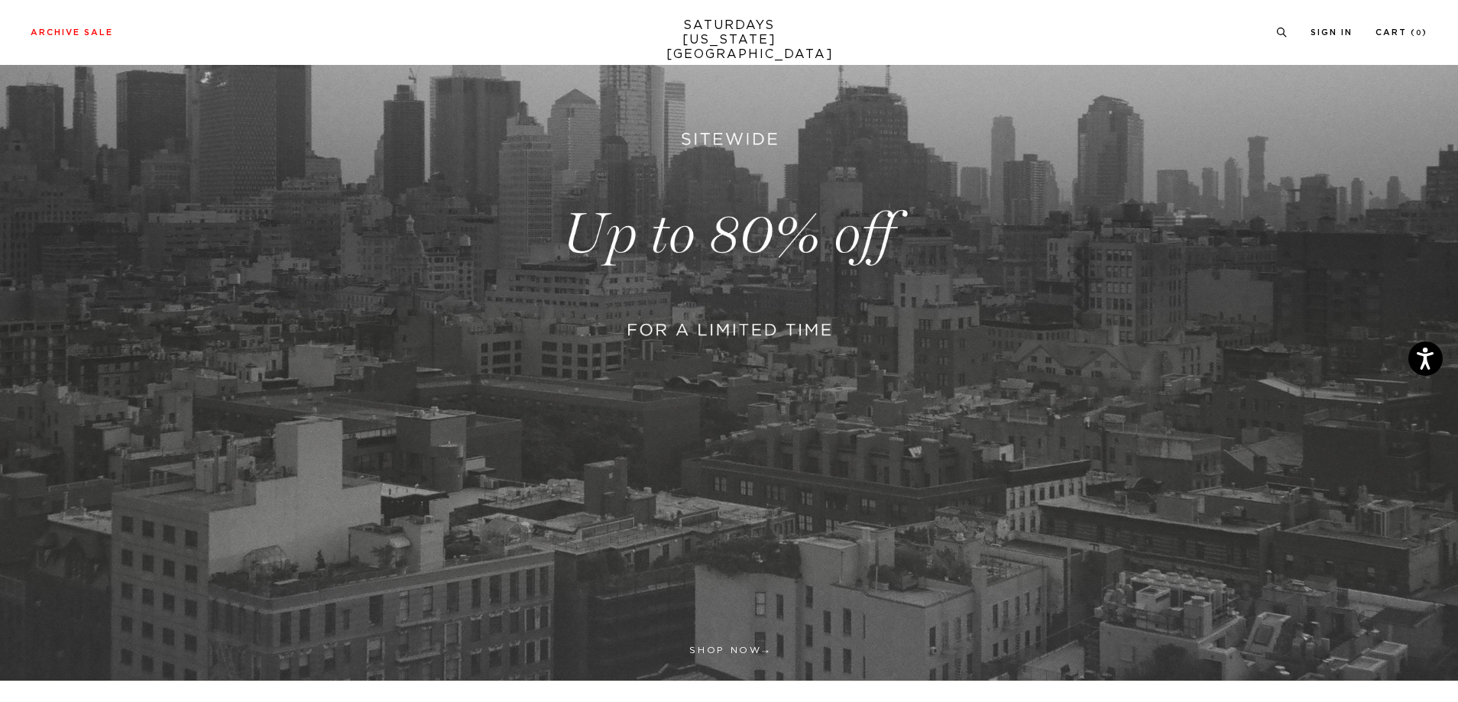
scroll to position [503, 0]
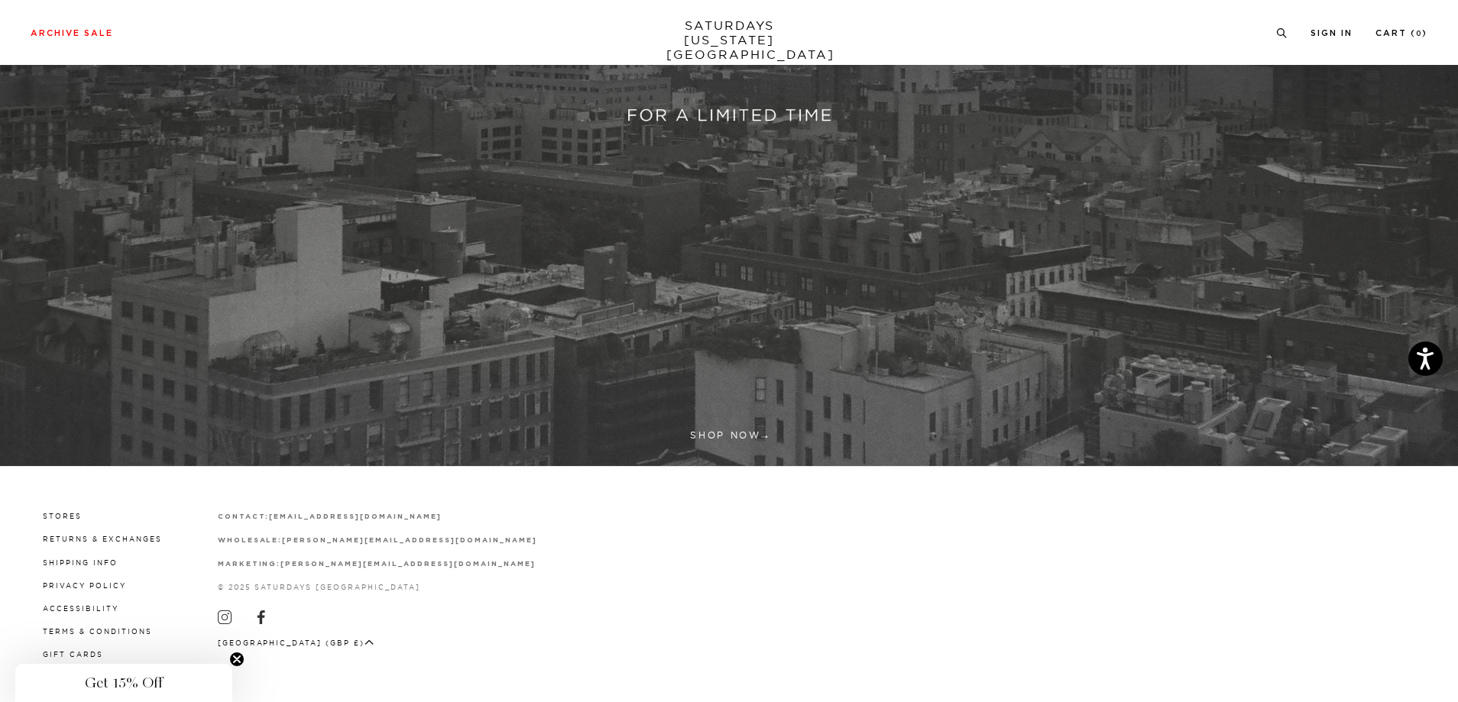
click at [723, 429] on link at bounding box center [729, 20] width 1458 height 892
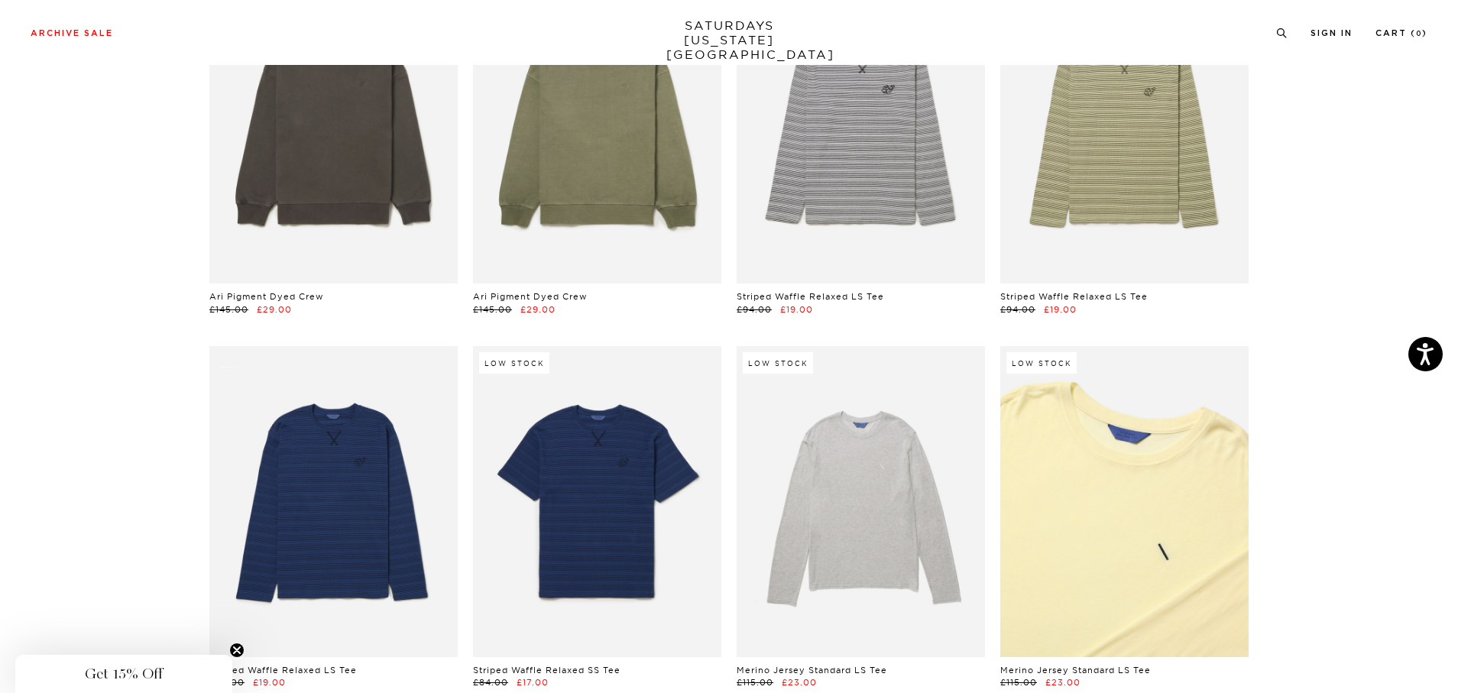
scroll to position [21160, 0]
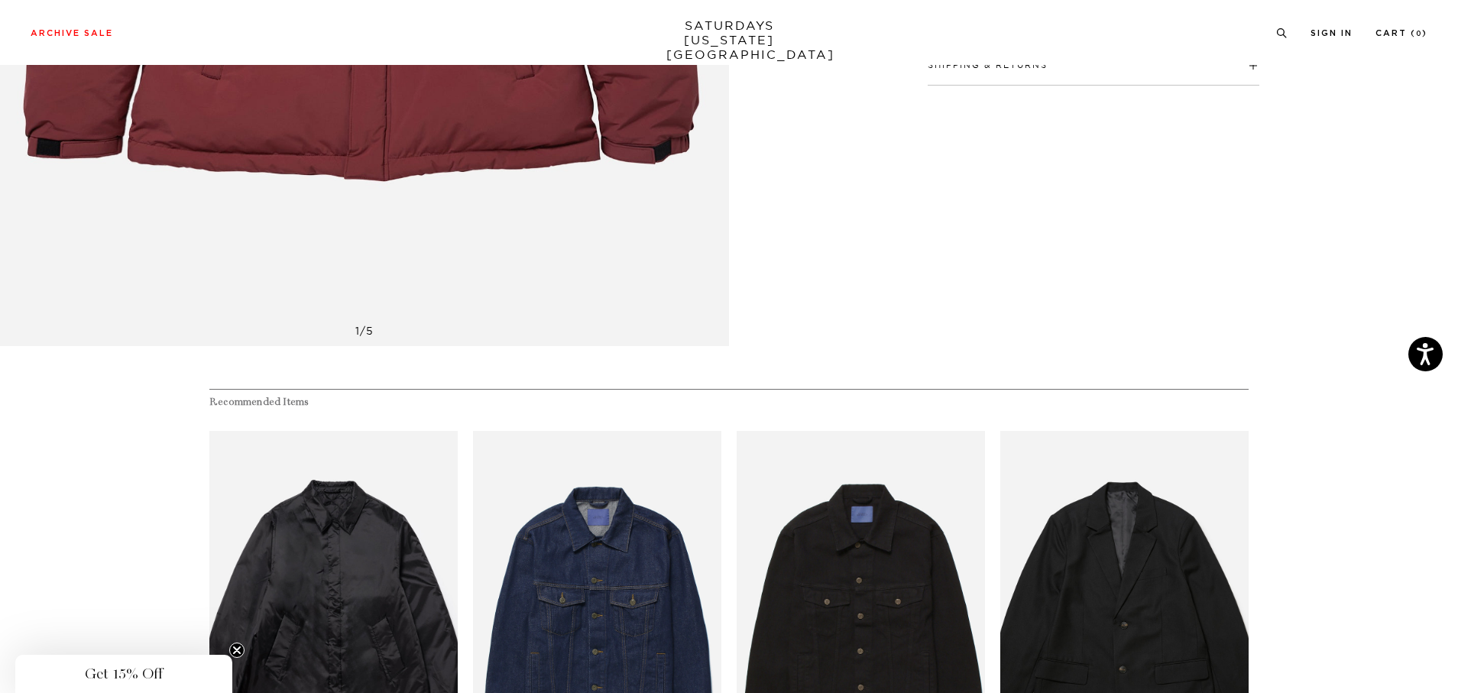
scroll to position [840, 0]
